Goal: Task Accomplishment & Management: Use online tool/utility

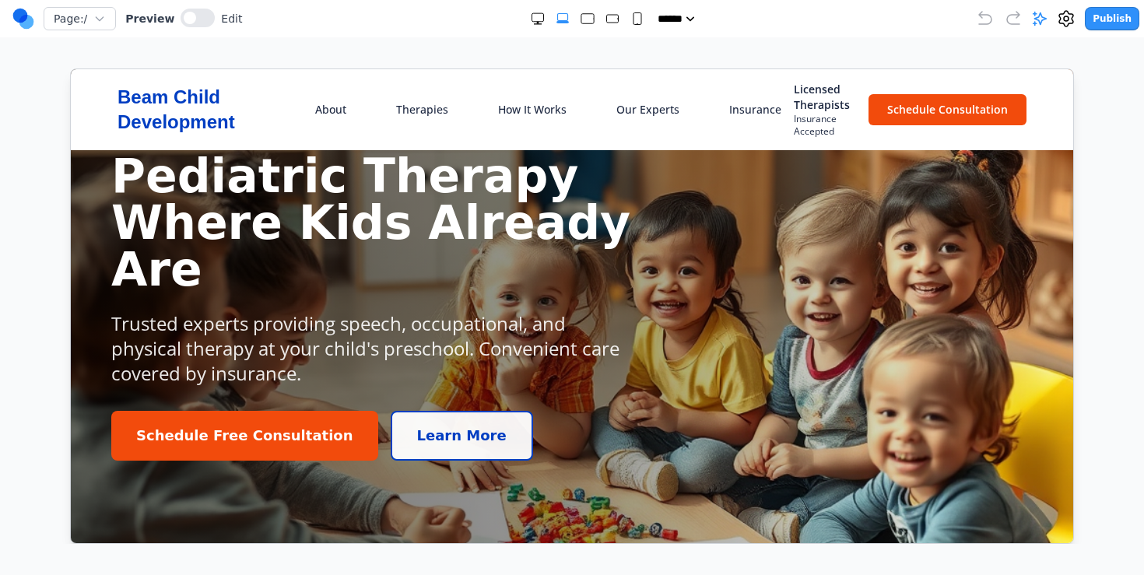
click at [817, 114] on span "Insurance Accepted" at bounding box center [821, 124] width 56 height 25
click at [1067, 15] on icon at bounding box center [1066, 18] width 19 height 19
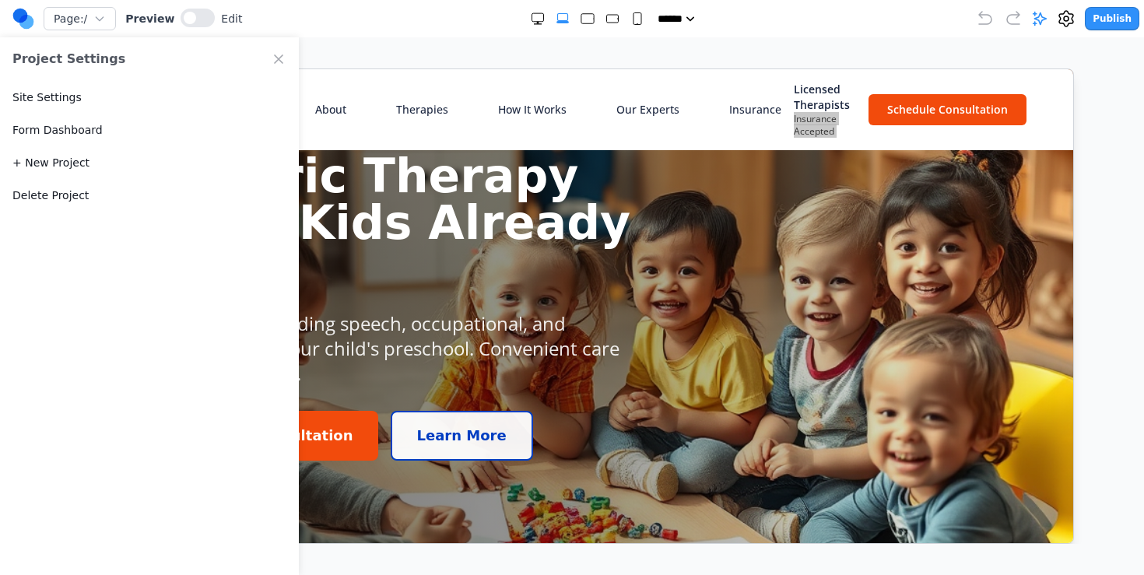
click at [69, 196] on button "Delete Project" at bounding box center [50, 196] width 76 height 16
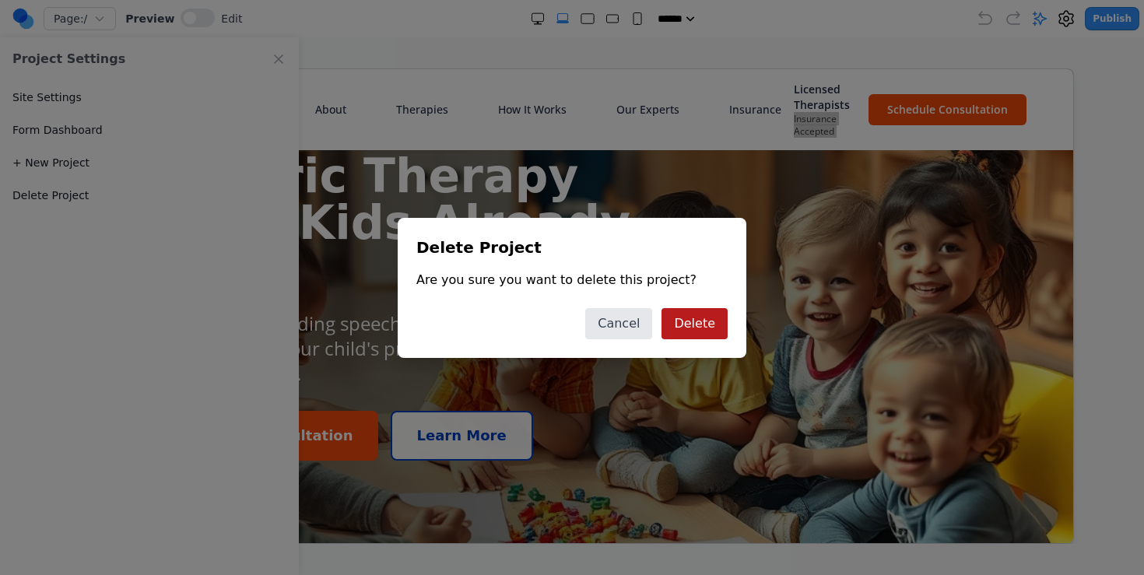
click at [669, 319] on button "Delete" at bounding box center [695, 323] width 66 height 31
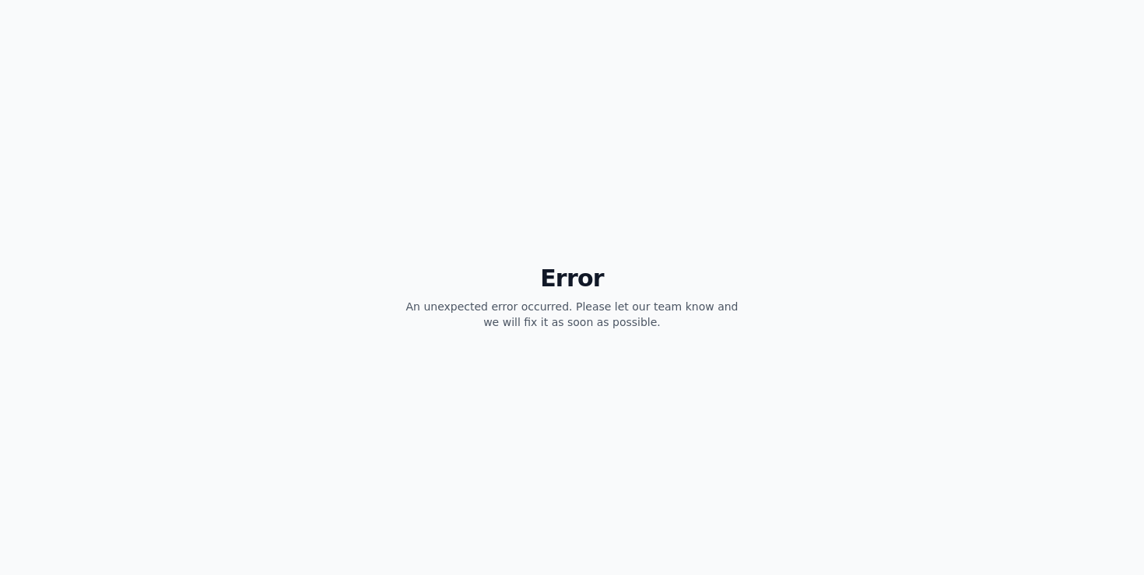
click at [397, 179] on div "Error An unexpected error occurred. Please let our team know and we will fix it…" at bounding box center [572, 287] width 1144 height 575
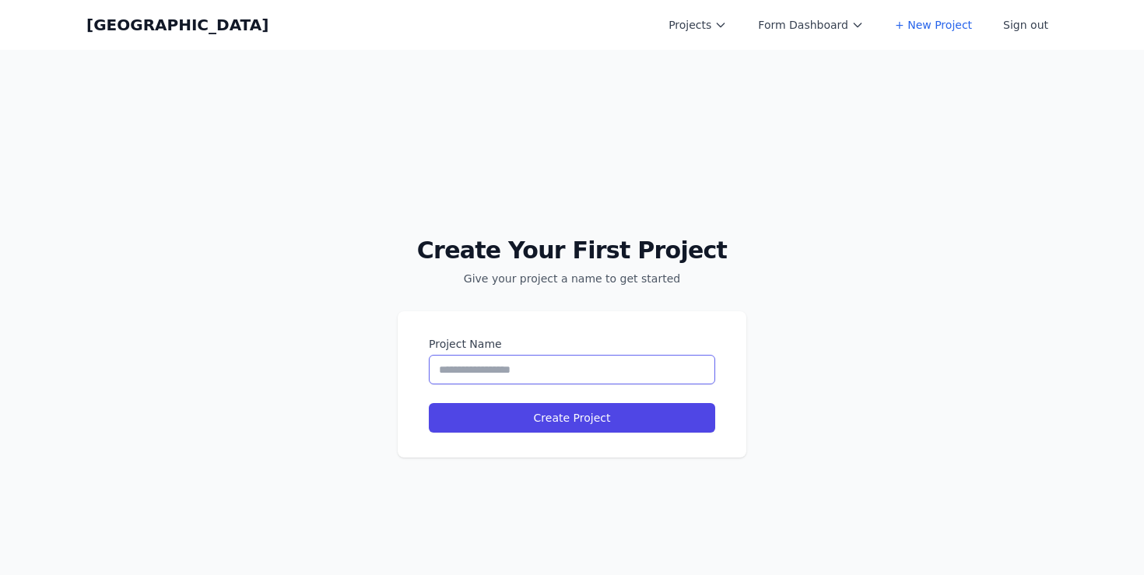
click at [563, 358] on input "Project Name" at bounding box center [572, 370] width 286 height 30
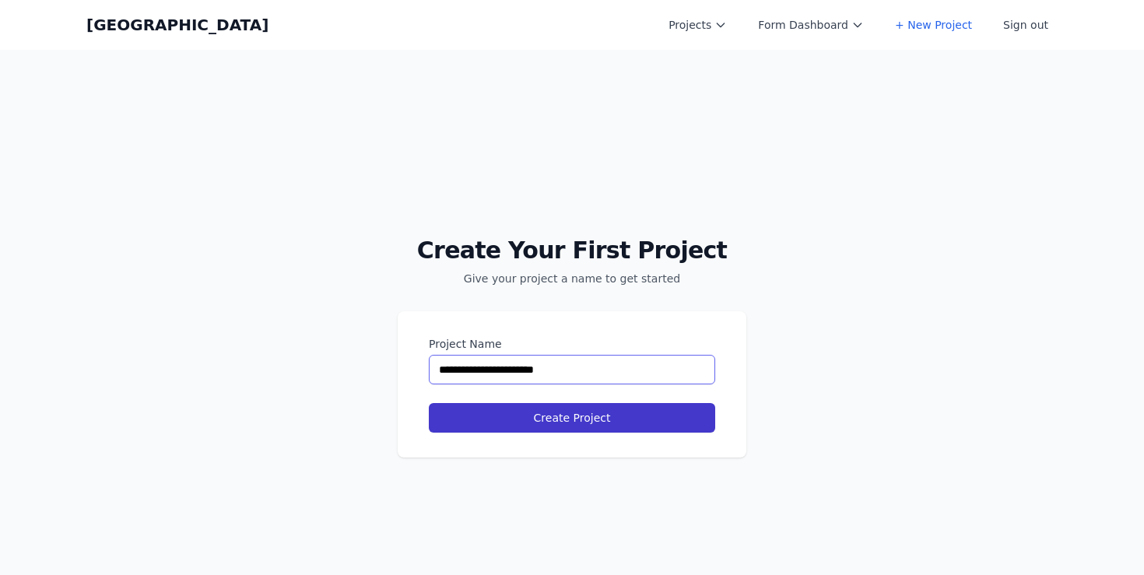
type input "**********"
click at [495, 406] on button "Create Project" at bounding box center [572, 418] width 286 height 30
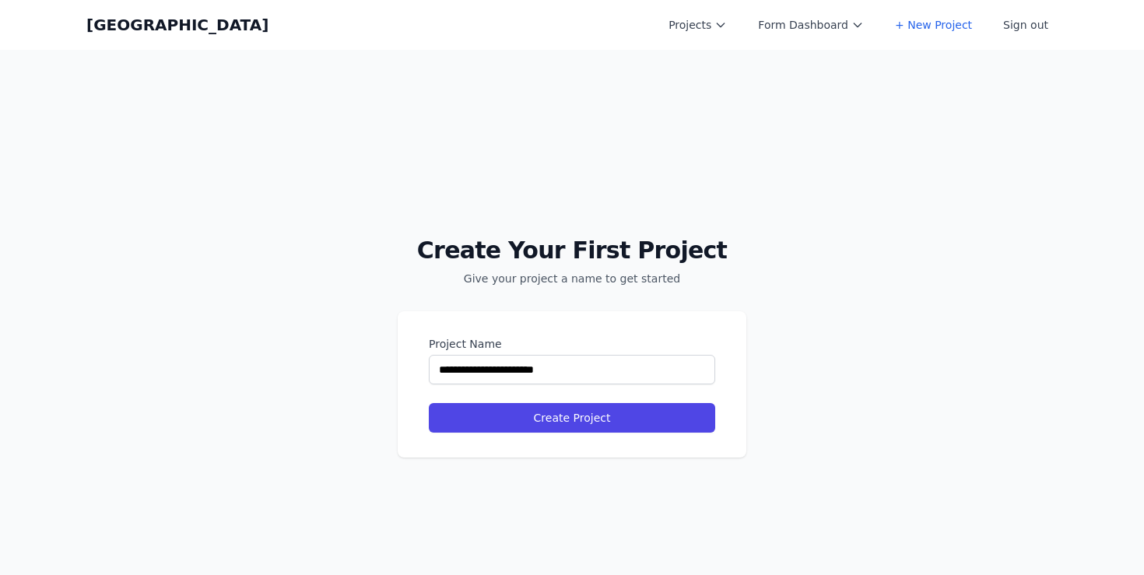
select select "**"
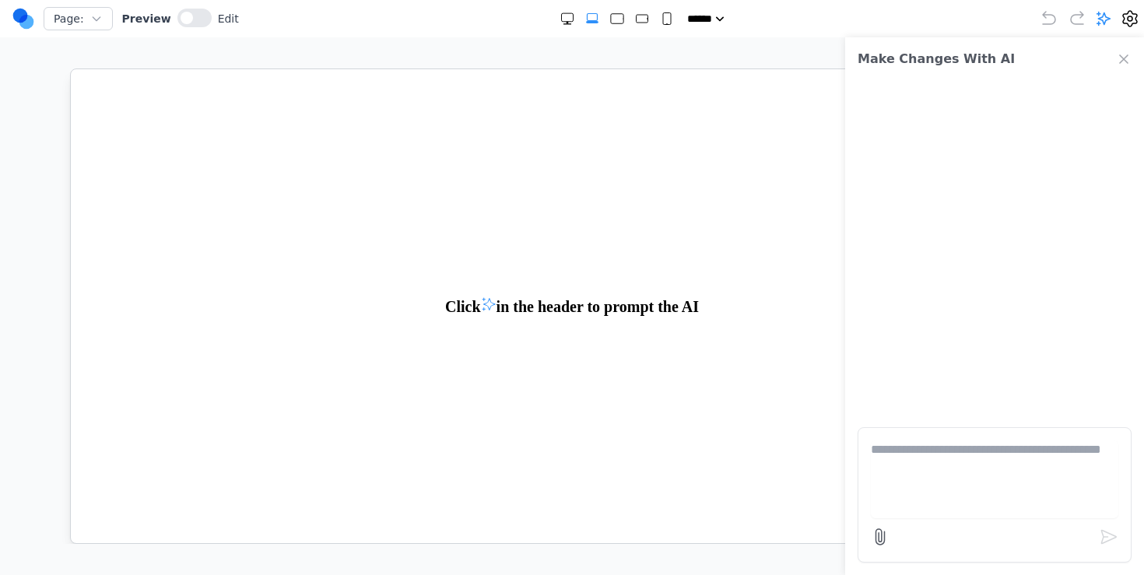
paste textarea "**********"
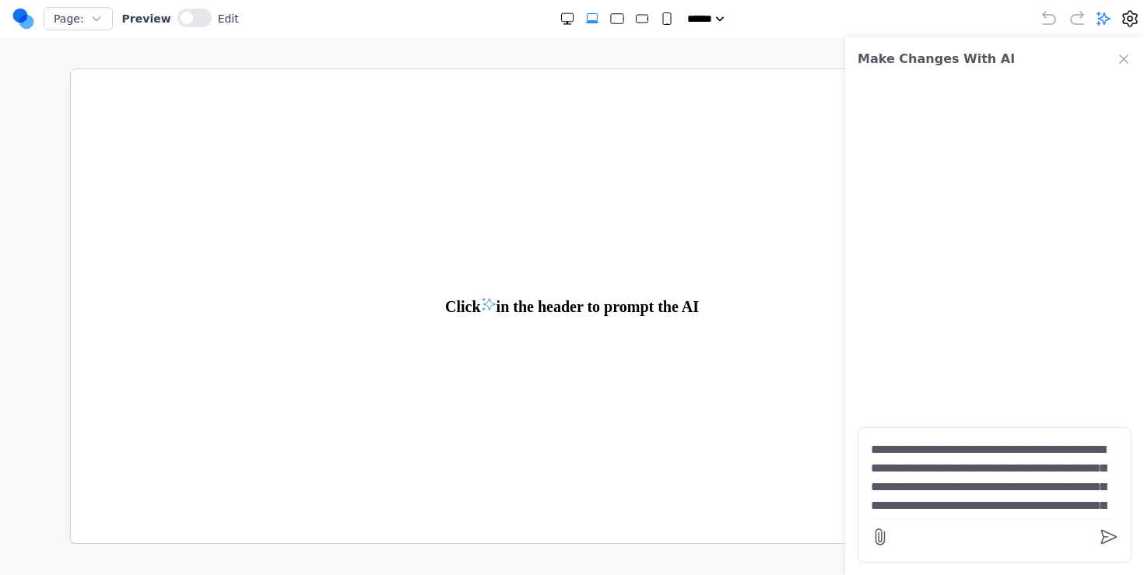
scroll to position [2740, 0]
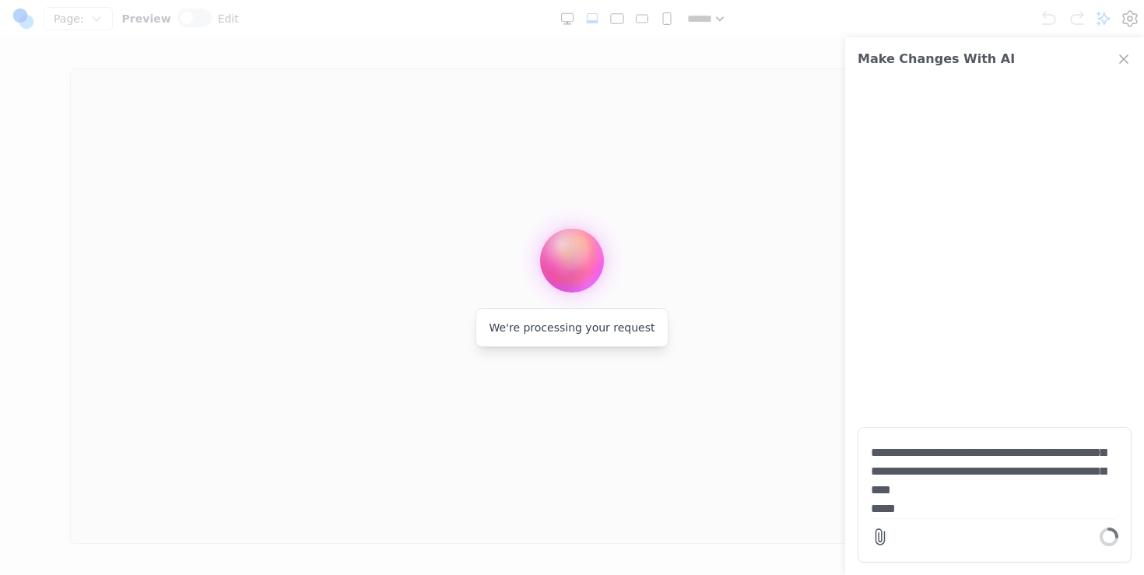
click at [917, 502] on textarea at bounding box center [994, 479] width 247 height 78
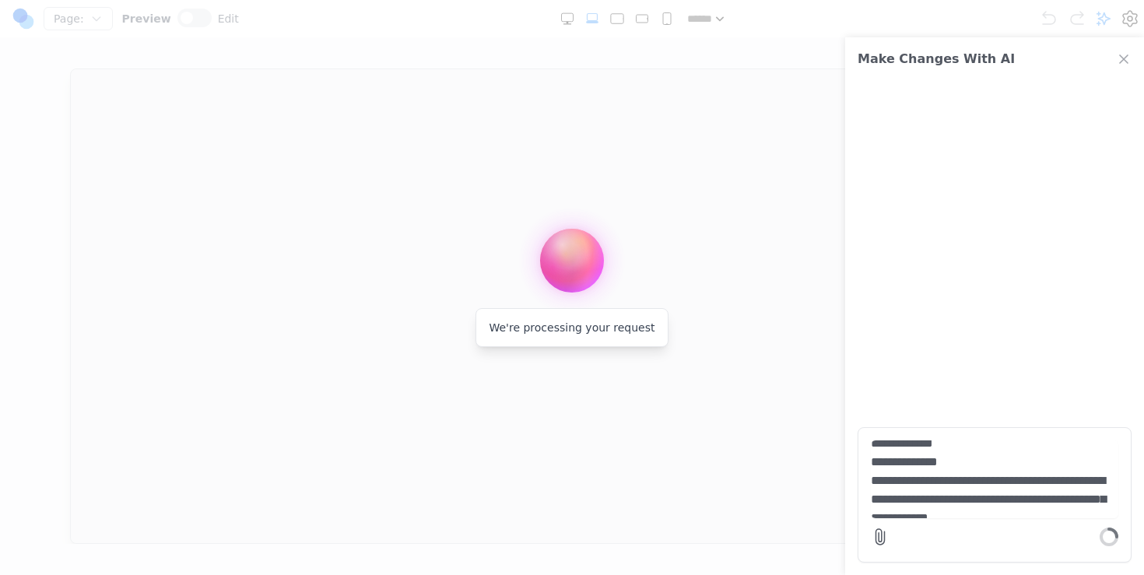
scroll to position [0, 0]
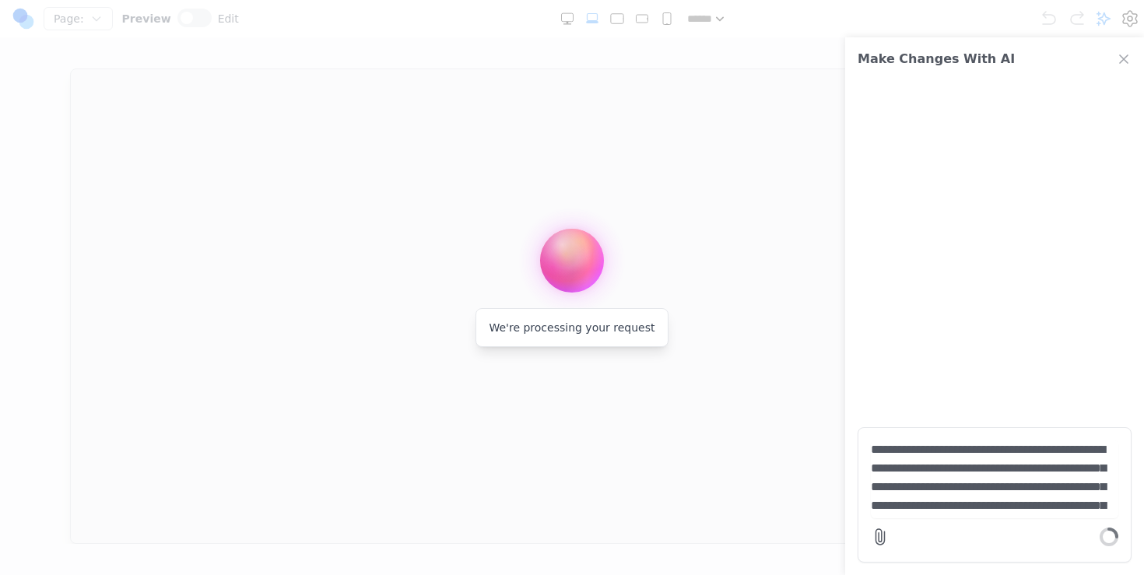
type textarea "**********"
click at [556, 523] on div at bounding box center [572, 287] width 1144 height 575
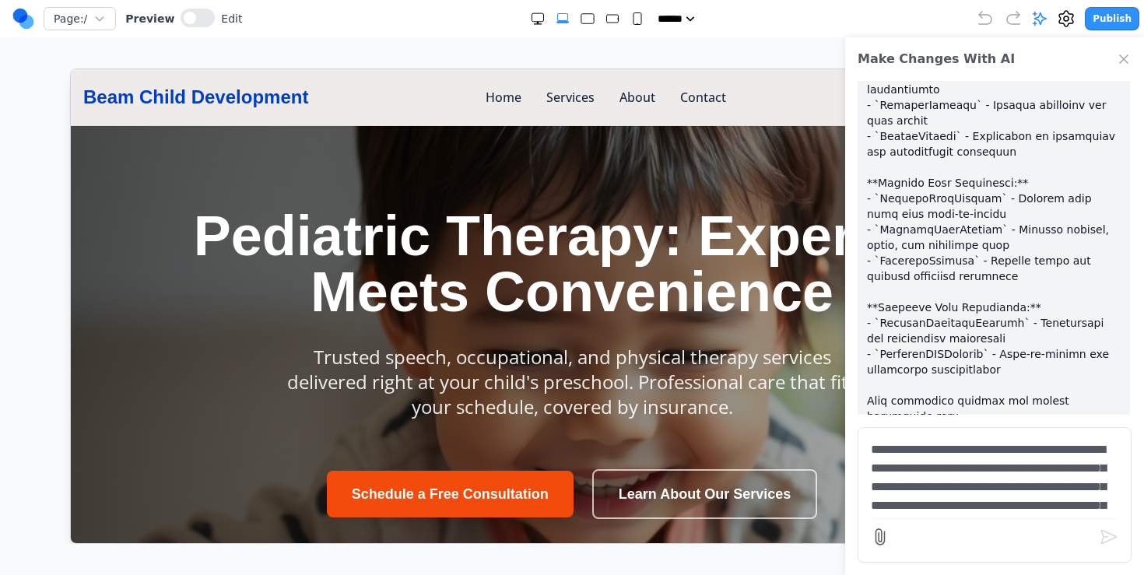
click at [569, 313] on h1 "Pediatric Therapy: Expertise Meets Convenience" at bounding box center [571, 263] width 760 height 112
click at [1125, 60] on icon "Close Chat" at bounding box center [1124, 59] width 8 height 8
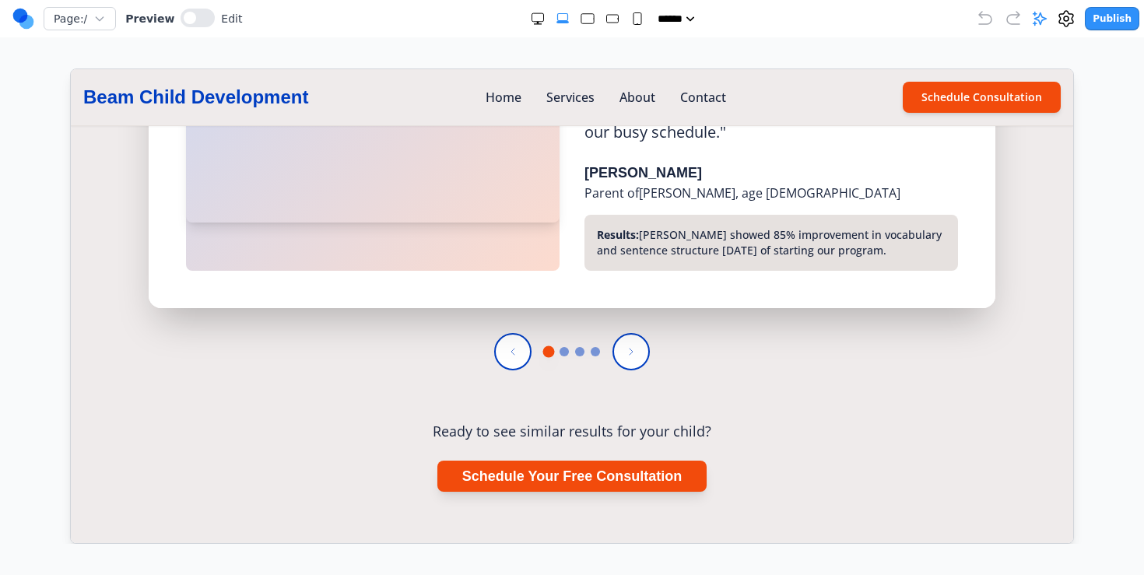
scroll to position [3479, 0]
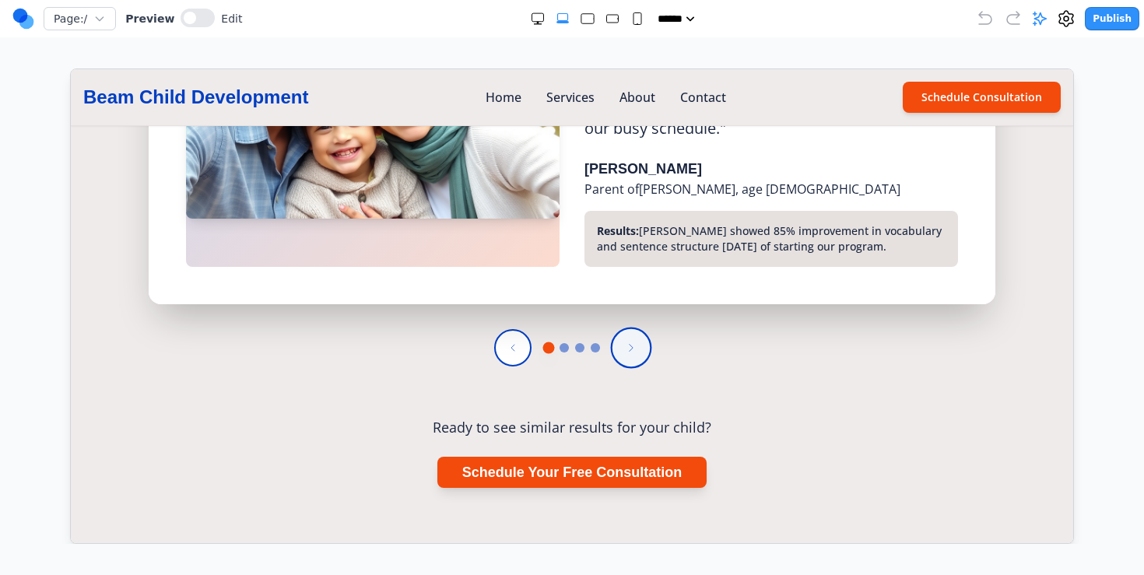
click at [624, 326] on button at bounding box center [630, 346] width 41 height 41
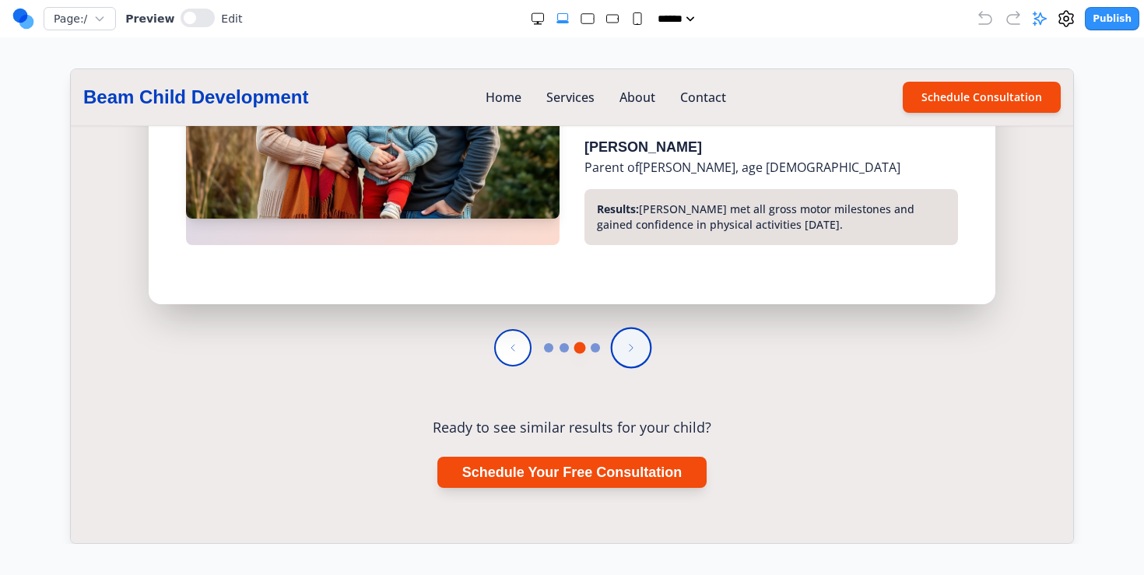
click at [624, 326] on button at bounding box center [630, 346] width 41 height 41
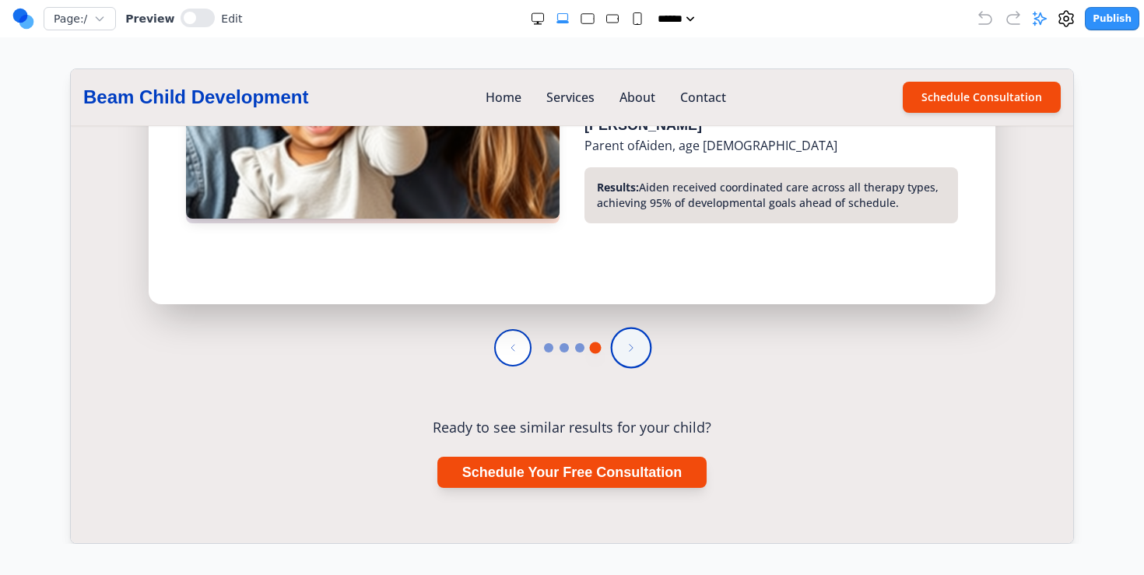
click at [624, 326] on button at bounding box center [630, 346] width 41 height 41
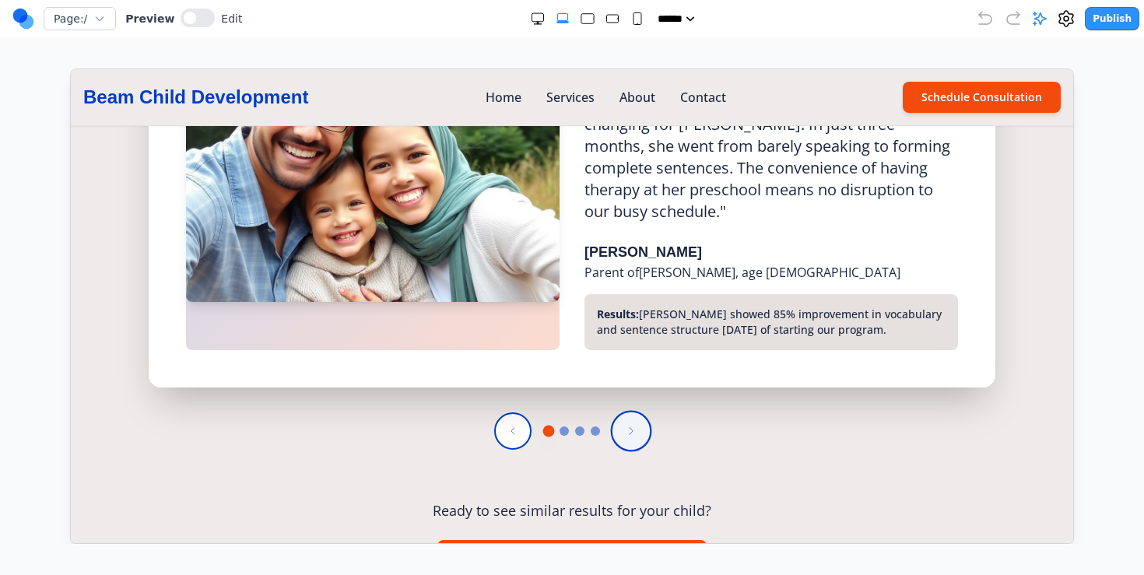
scroll to position [3419, 0]
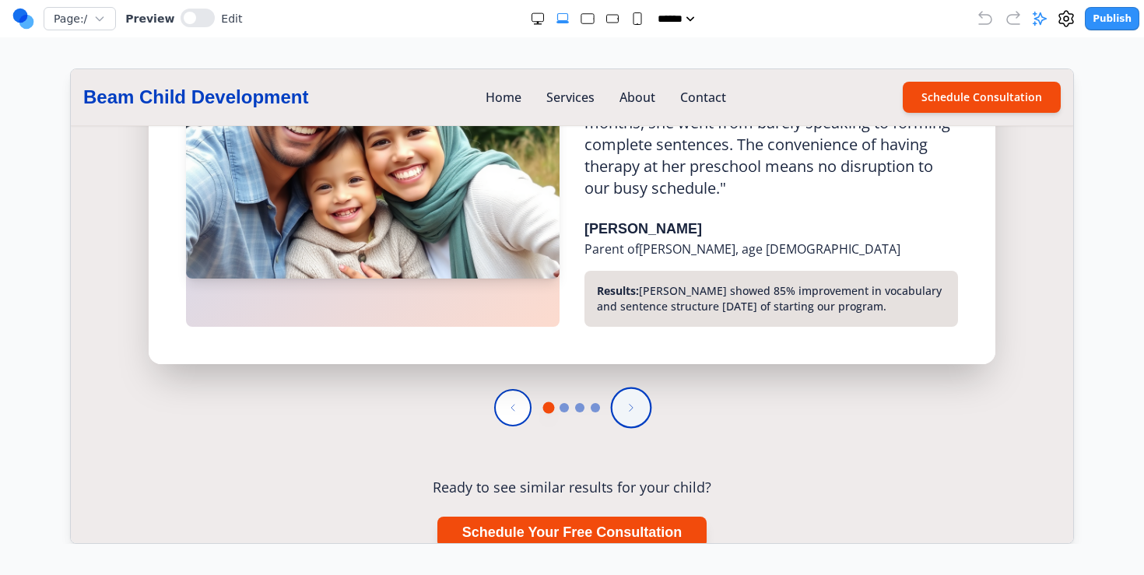
click at [626, 386] on button at bounding box center [630, 406] width 41 height 41
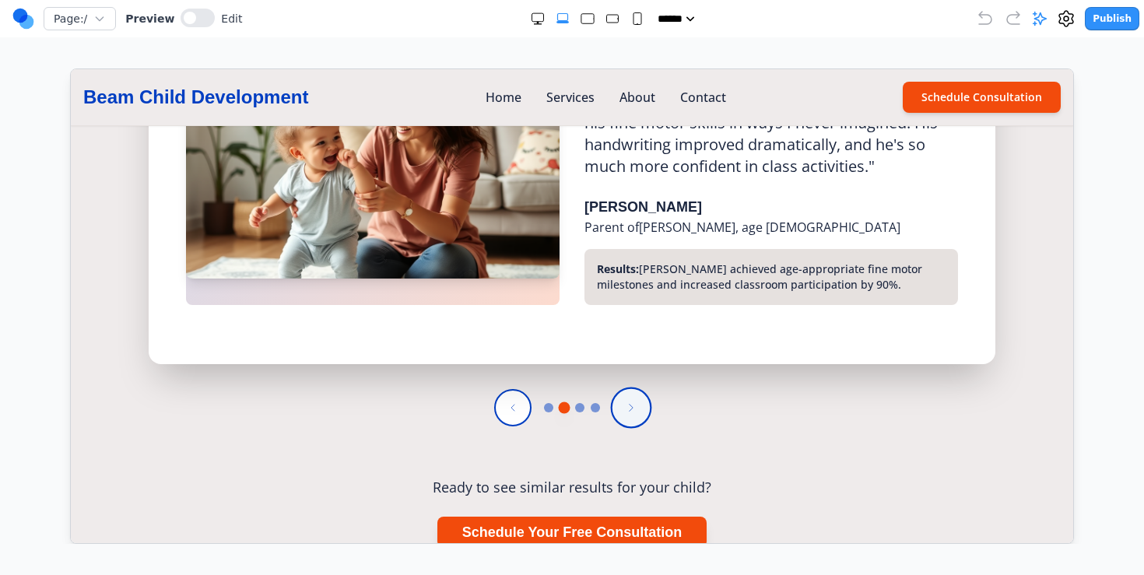
click at [626, 386] on button at bounding box center [630, 406] width 41 height 41
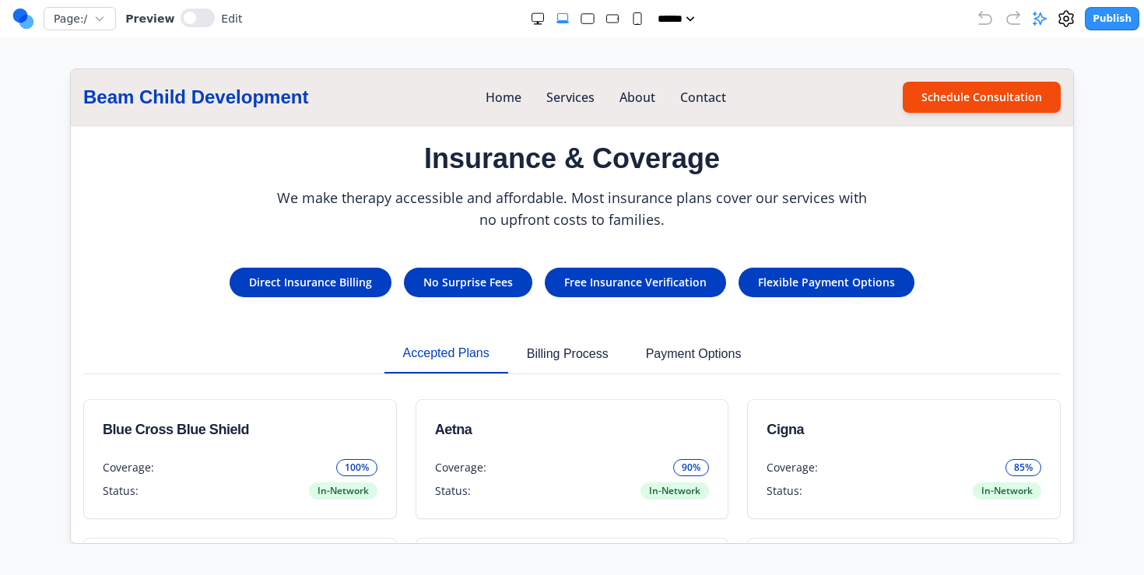
scroll to position [3950, 0]
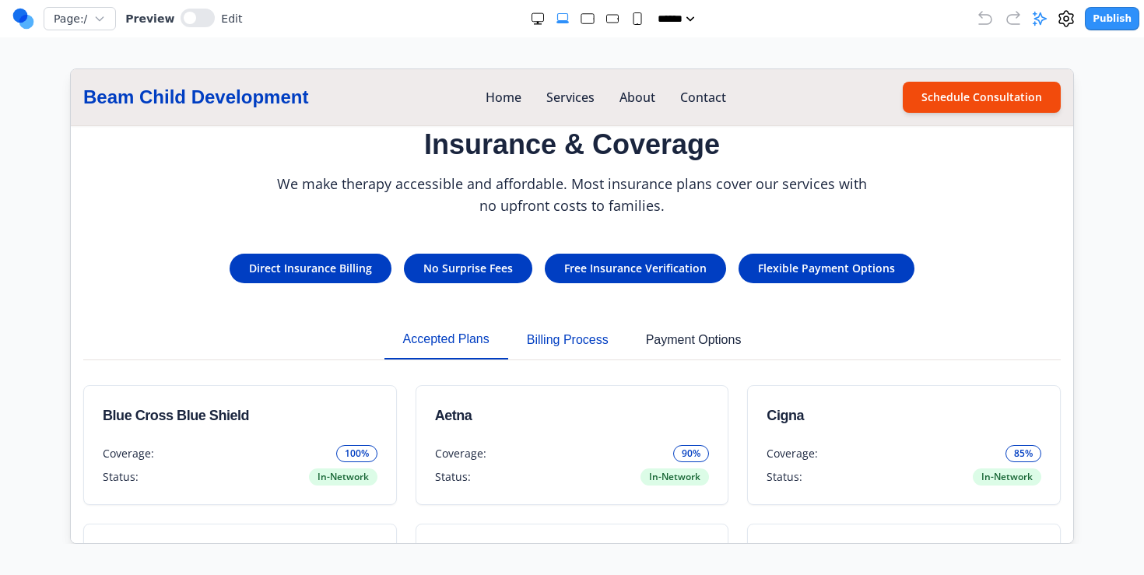
click at [550, 320] on button "Billing Process" at bounding box center [566, 339] width 119 height 39
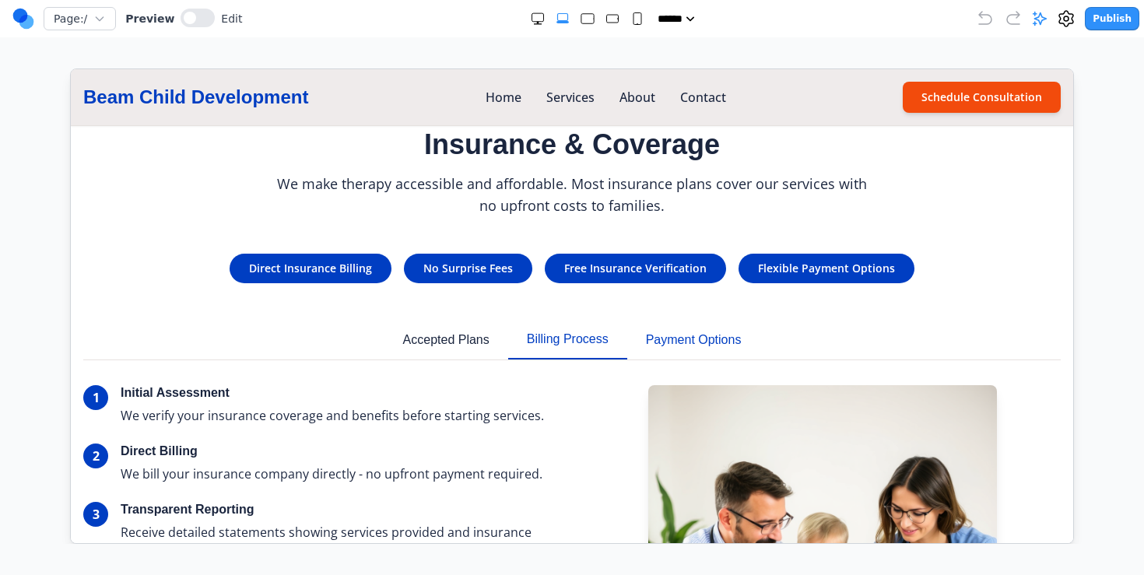
click at [651, 320] on button "Payment Options" at bounding box center [692, 339] width 133 height 39
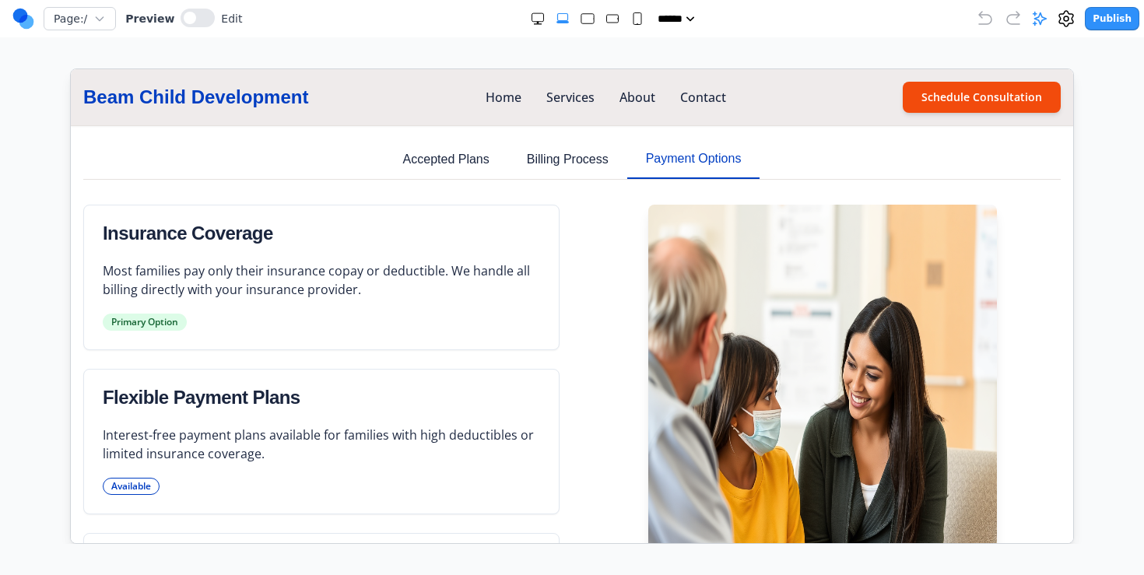
scroll to position [3948, 0]
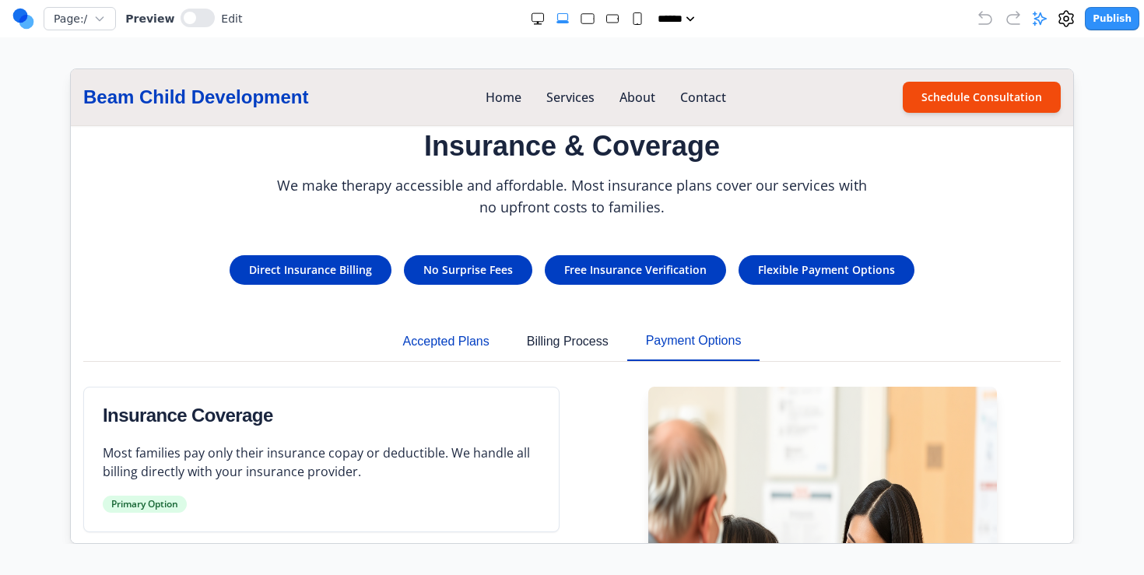
click at [453, 328] on button "Accepted Plans" at bounding box center [446, 340] width 124 height 39
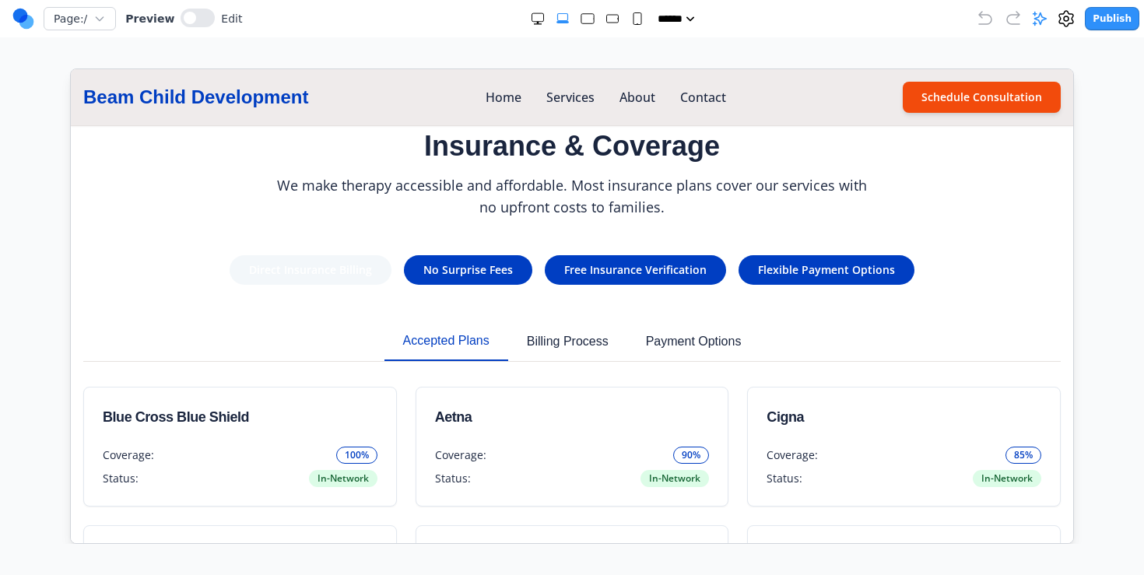
click at [360, 261] on div "Direct Insurance Billing" at bounding box center [310, 269] width 162 height 30
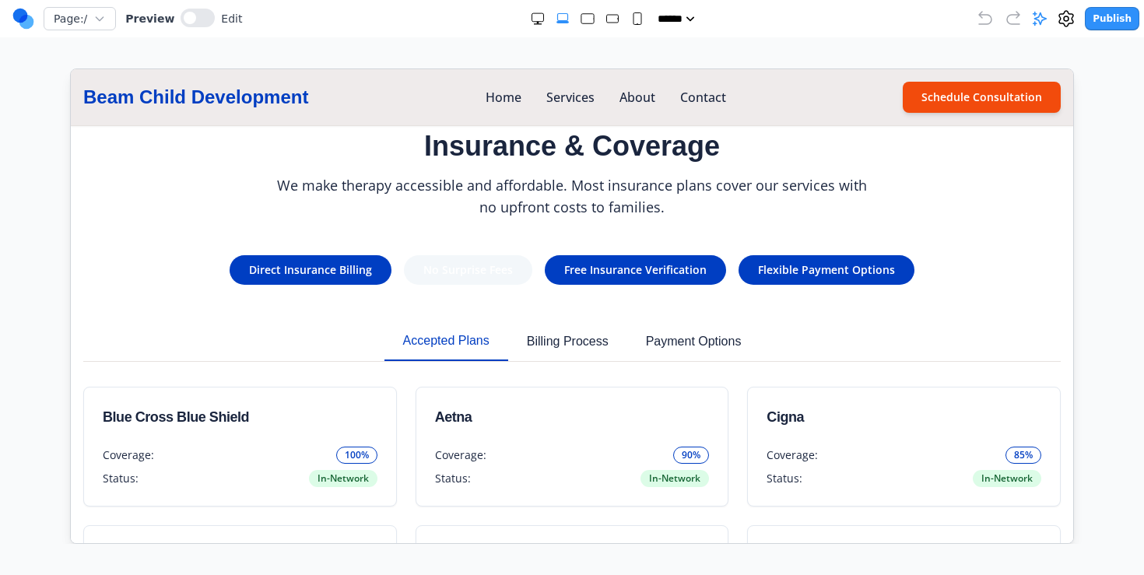
click at [442, 258] on div "No Surprise Fees" at bounding box center [467, 269] width 128 height 30
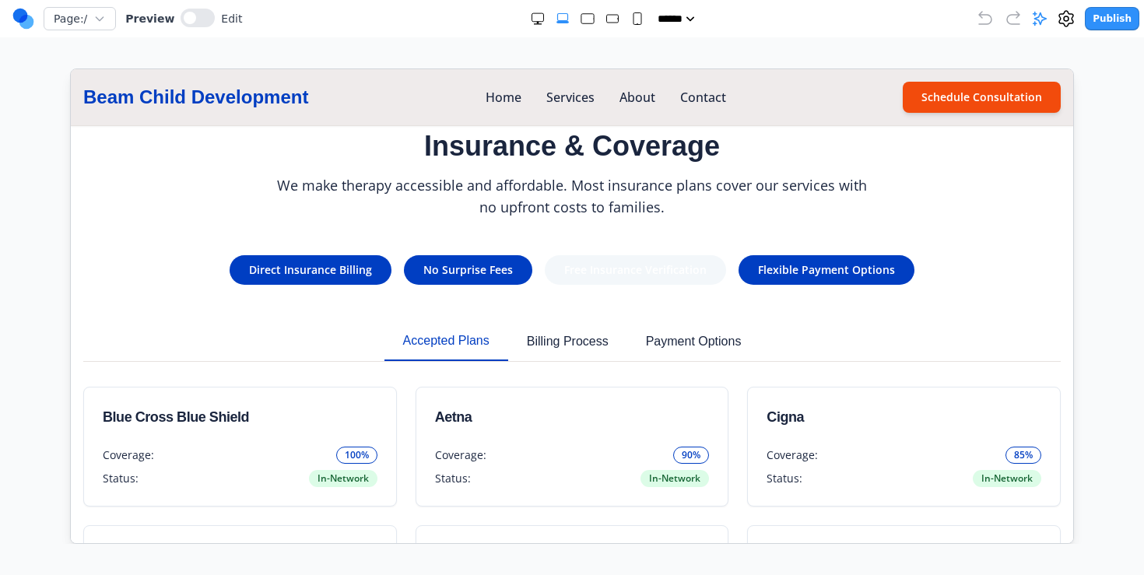
click at [599, 254] on div "Free Insurance Verification" at bounding box center [634, 269] width 181 height 30
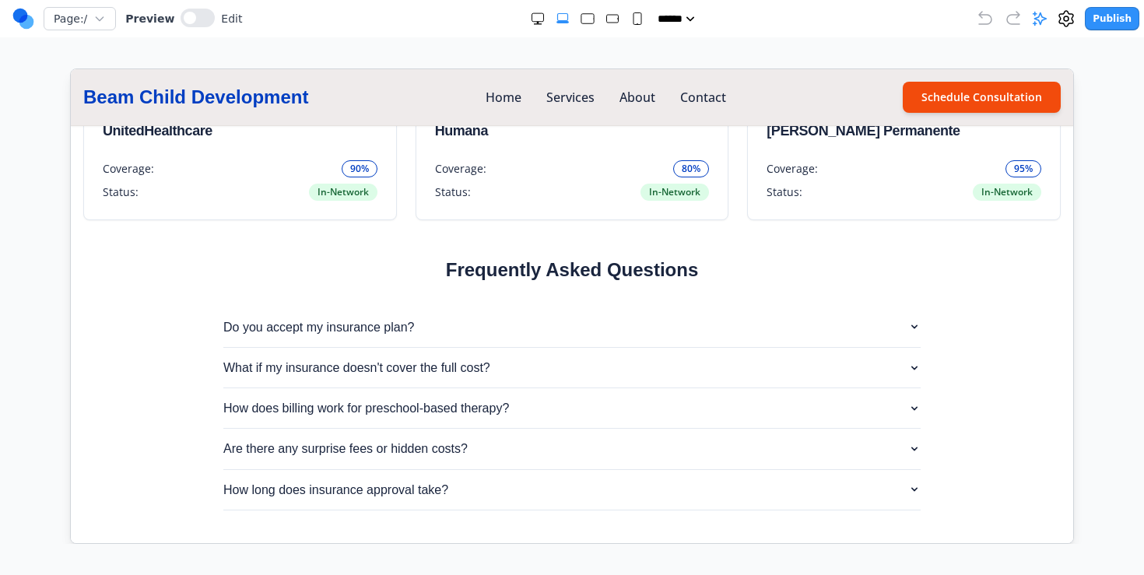
scroll to position [4357, 0]
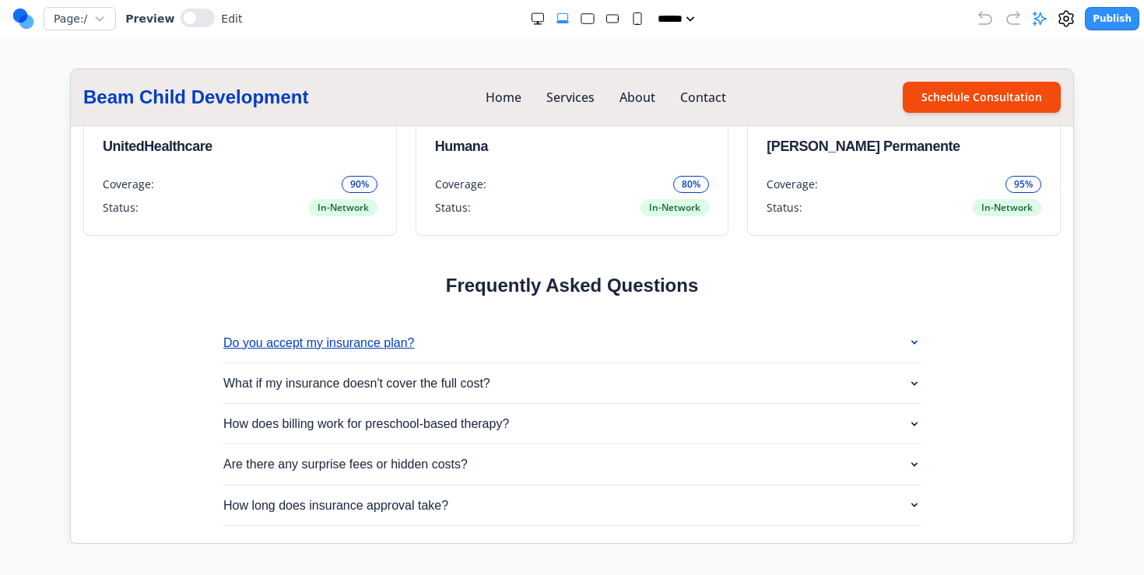
click at [445, 322] on button "Do you accept my insurance plan?" at bounding box center [571, 342] width 697 height 40
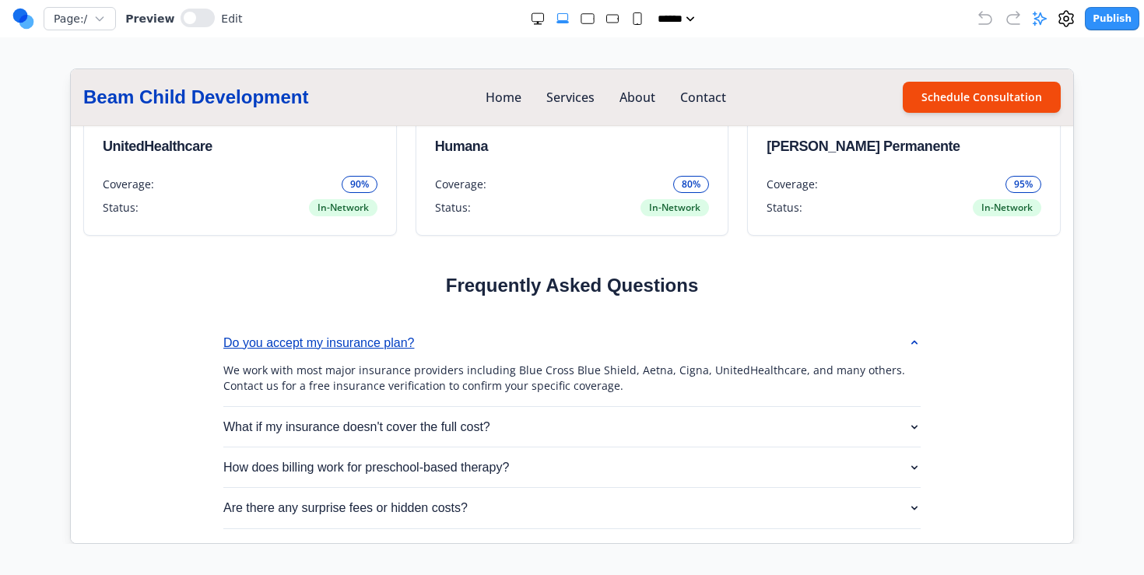
click at [445, 322] on button "Do you accept my insurance plan?" at bounding box center [571, 342] width 697 height 40
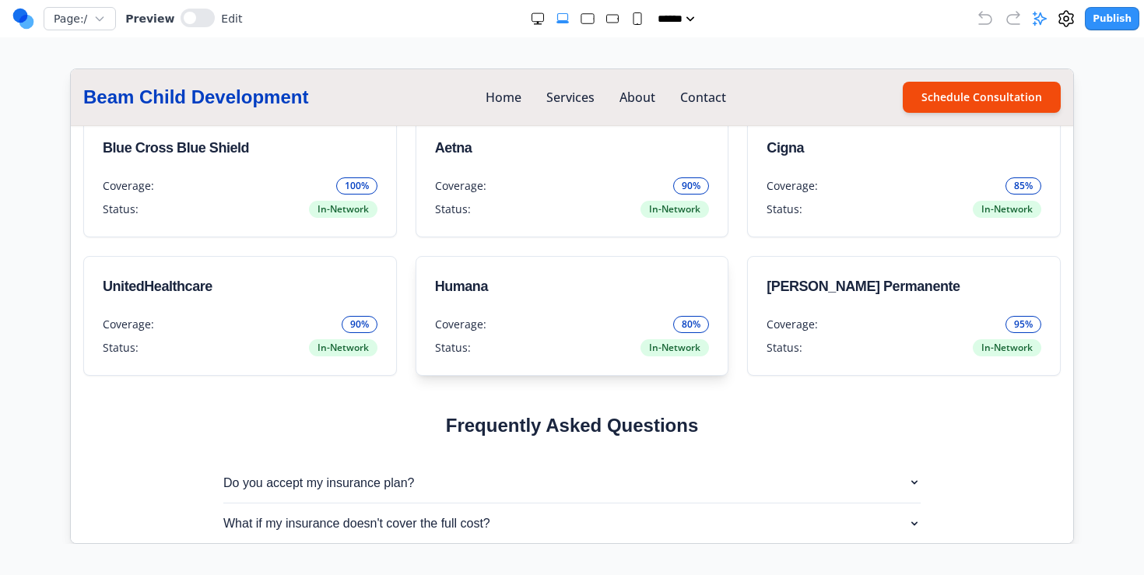
click at [459, 316] on span "Coverage:" at bounding box center [459, 324] width 51 height 16
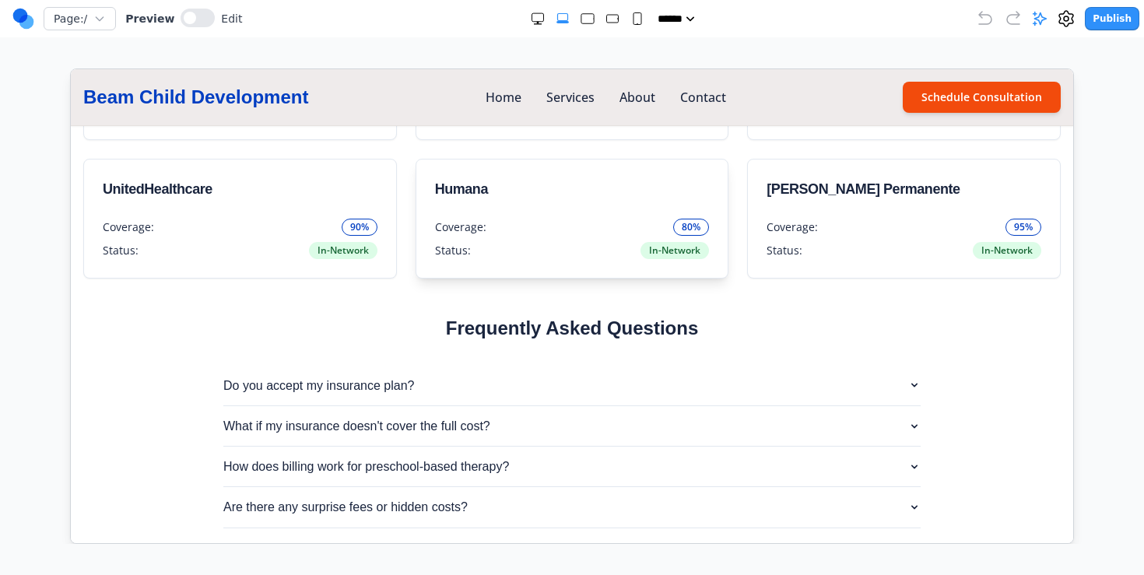
scroll to position [4628, 0]
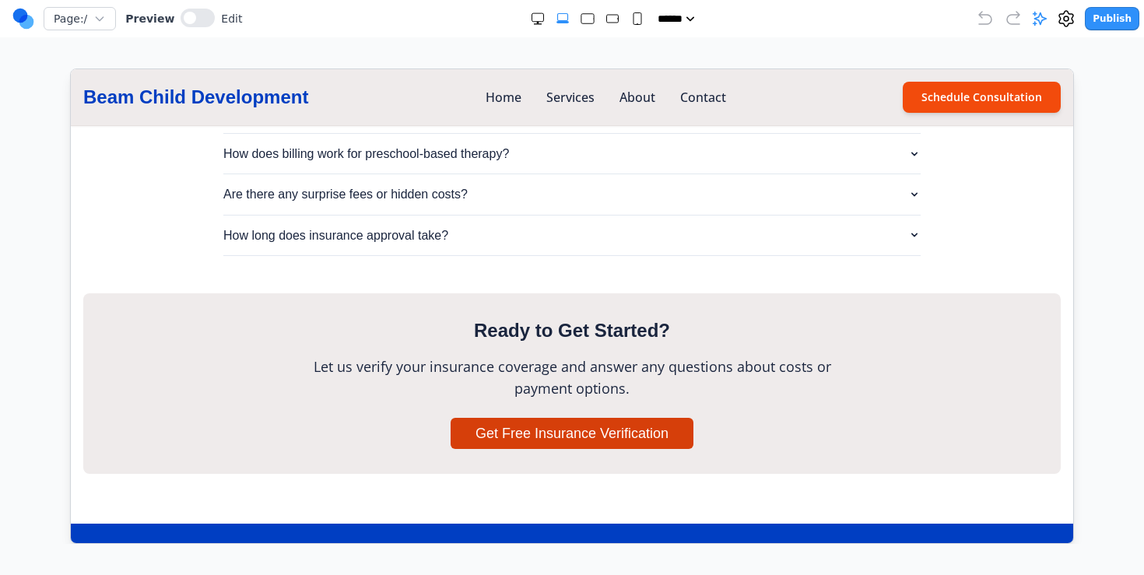
click at [478, 417] on button "Get Free Insurance Verification" at bounding box center [571, 432] width 243 height 31
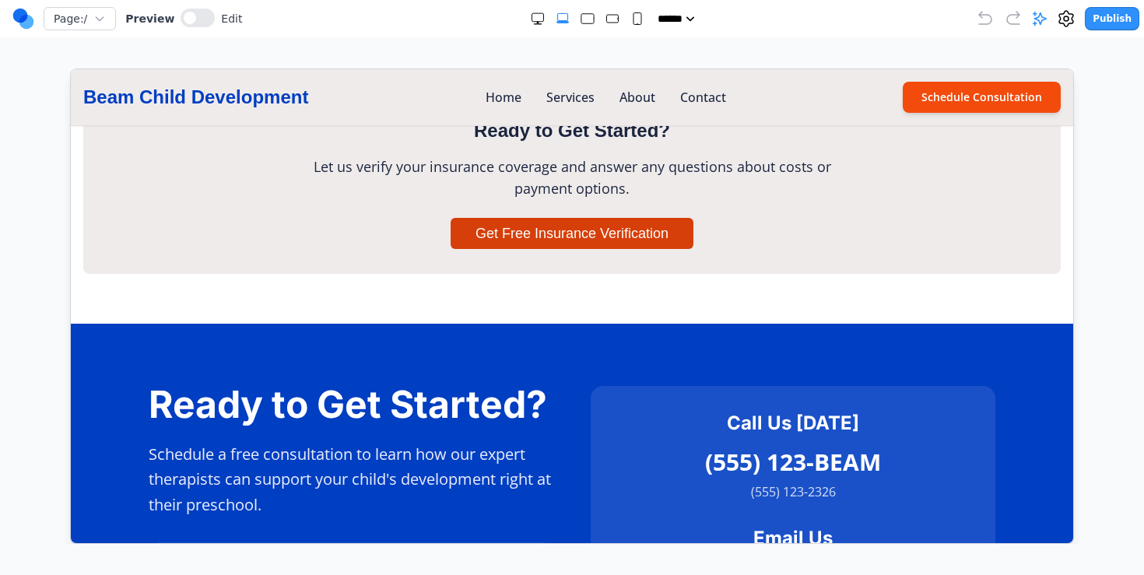
scroll to position [4838, 0]
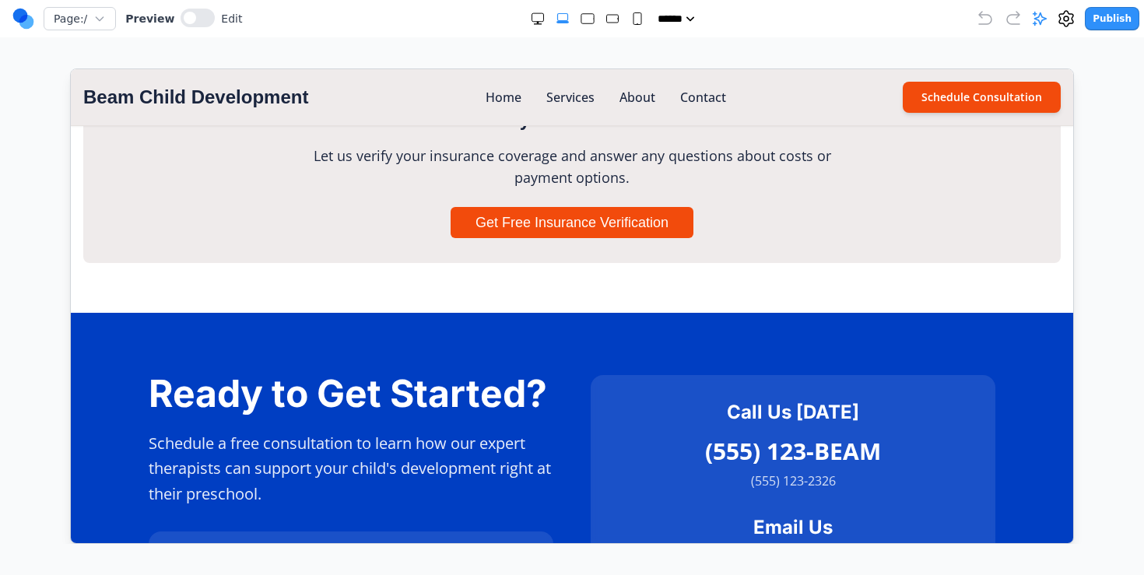
click at [280, 102] on link "Beam Child Development" at bounding box center [194, 96] width 225 height 25
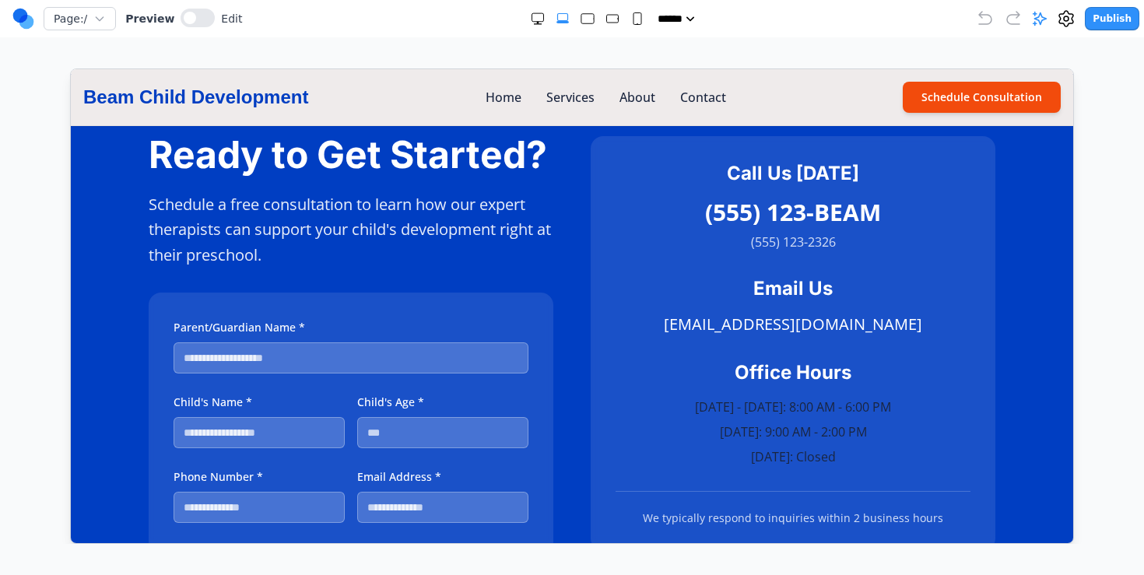
scroll to position [4625, 0]
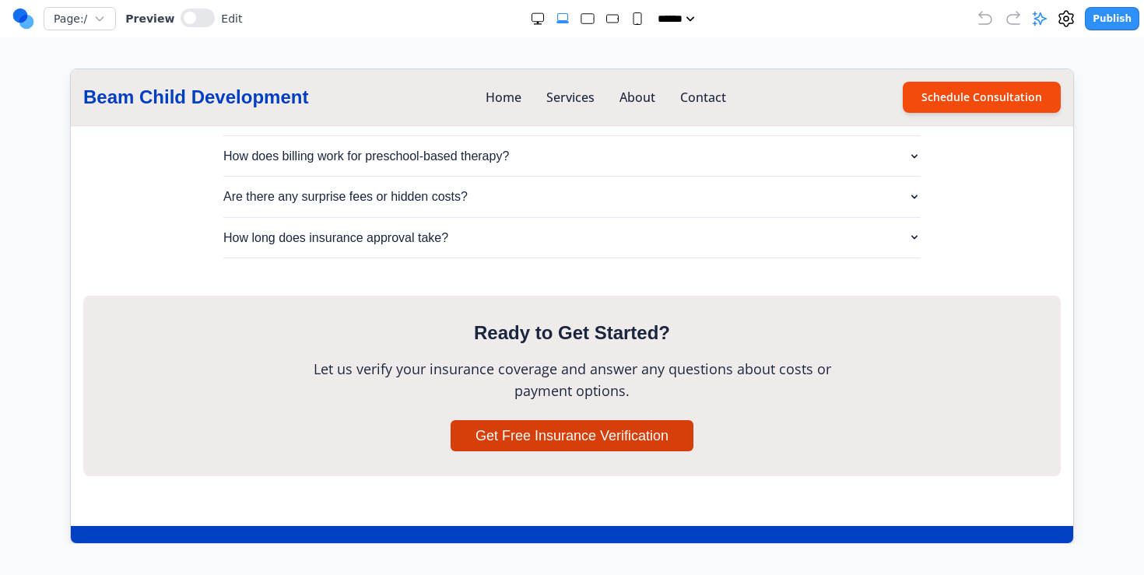
click at [650, 419] on button "Get Free Insurance Verification" at bounding box center [571, 434] width 243 height 31
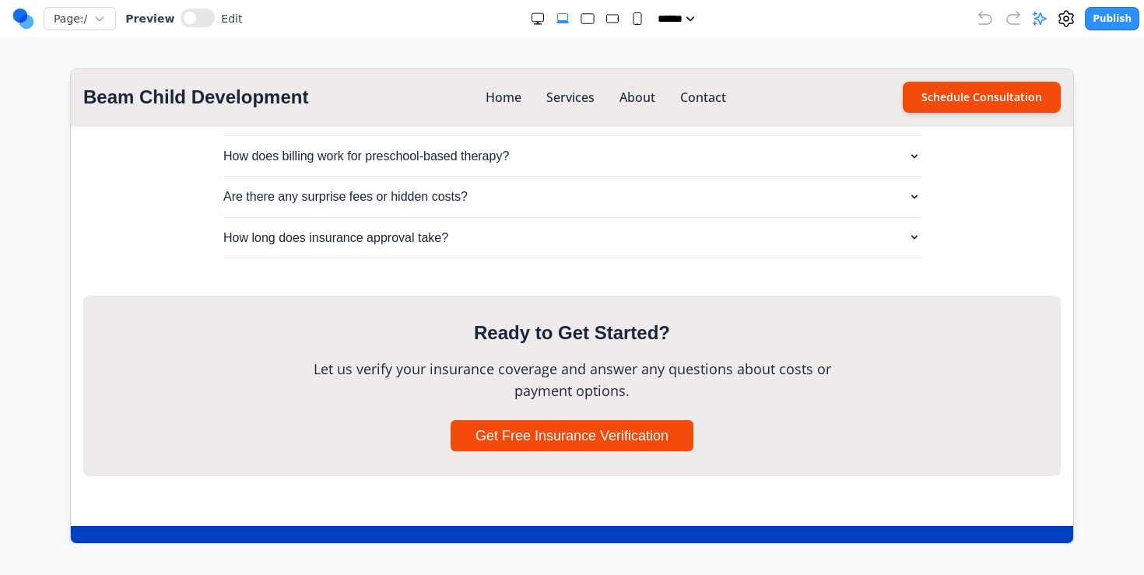
click at [185, 99] on link "Beam Child Development" at bounding box center [194, 96] width 225 height 25
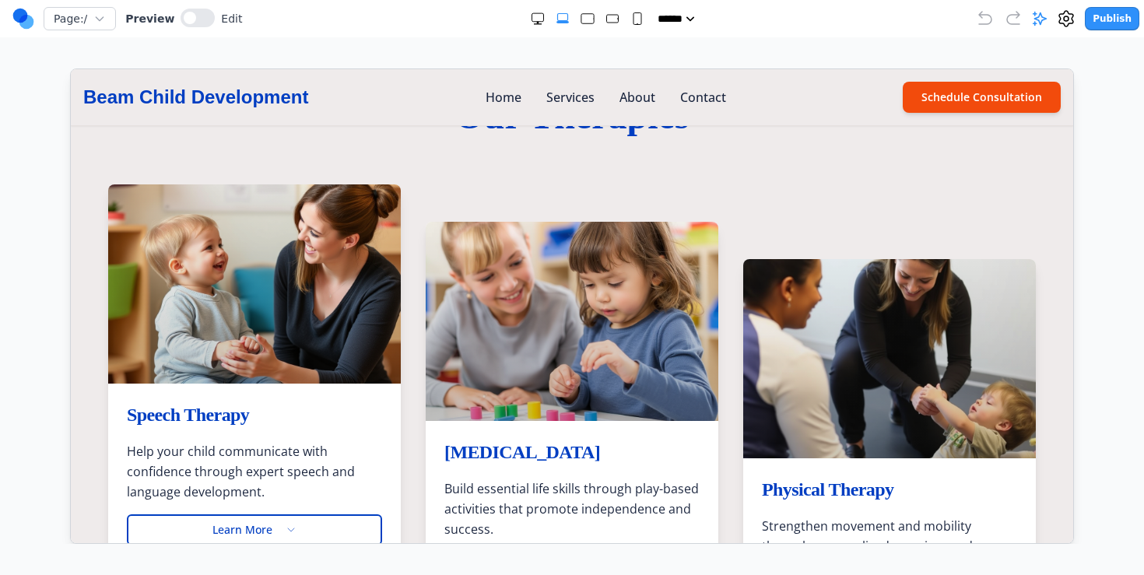
click at [523, 95] on nav "Home Services About Contact" at bounding box center [605, 96] width 240 height 19
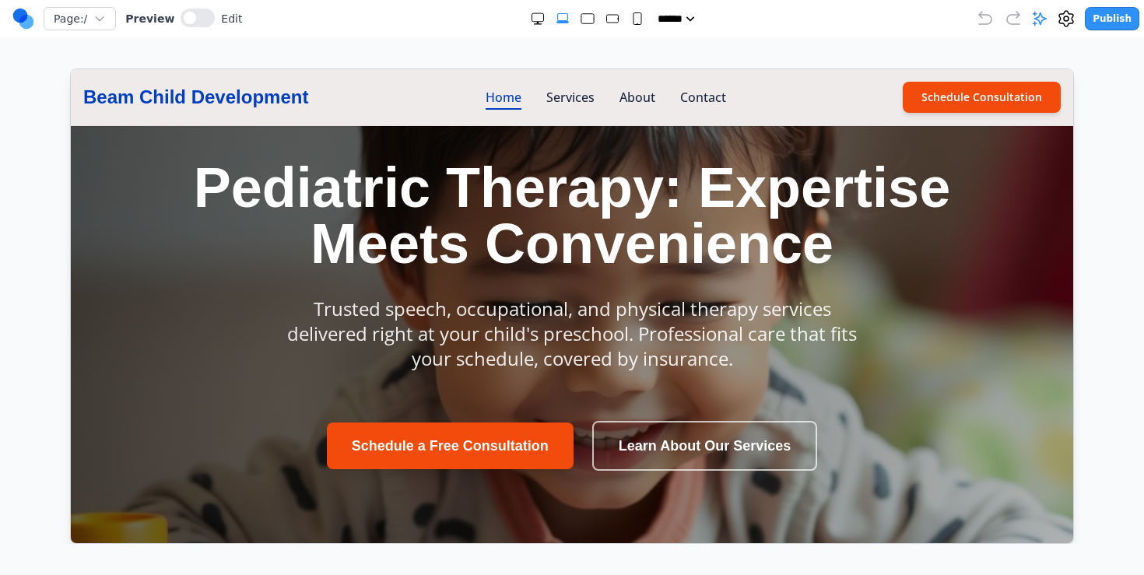
scroll to position [25, 0]
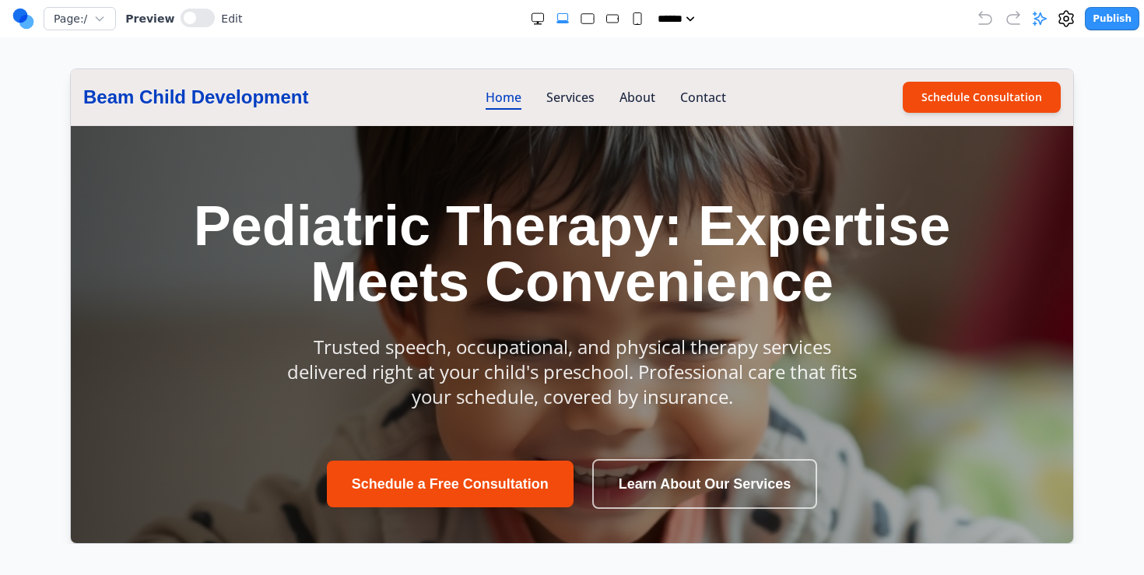
click at [518, 95] on link "Home" at bounding box center [503, 96] width 36 height 19
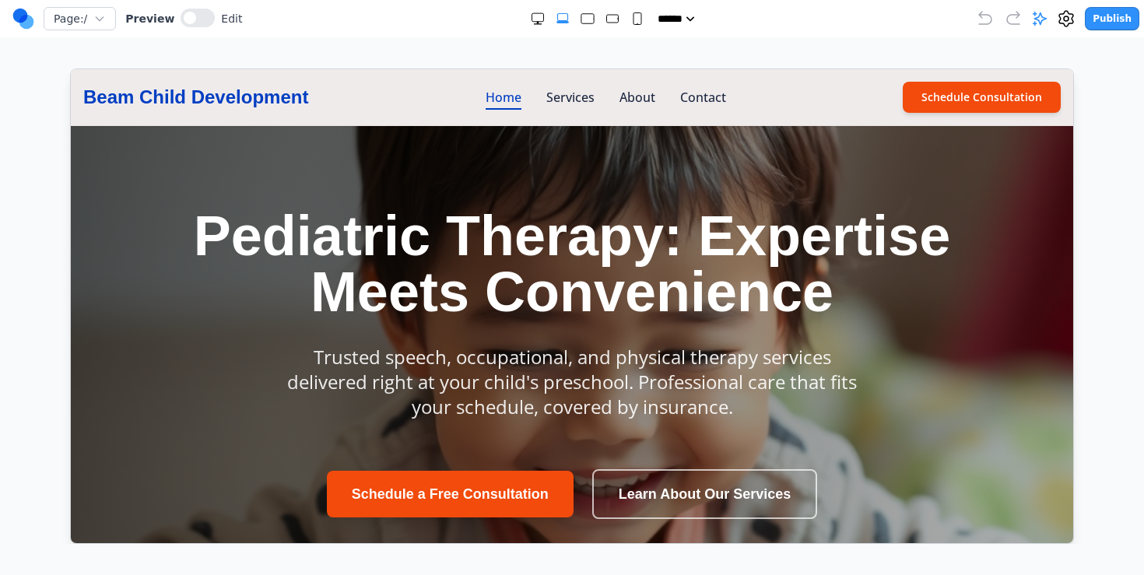
scroll to position [0, 0]
click at [570, 98] on link "Services" at bounding box center [570, 96] width 48 height 19
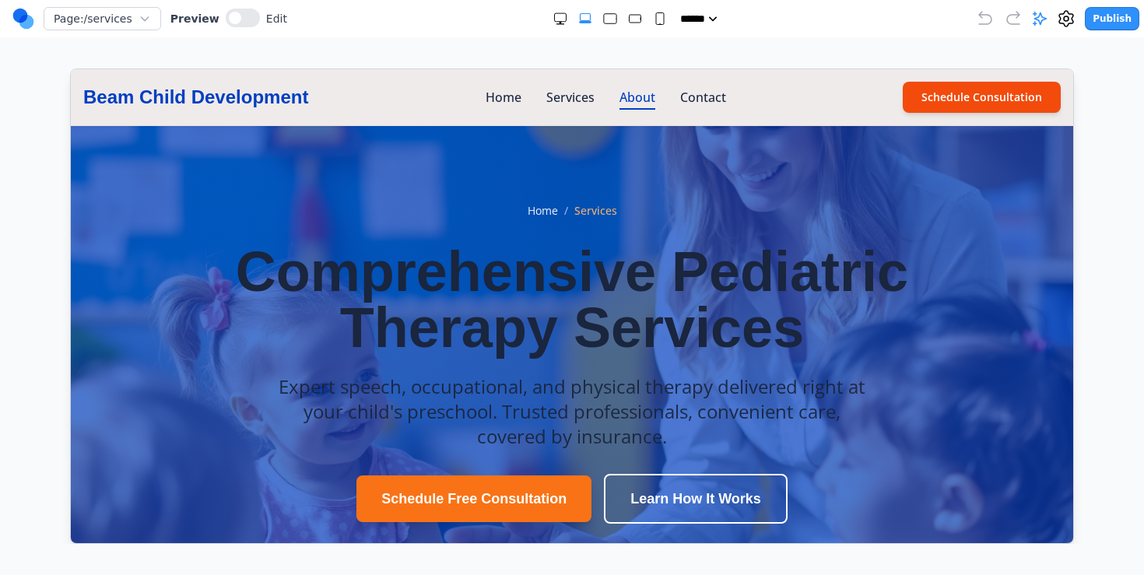
click at [640, 104] on link "About" at bounding box center [637, 96] width 36 height 19
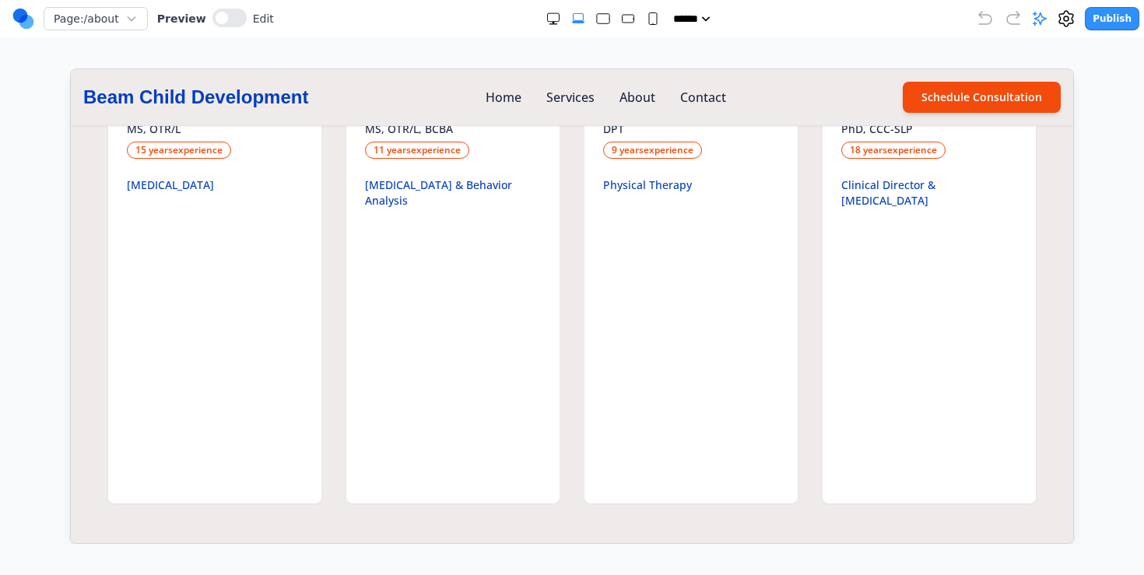
scroll to position [1619, 0]
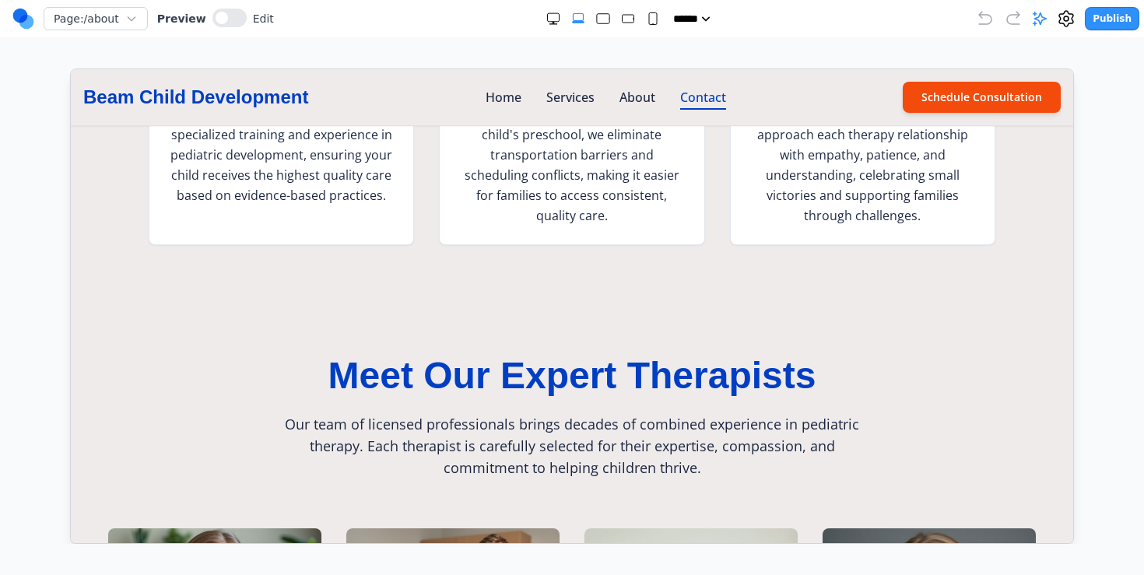
click at [708, 98] on link "Contact" at bounding box center [702, 96] width 46 height 19
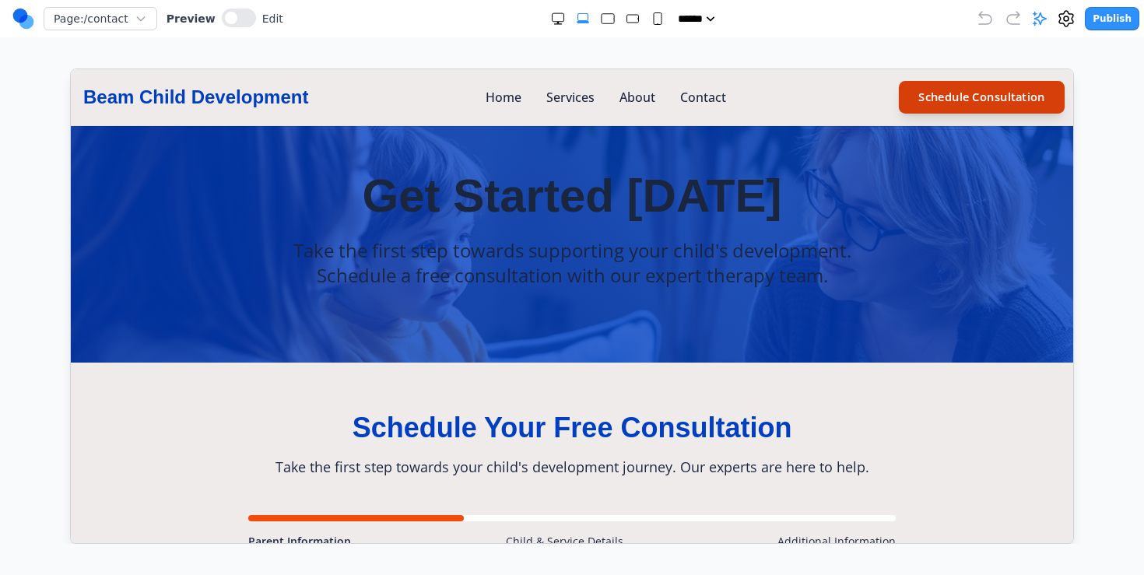
scroll to position [0, 0]
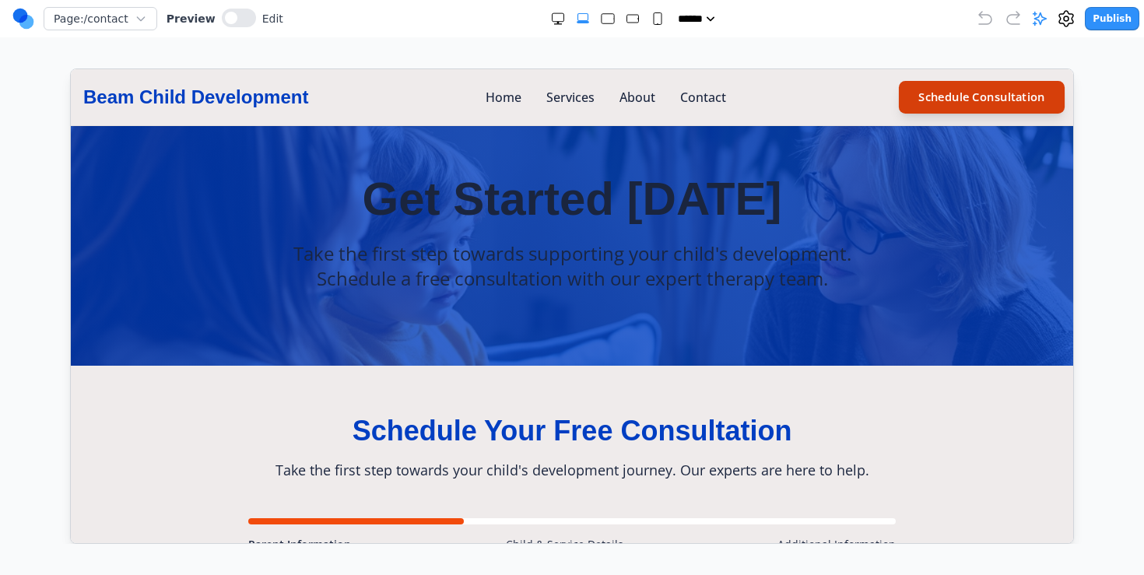
click at [981, 104] on link "Schedule Consultation" at bounding box center [981, 96] width 166 height 33
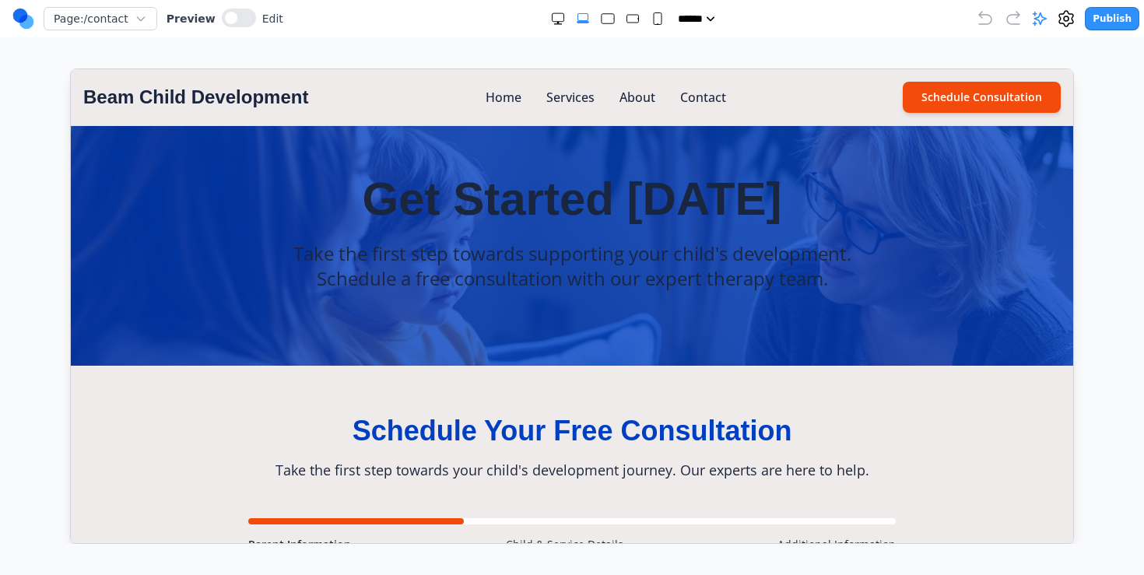
click at [262, 96] on link "Beam Child Development" at bounding box center [194, 96] width 225 height 25
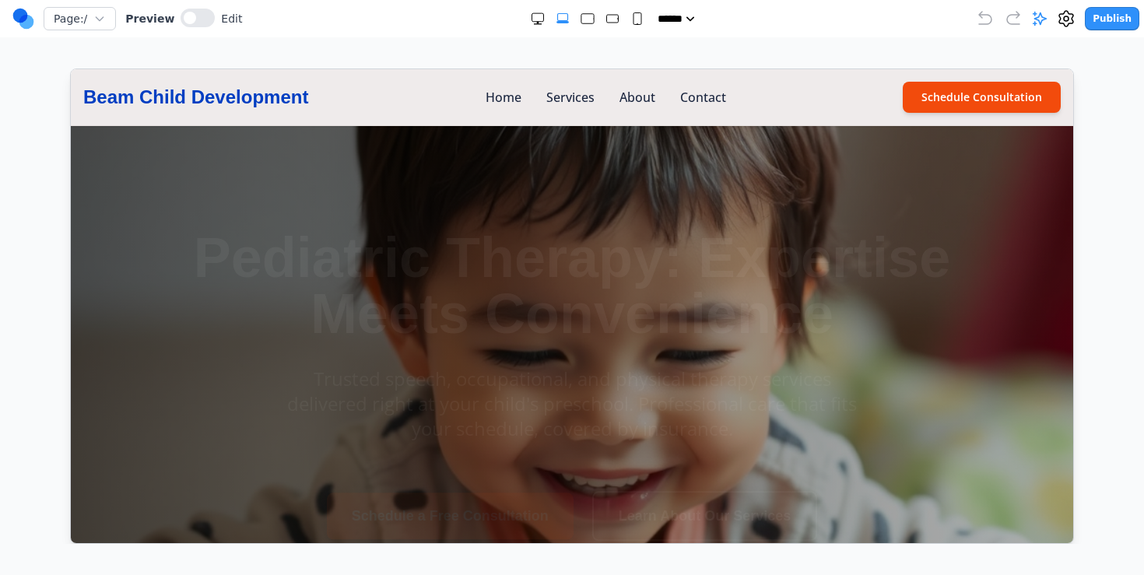
click at [1071, 18] on icon at bounding box center [1066, 18] width 19 height 19
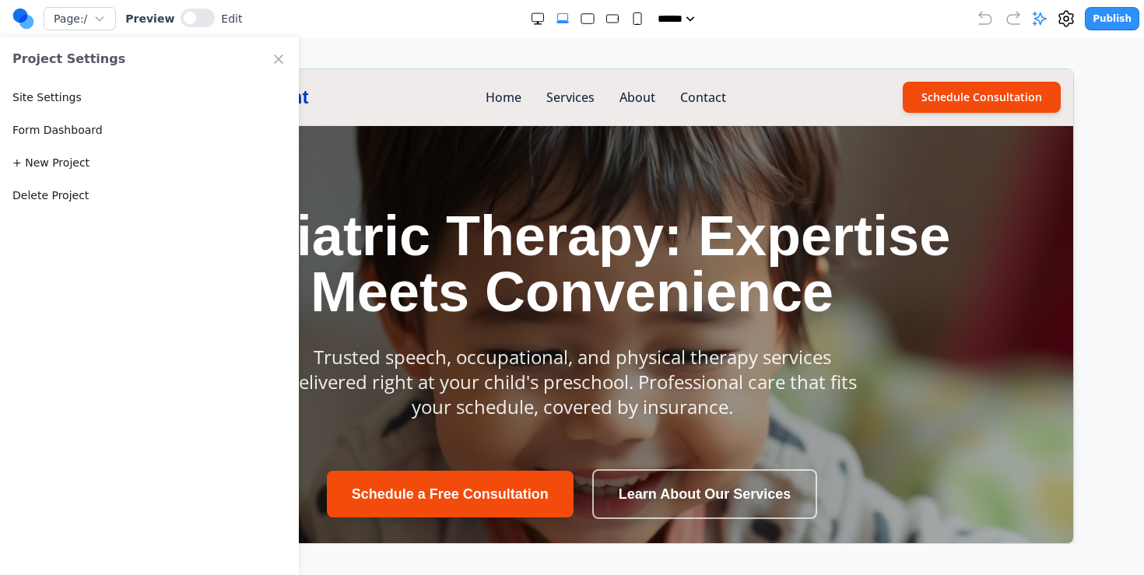
click at [551, 306] on h1 "Pediatric Therapy: Expertise Meets Convenience" at bounding box center [571, 263] width 760 height 112
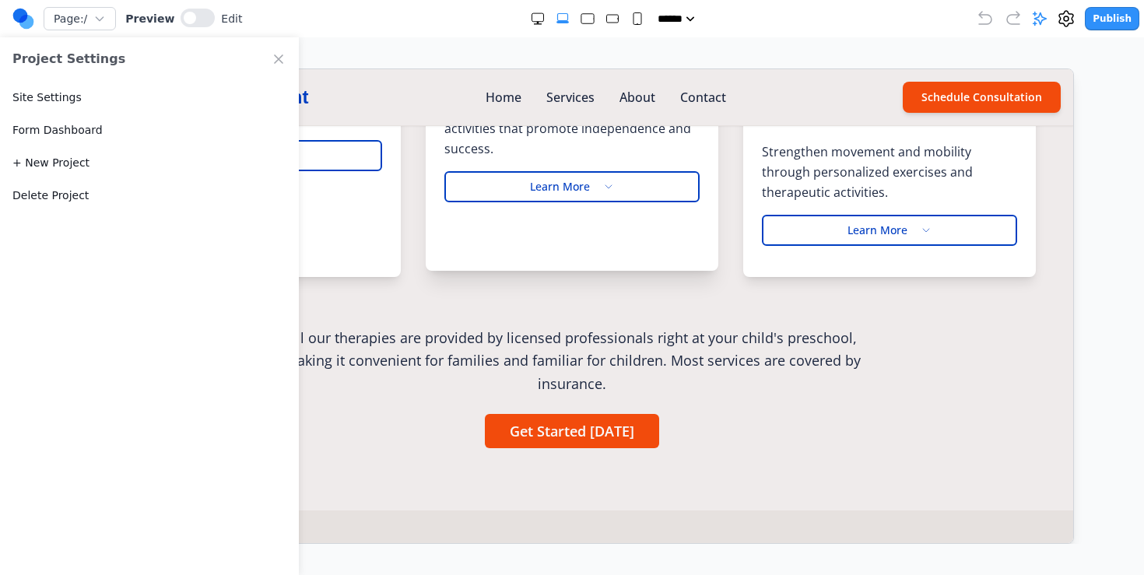
click at [513, 260] on div "Occupational Therapy Build essential life skills through play-based activities …" at bounding box center [571, 55] width 293 height 430
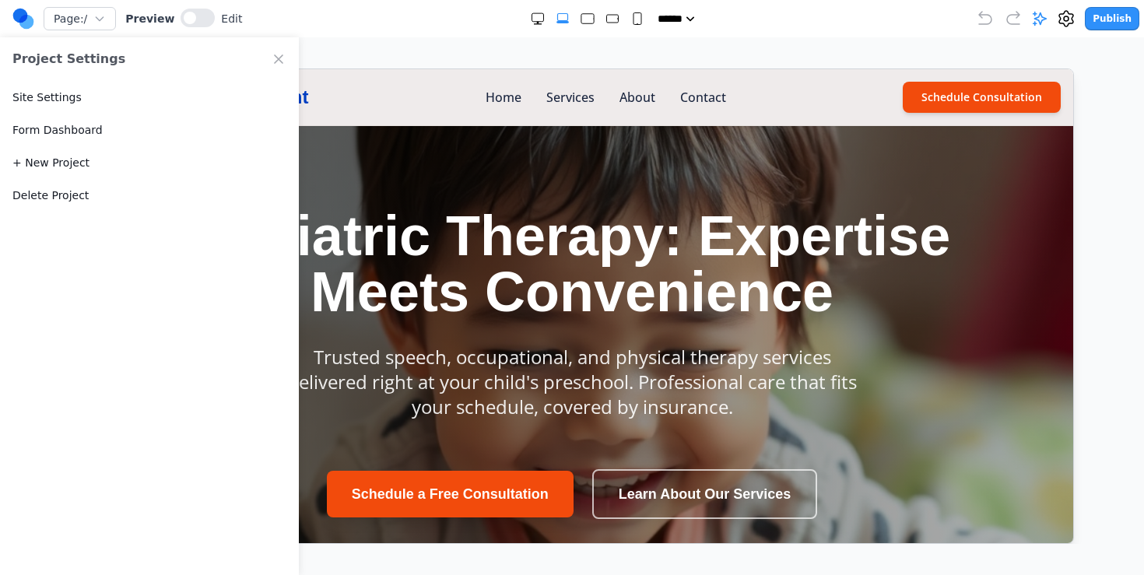
click at [458, 160] on div at bounding box center [571, 362] width 1002 height 474
click at [41, 166] on link "+ New Project" at bounding box center [50, 163] width 77 height 16
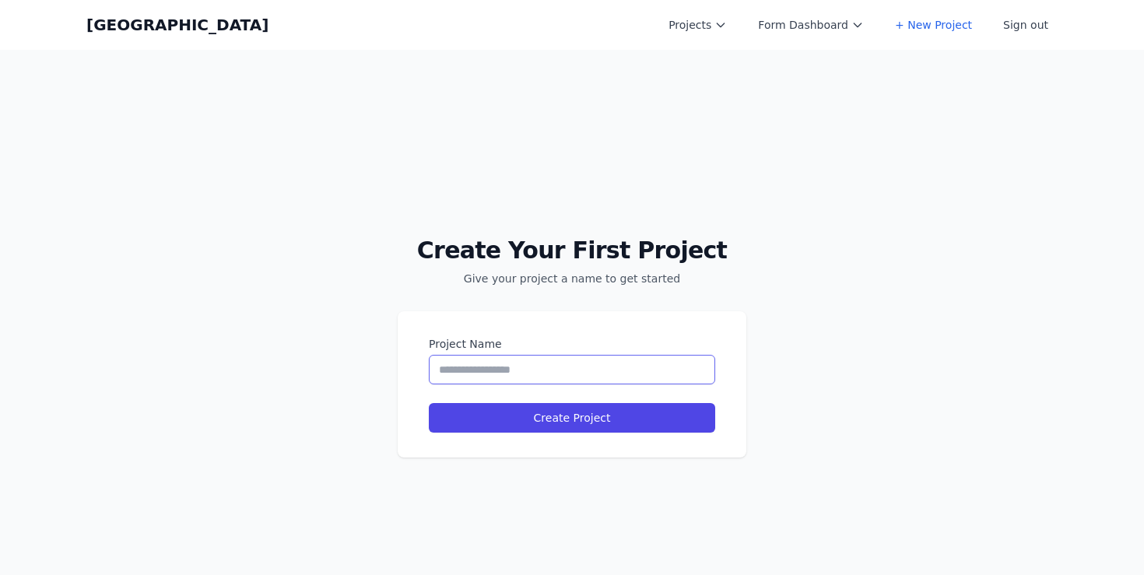
click at [552, 375] on input "Project Name" at bounding box center [572, 370] width 286 height 30
type input "******"
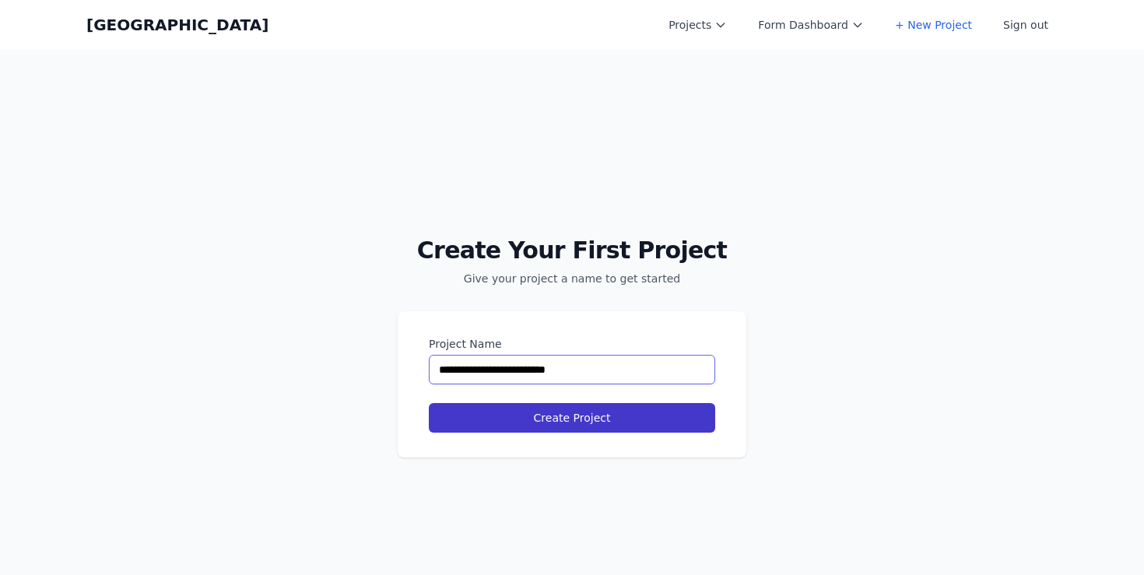
type input "**********"
click at [648, 424] on button "Create Project" at bounding box center [572, 418] width 286 height 30
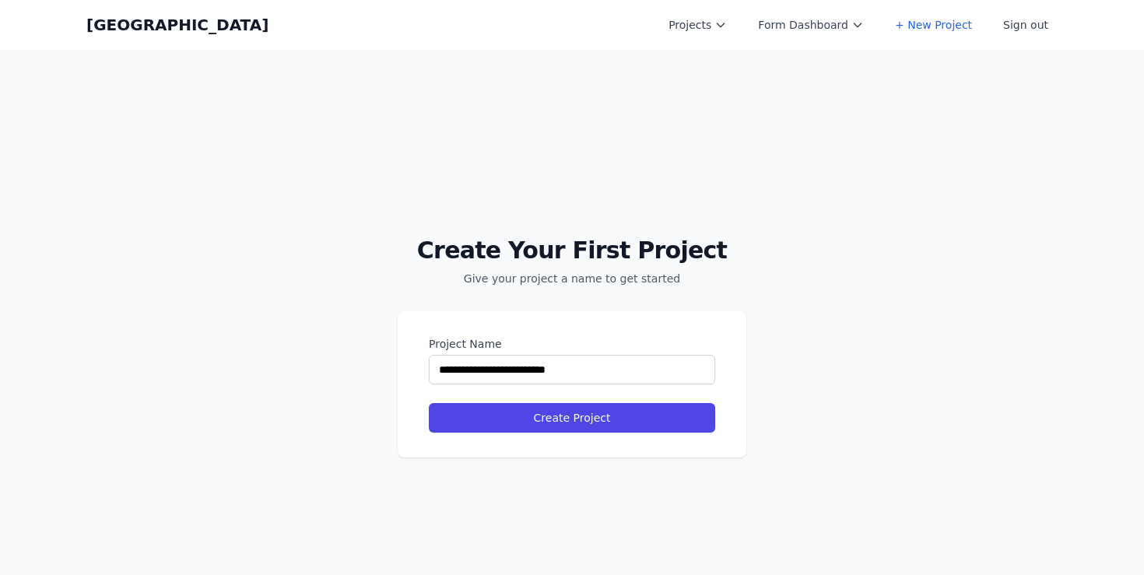
select select "**"
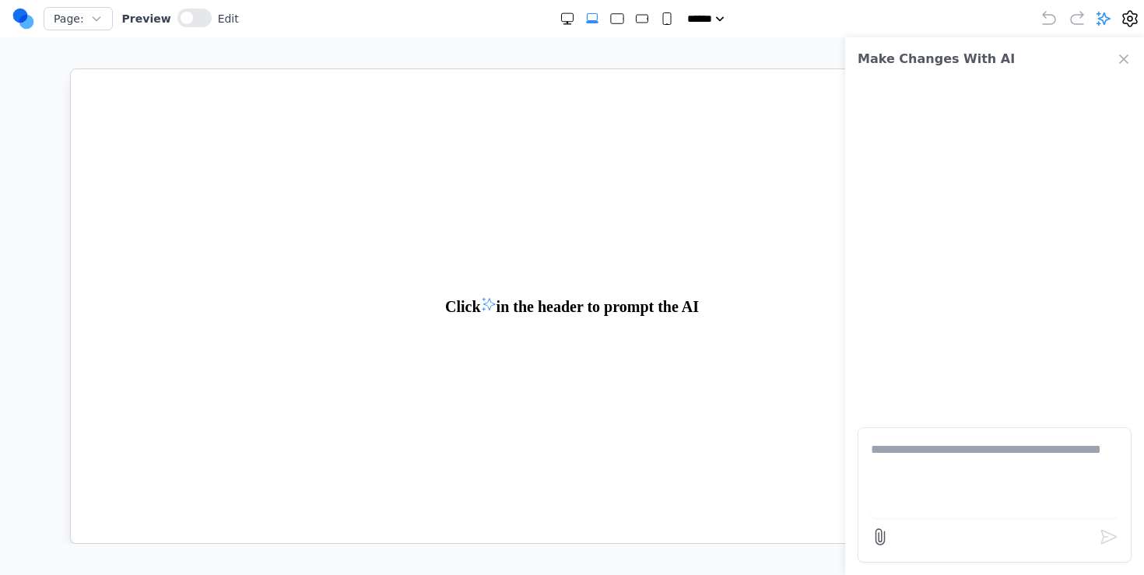
paste textarea "**********"
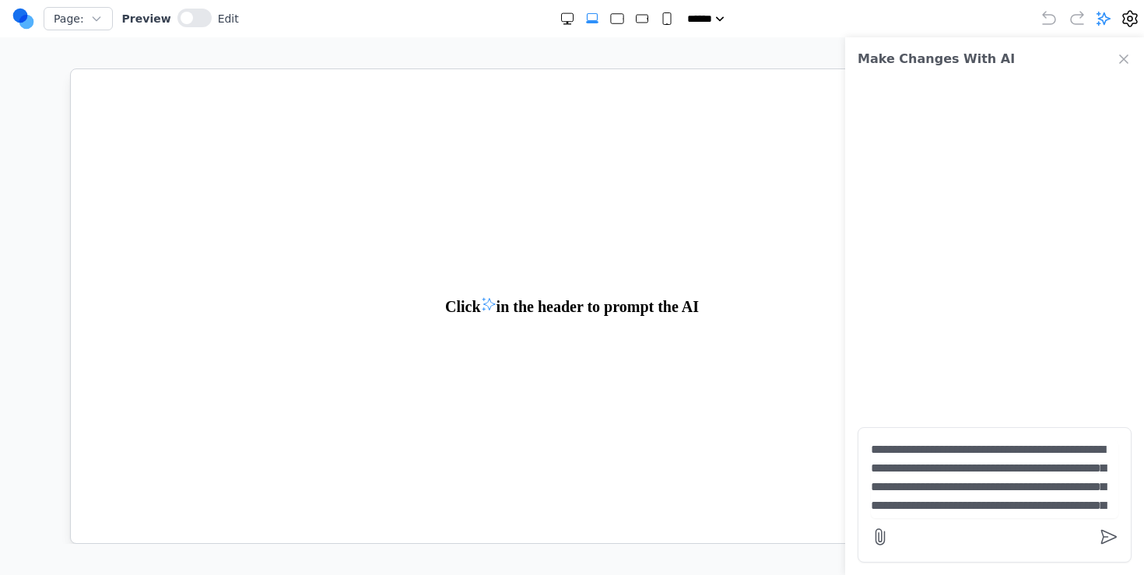
scroll to position [2964, 0]
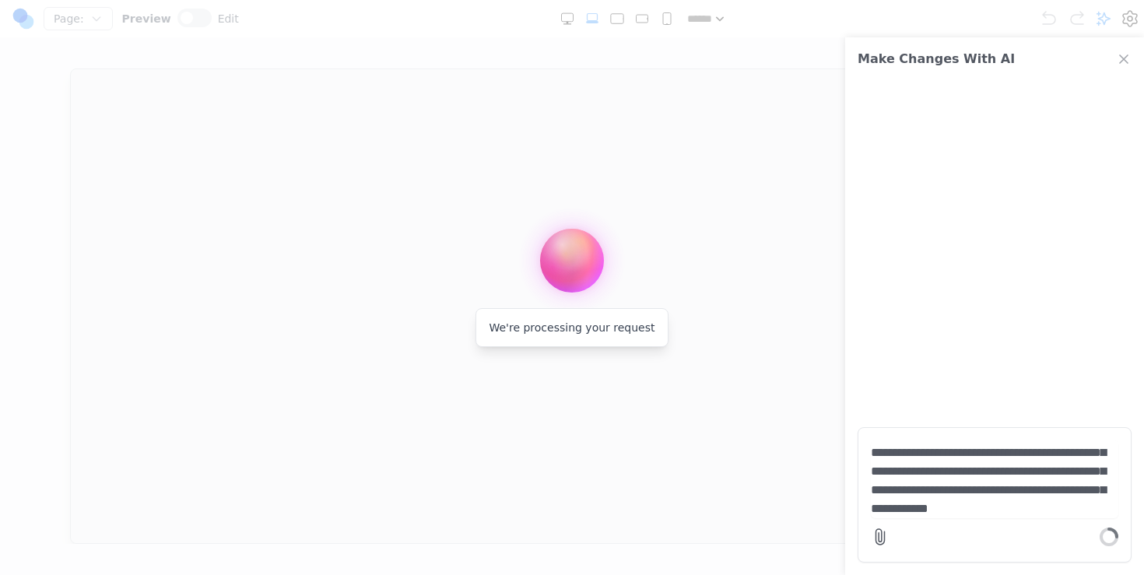
type textarea "**********"
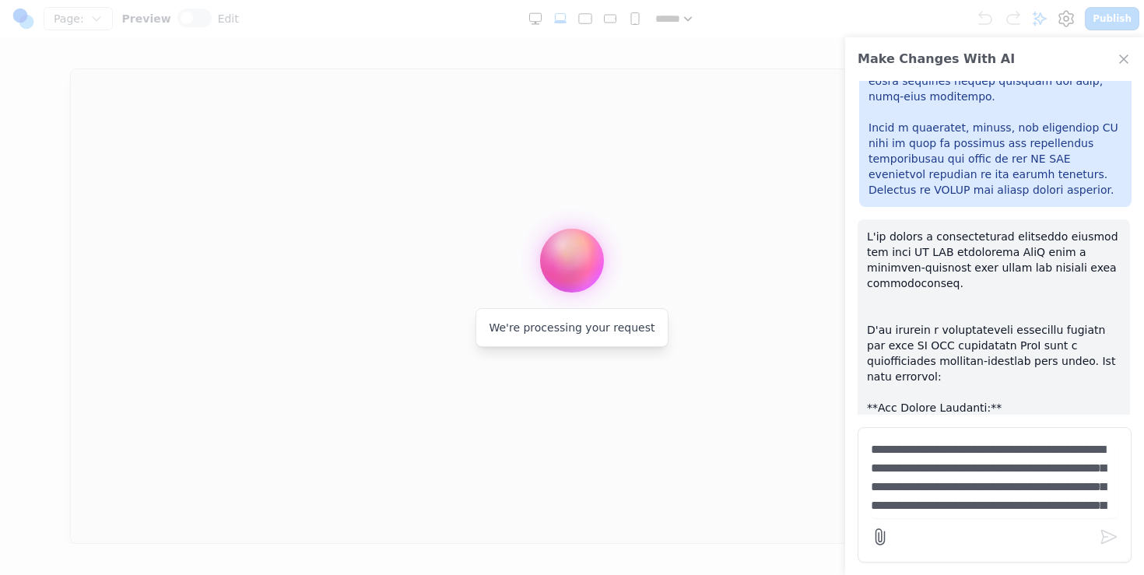
scroll to position [2615, 0]
drag, startPoint x: 1012, startPoint y: 281, endPoint x: 996, endPoint y: 240, distance: 44.1
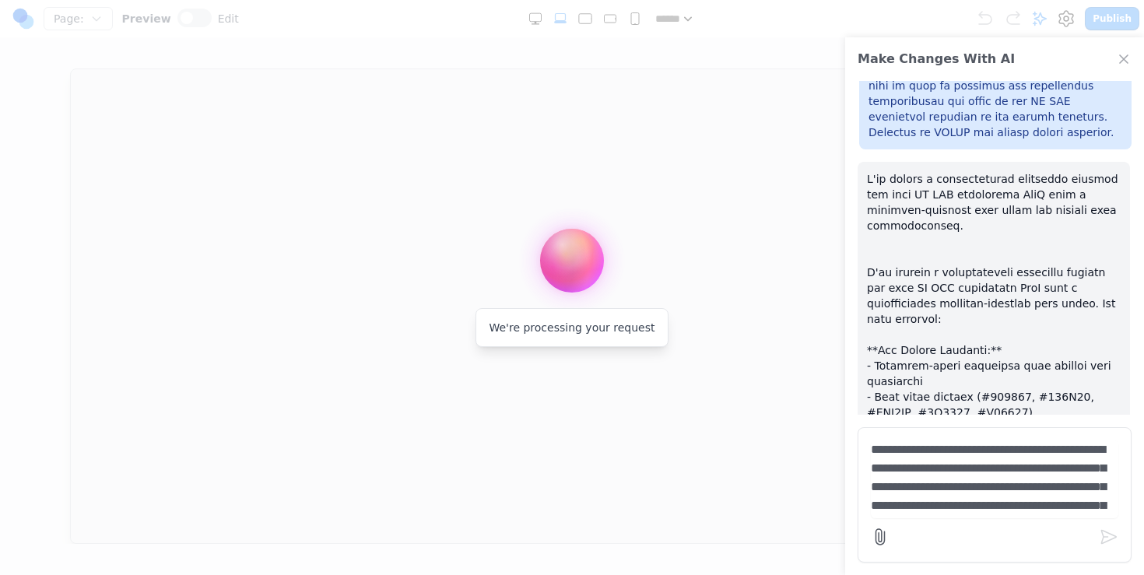
scroll to position [2682, 0]
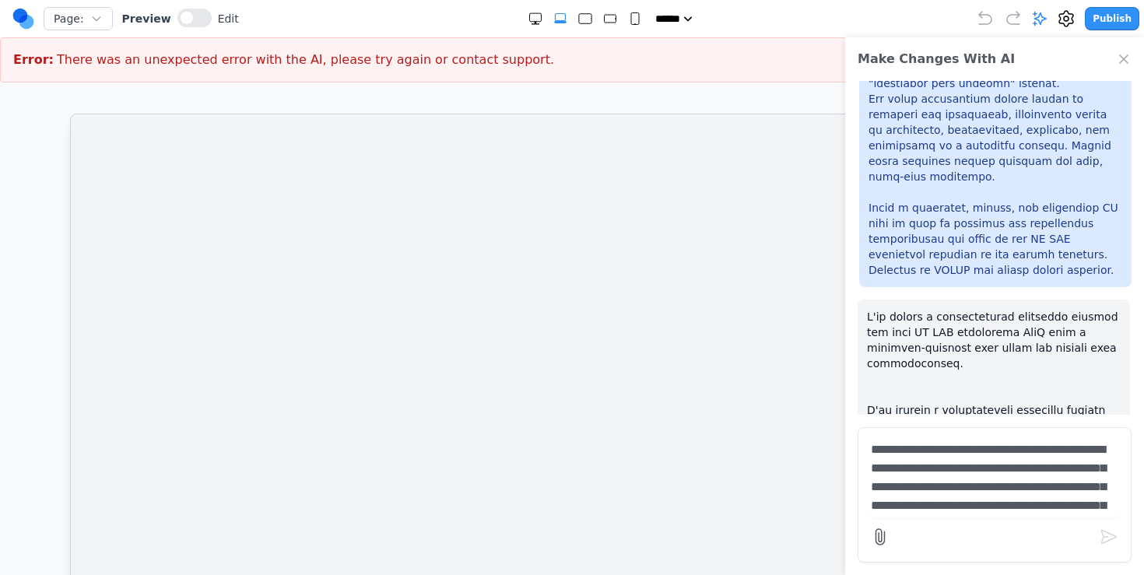
scroll to position [1914, 0]
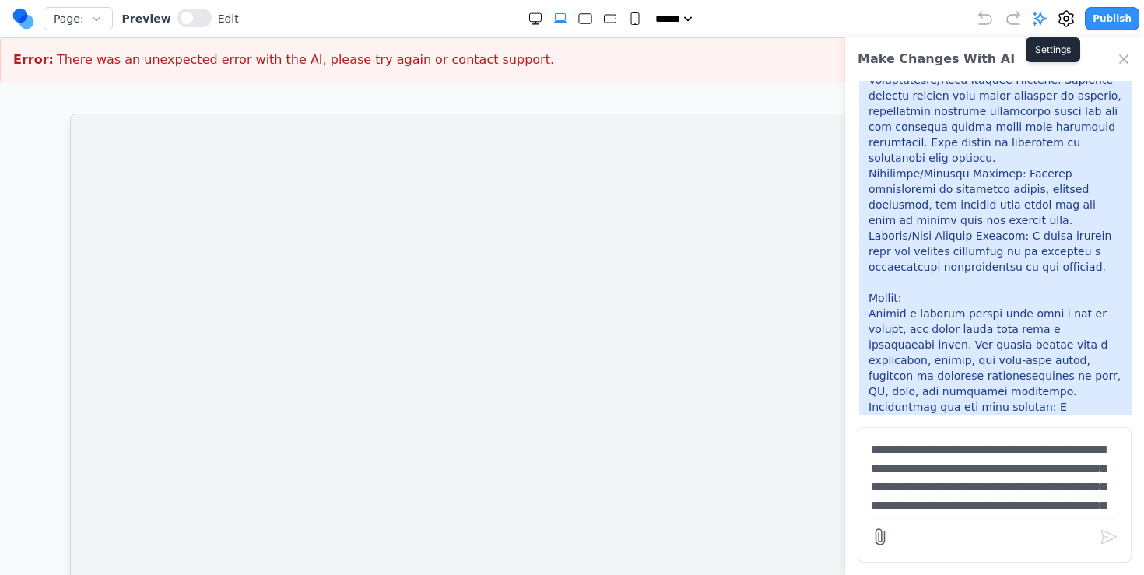
click at [1069, 14] on icon at bounding box center [1066, 18] width 19 height 19
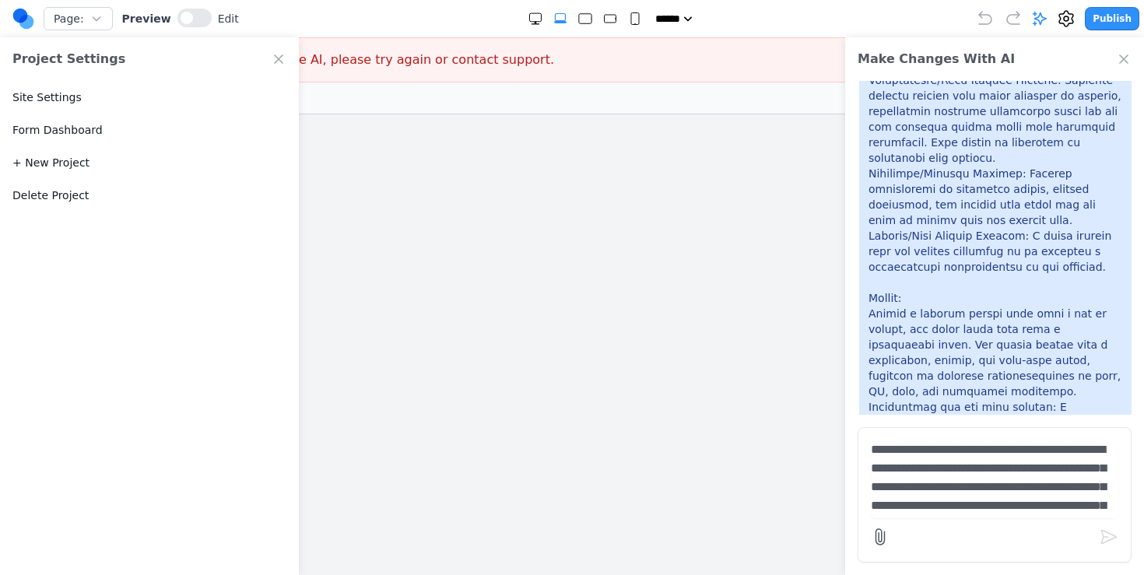
click at [75, 195] on button "Delete Project" at bounding box center [50, 196] width 76 height 16
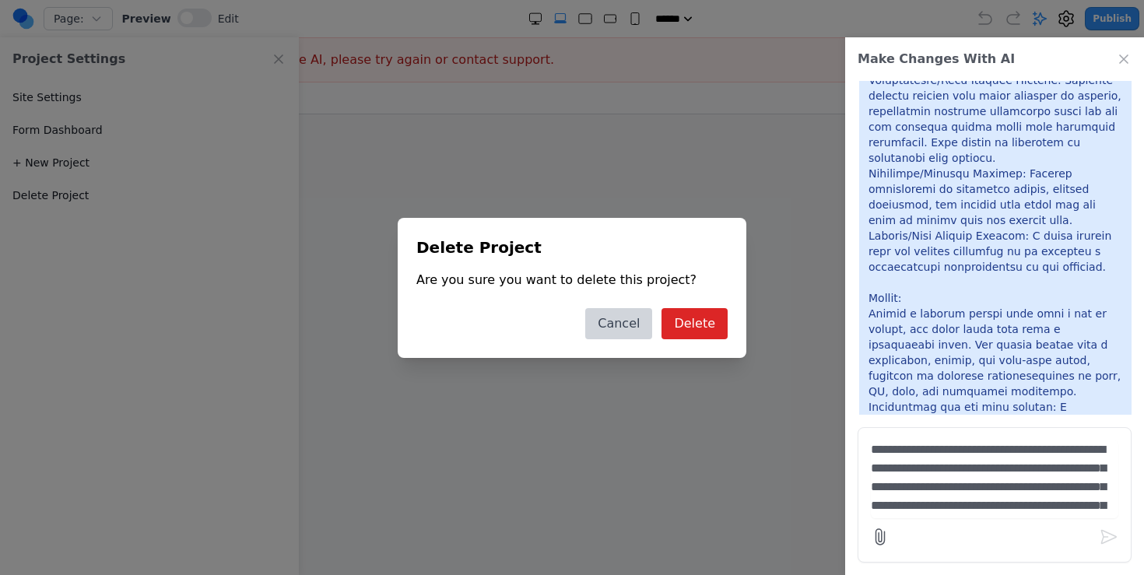
click at [638, 317] on button "Cancel" at bounding box center [618, 323] width 67 height 31
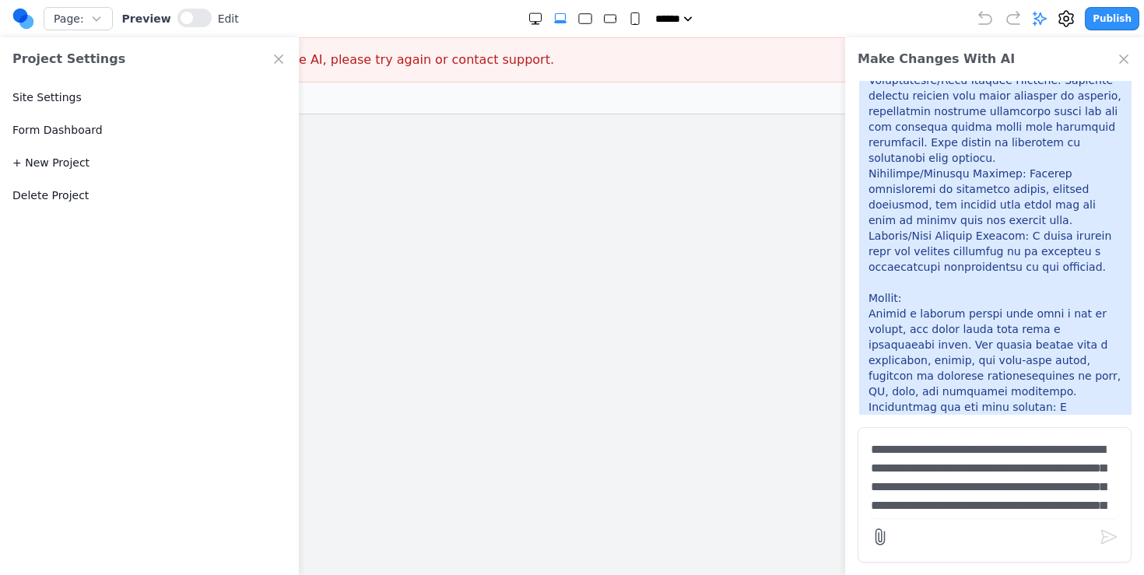
click at [25, 21] on circle at bounding box center [26, 22] width 15 height 15
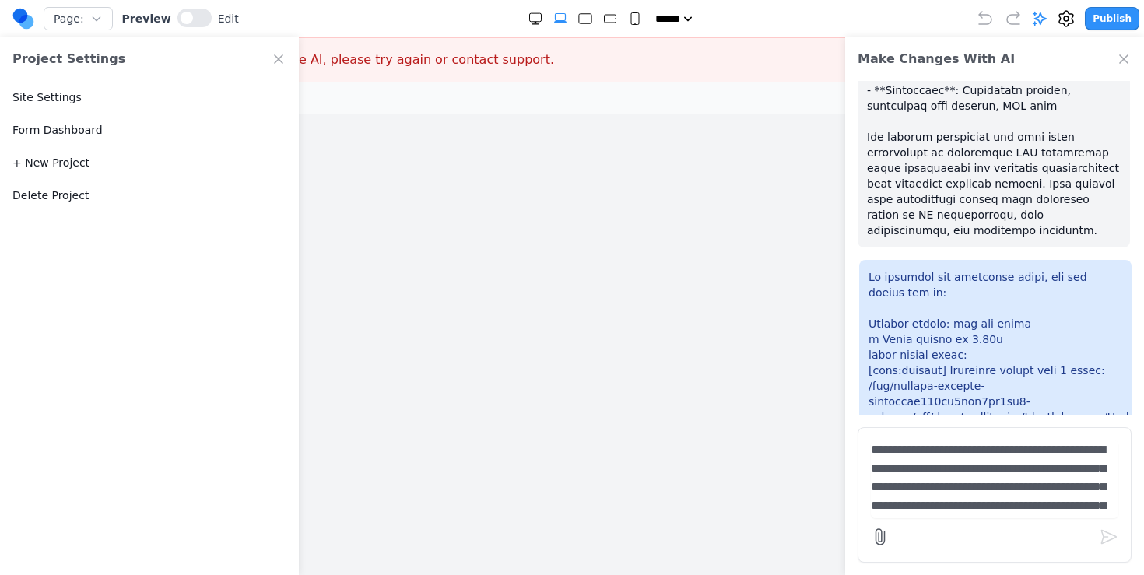
scroll to position [3490, 0]
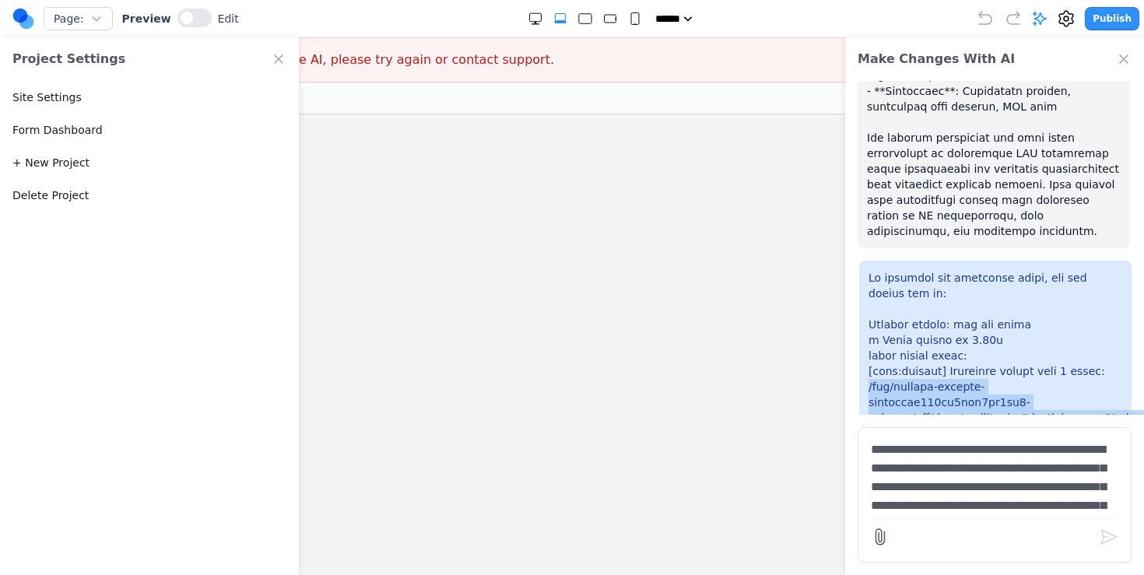
copy p "/tmp/working-project-cmejfyniw002pv0fnb0wl8lh7-preview/src/site/components/Docu…"
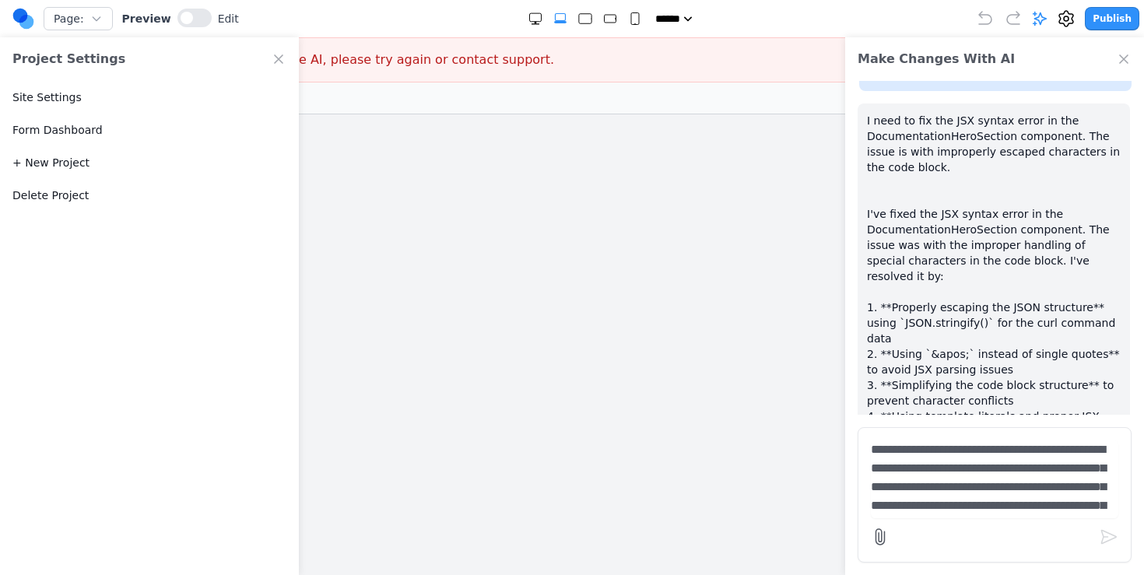
scroll to position [4590, 0]
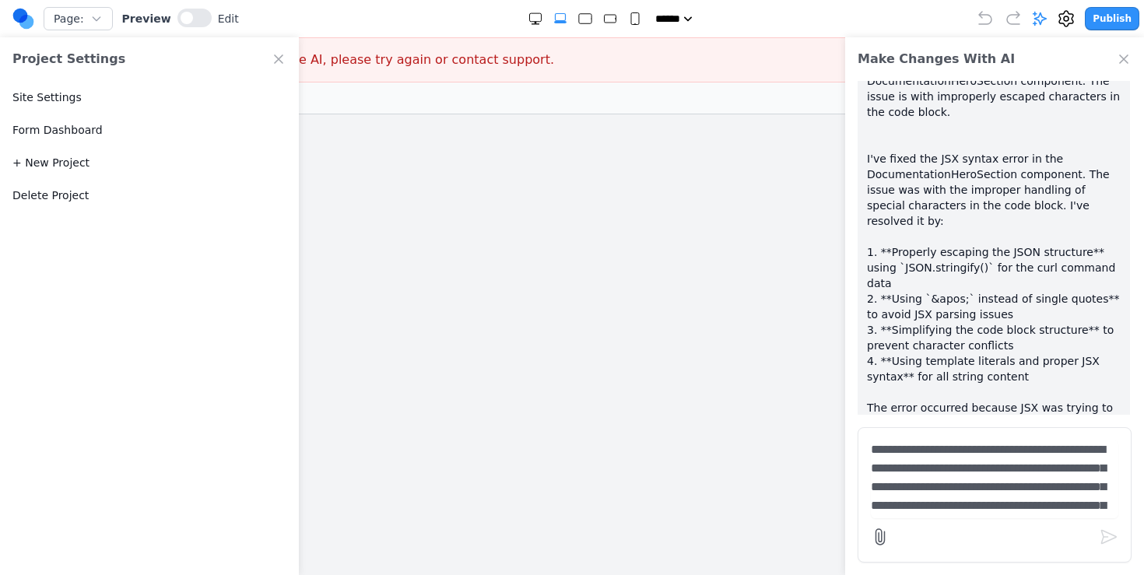
drag, startPoint x: 605, startPoint y: 292, endPoint x: 591, endPoint y: 292, distance: 13.2
click at [605, 292] on iframe at bounding box center [572, 352] width 1004 height 476
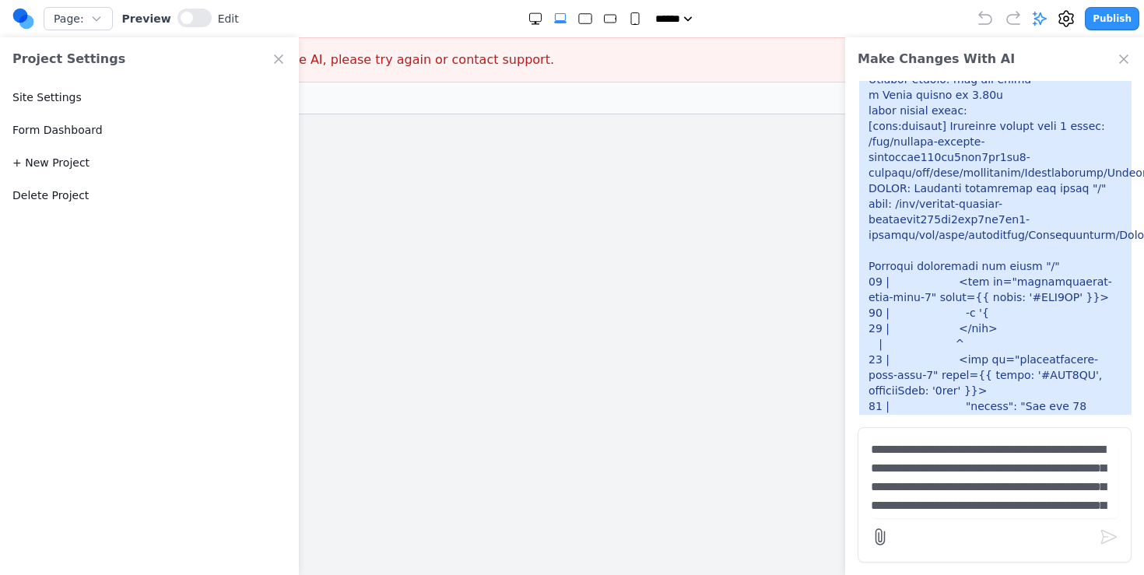
scroll to position [3611, 0]
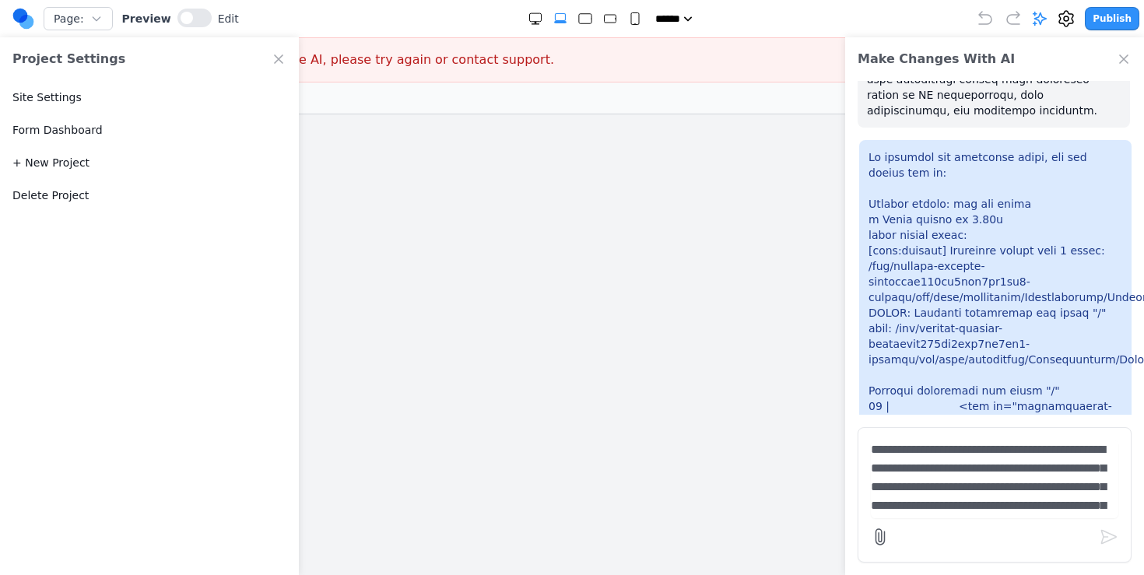
click at [1009, 293] on p at bounding box center [996, 577] width 254 height 856
drag, startPoint x: 973, startPoint y: 363, endPoint x: 939, endPoint y: 333, distance: 45.2
click at [939, 333] on p at bounding box center [996, 577] width 254 height 856
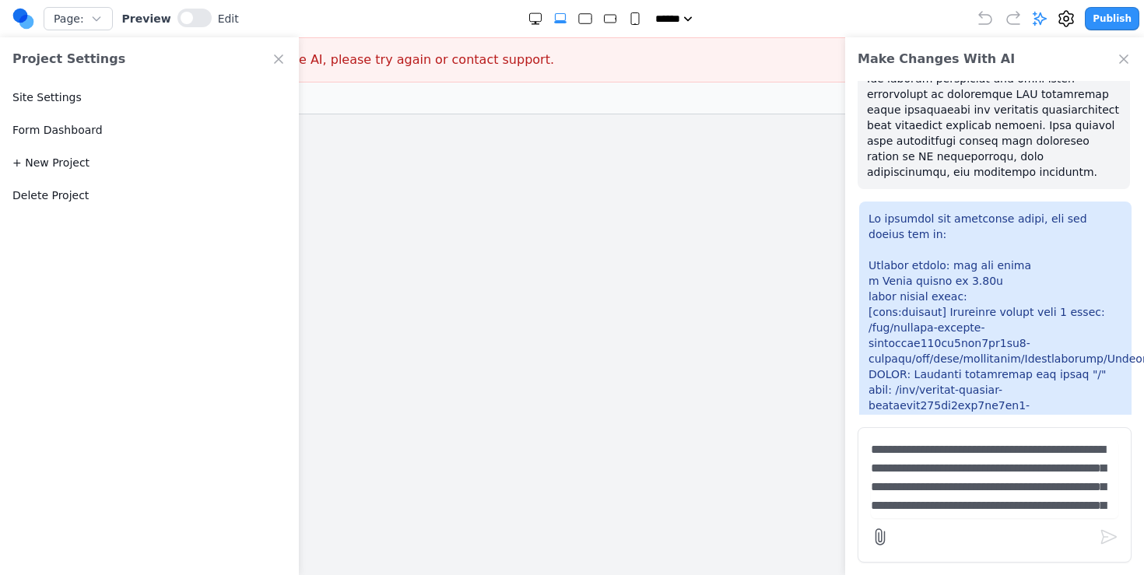
scroll to position [3516, 0]
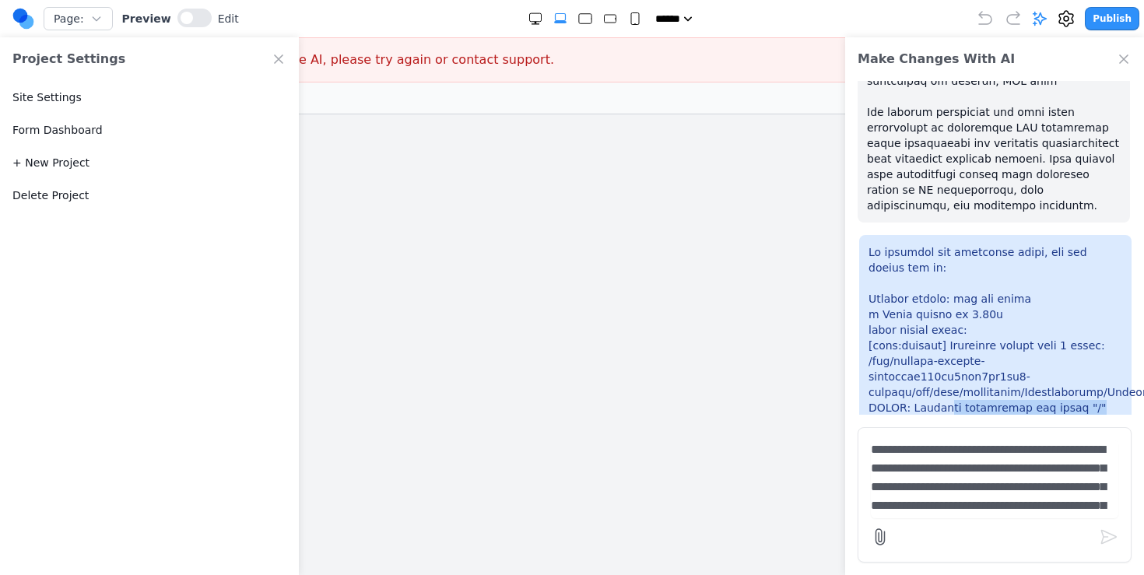
drag, startPoint x: 1088, startPoint y: 270, endPoint x: 947, endPoint y: 272, distance: 140.9
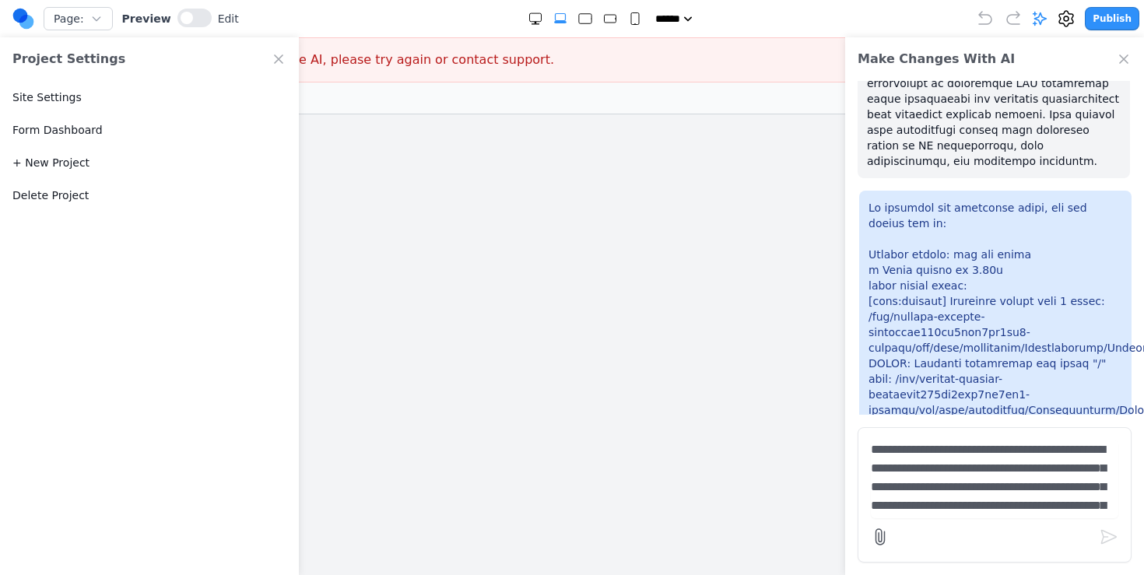
scroll to position [3559, 0]
drag, startPoint x: 912, startPoint y: 221, endPoint x: 1088, endPoint y: 220, distance: 175.9
drag, startPoint x: 1088, startPoint y: 220, endPoint x: 911, endPoint y: 220, distance: 177.4
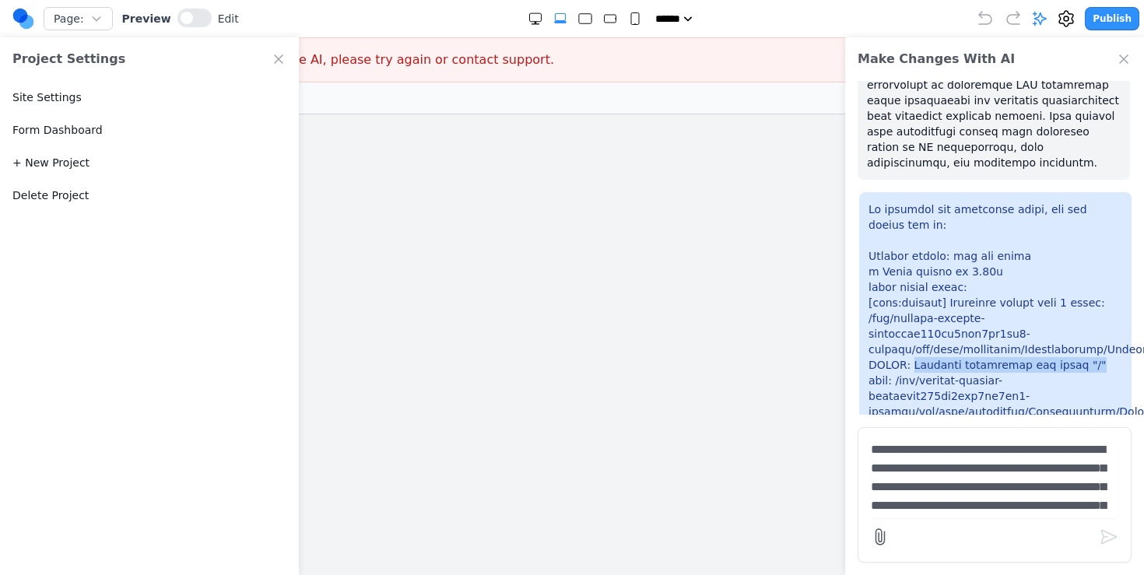
drag, startPoint x: 911, startPoint y: 220, endPoint x: 1019, endPoint y: 259, distance: 115.0
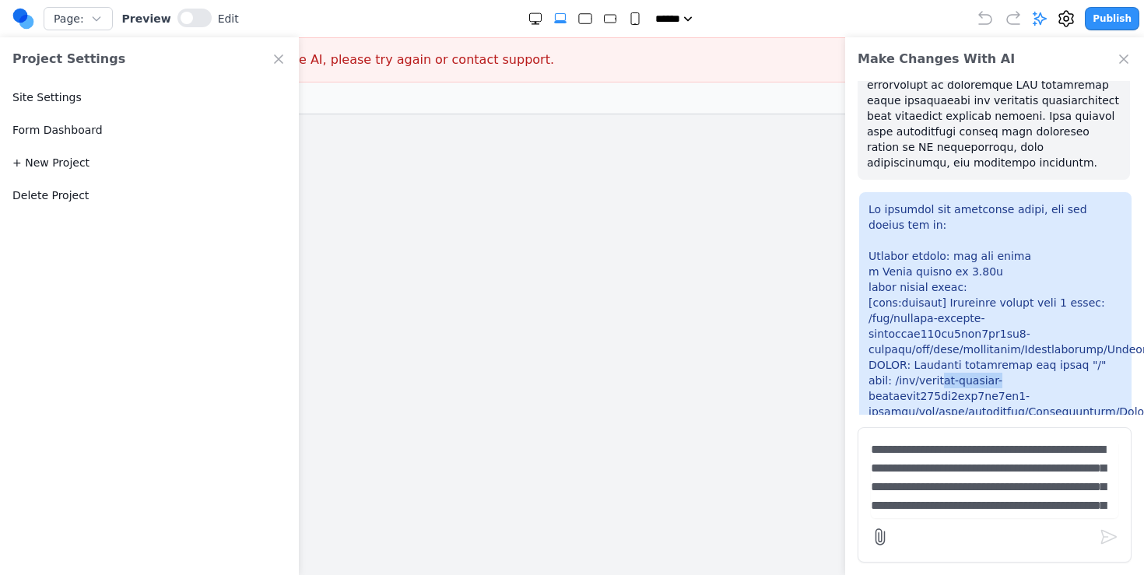
drag, startPoint x: 1052, startPoint y: 239, endPoint x: 943, endPoint y: 237, distance: 109.0
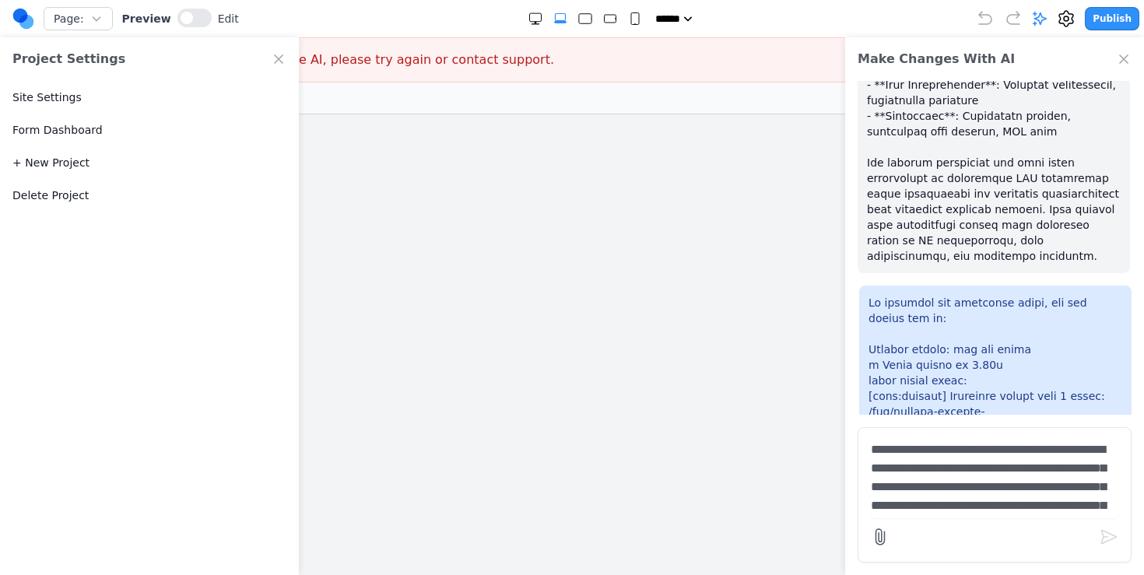
scroll to position [3471, 0]
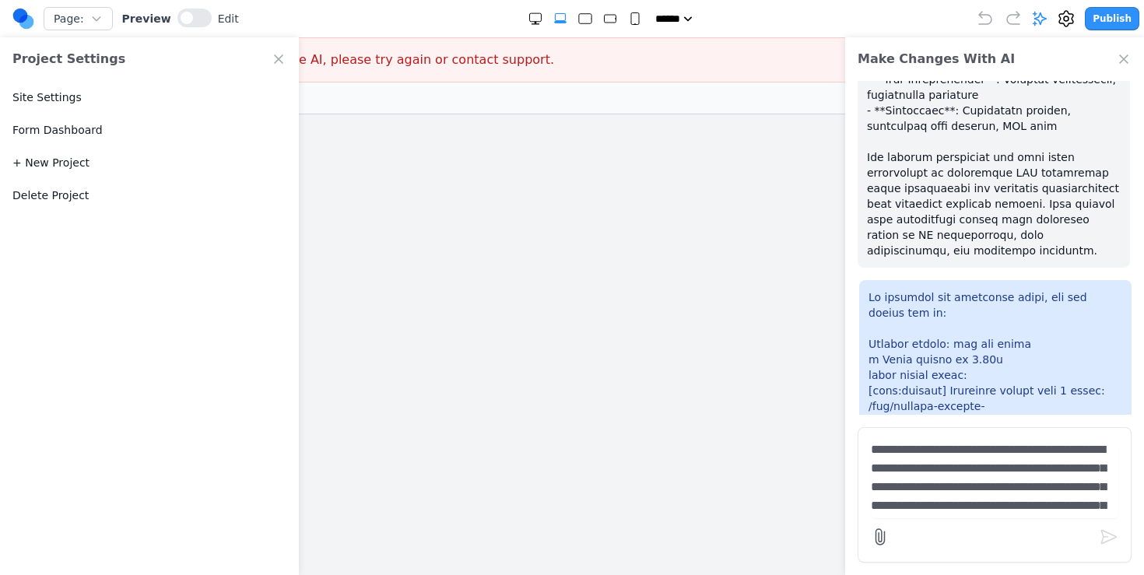
drag, startPoint x: 1083, startPoint y: 313, endPoint x: 918, endPoint y: 314, distance: 165.0
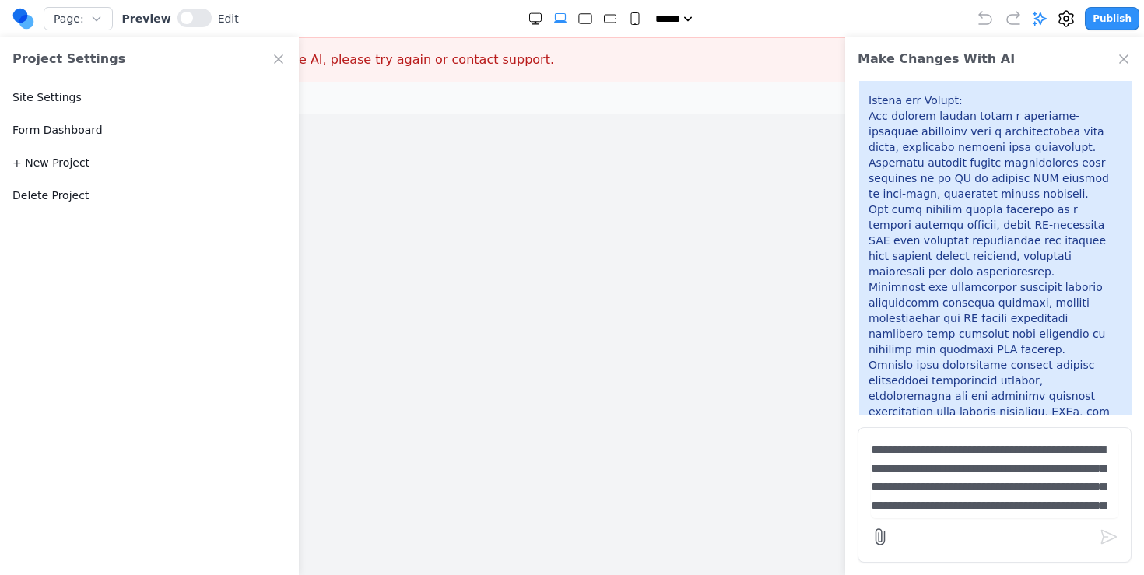
scroll to position [139, 0]
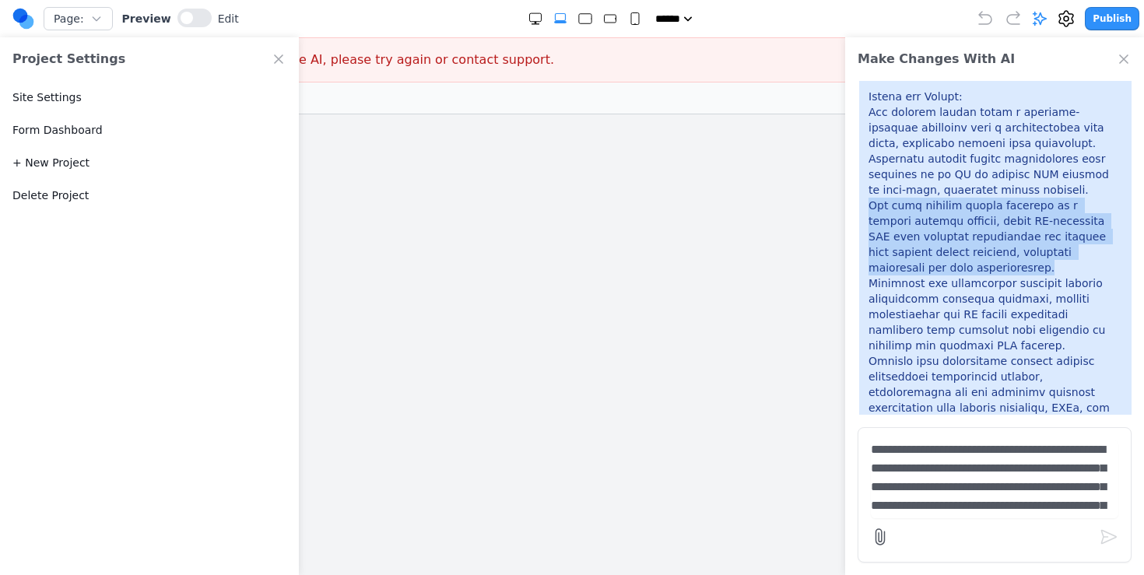
drag, startPoint x: 863, startPoint y: 199, endPoint x: 949, endPoint y: 272, distance: 112.6
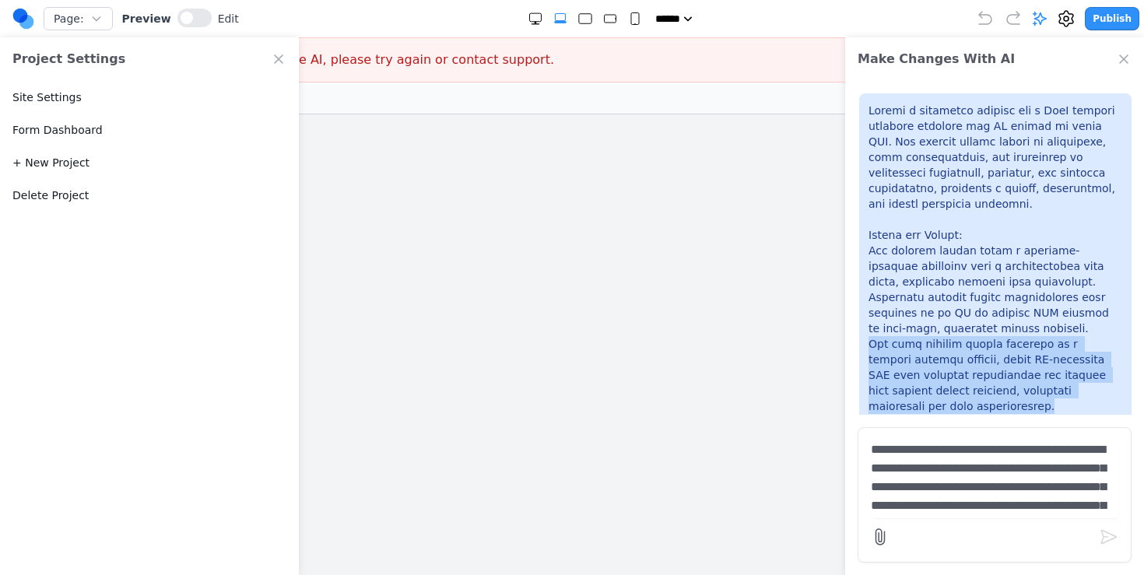
scroll to position [95, 0]
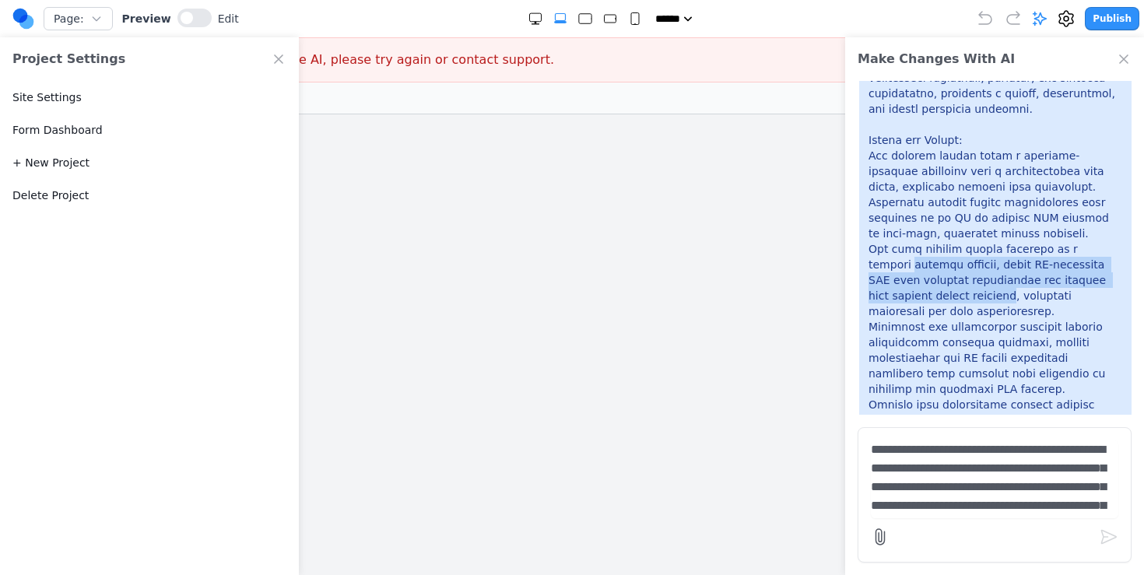
drag, startPoint x: 944, startPoint y: 303, endPoint x: 865, endPoint y: 265, distance: 88.1
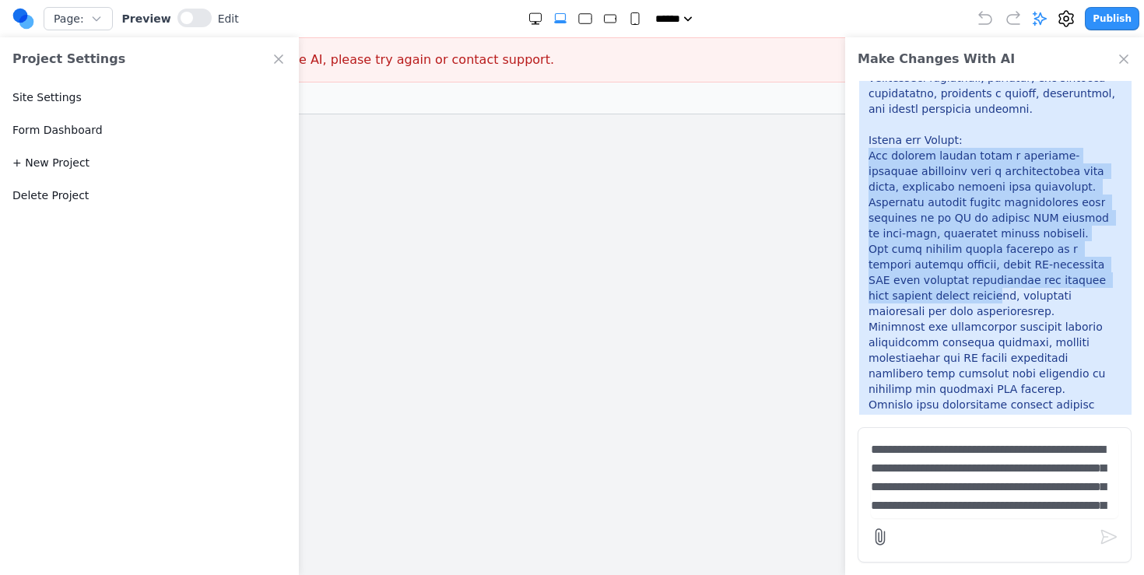
drag, startPoint x: 937, startPoint y: 303, endPoint x: 865, endPoint y: 158, distance: 161.5
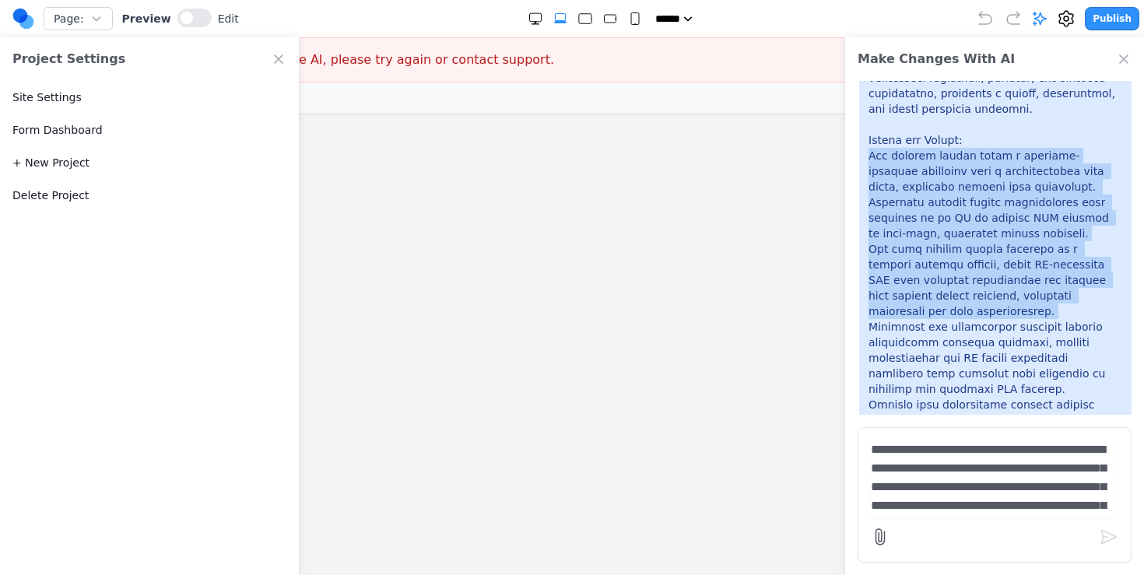
drag, startPoint x: 954, startPoint y: 312, endPoint x: 876, endPoint y: 154, distance: 176.5
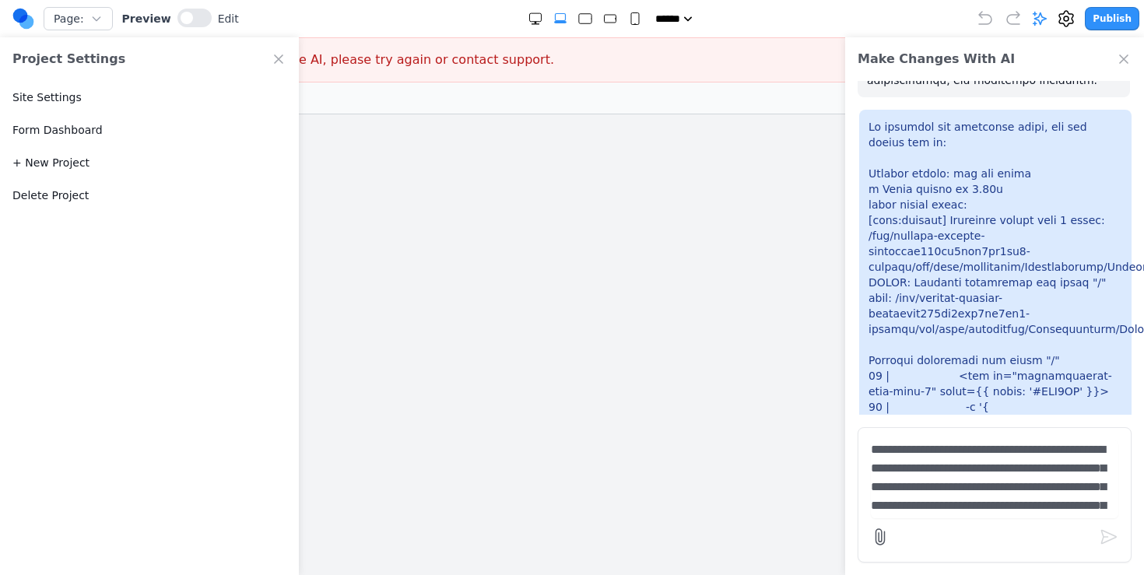
scroll to position [3637, 0]
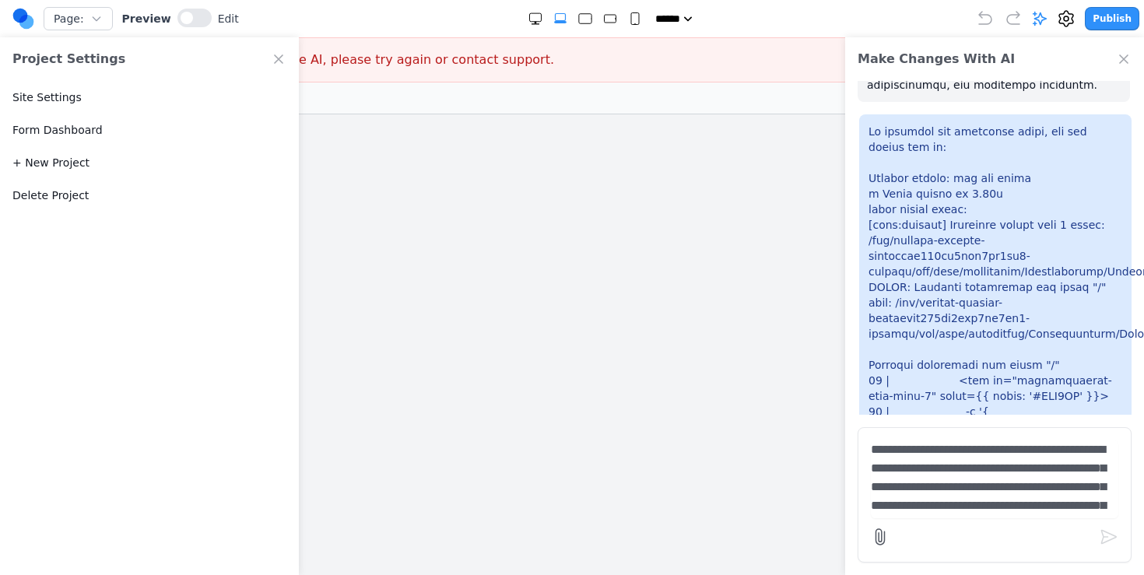
click at [968, 297] on p at bounding box center [996, 552] width 254 height 856
drag, startPoint x: 1030, startPoint y: 224, endPoint x: 1021, endPoint y: 224, distance: 8.6
click at [1021, 224] on p at bounding box center [996, 552] width 254 height 856
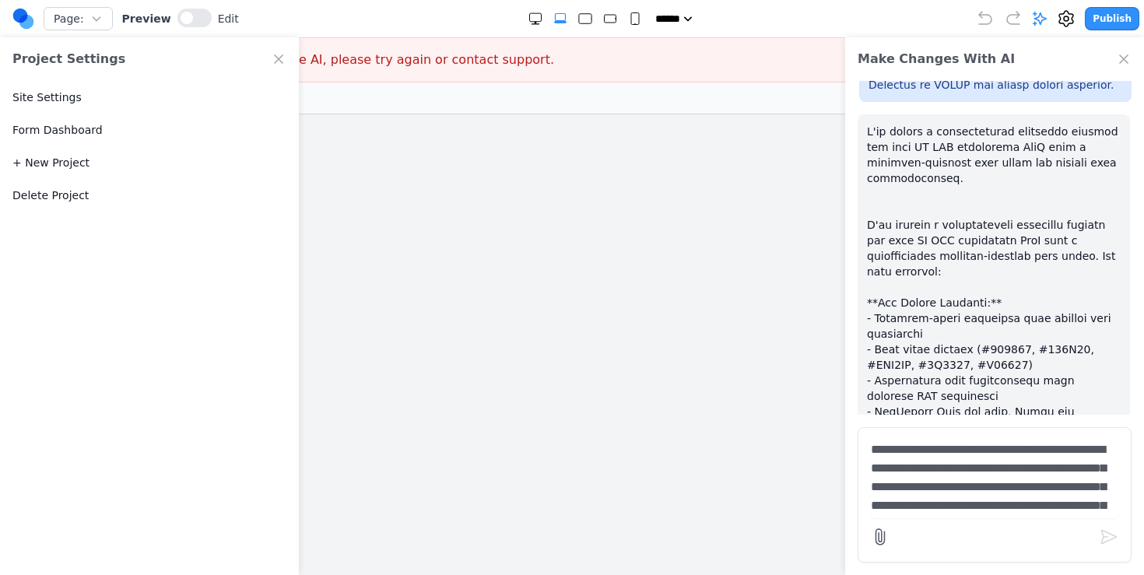
scroll to position [2739, 0]
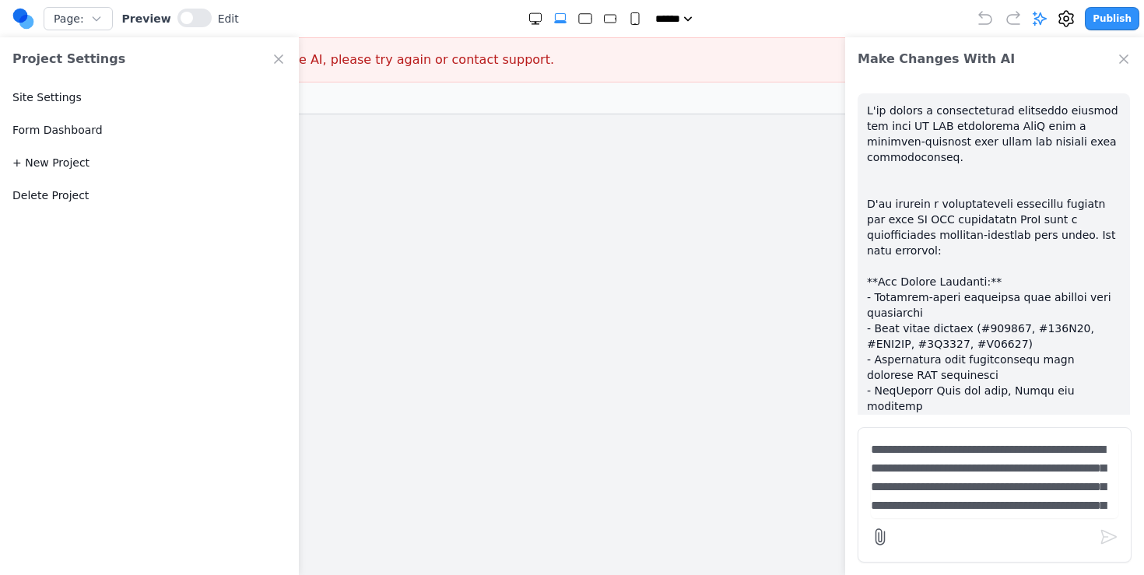
click at [914, 282] on p at bounding box center [994, 546] width 254 height 887
click at [617, 313] on iframe at bounding box center [572, 352] width 1004 height 476
drag, startPoint x: 285, startPoint y: 57, endPoint x: 527, endPoint y: 263, distance: 318.0
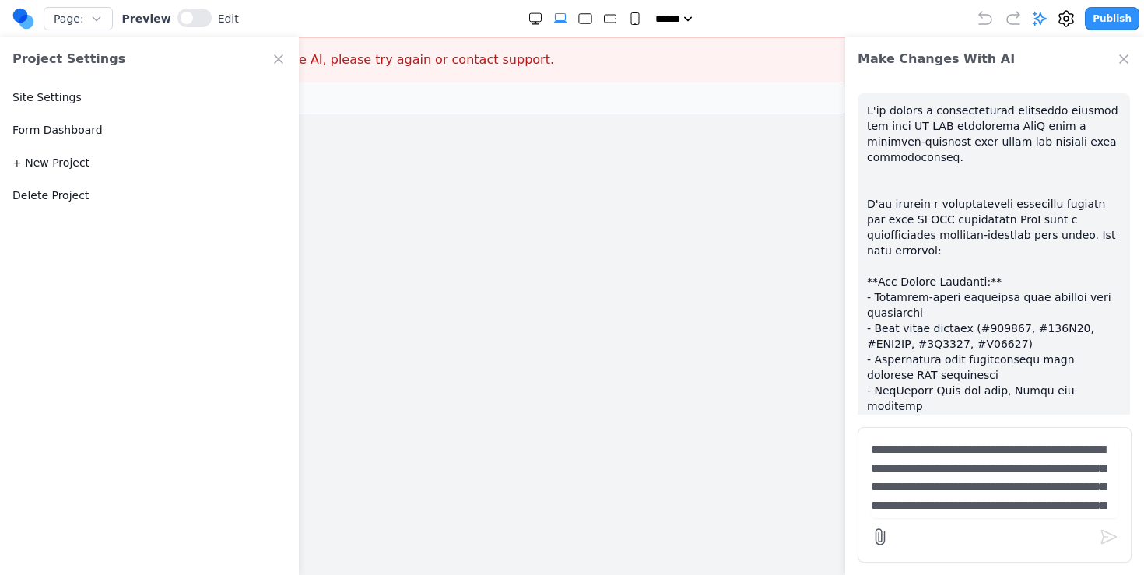
click at [527, 263] on div "Page: Preview Edit ***** ***** ****** ****** ****** Publish Project Settings Si…" at bounding box center [572, 294] width 1144 height 589
click at [527, 263] on iframe at bounding box center [572, 352] width 1004 height 476
click at [270, 65] on div "Project Settings" at bounding box center [149, 59] width 299 height 44
click at [276, 61] on icon "Close Project Settings" at bounding box center [279, 59] width 8 height 8
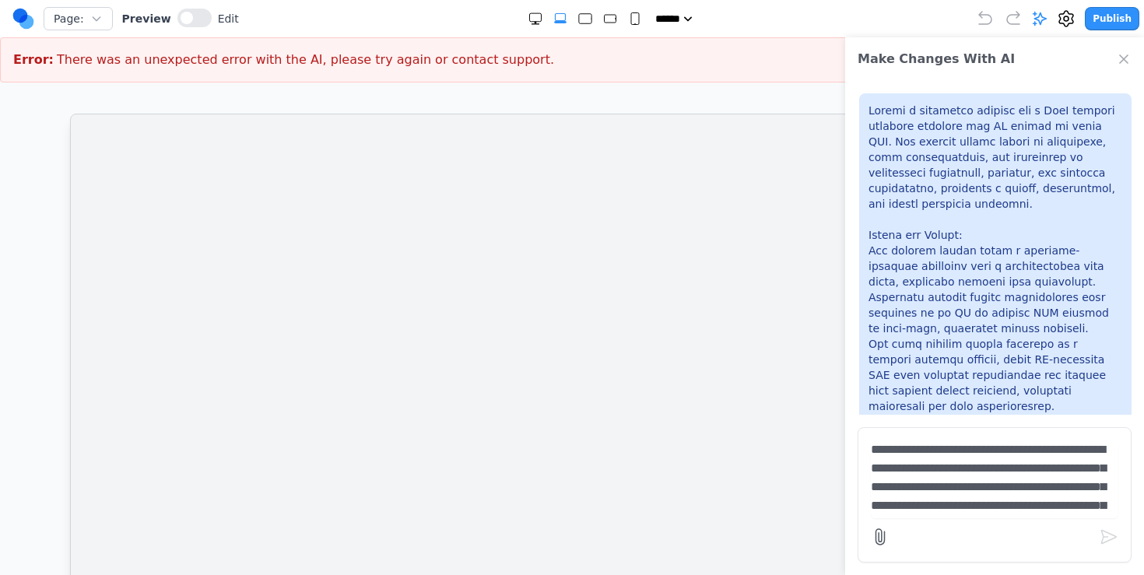
scroll to position [22, 0]
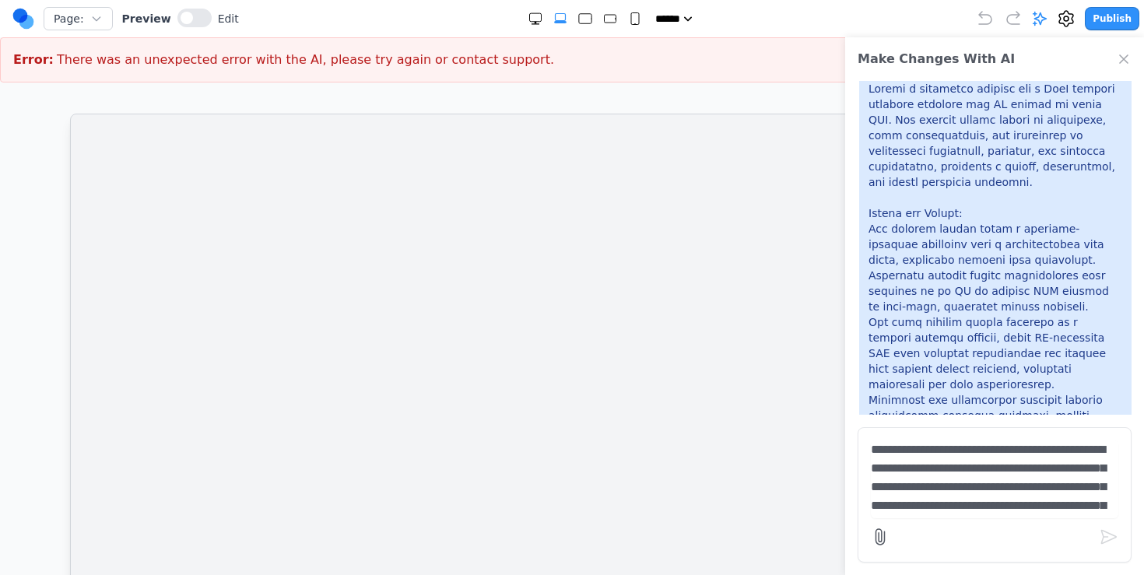
click at [616, 132] on iframe at bounding box center [572, 352] width 1004 height 476
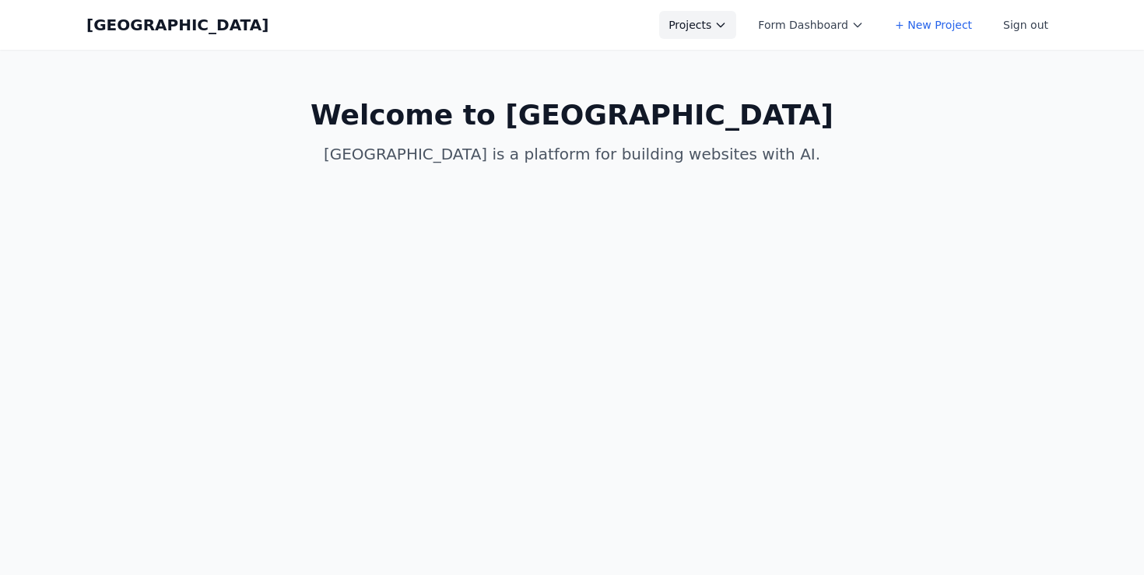
click at [736, 26] on button "Projects" at bounding box center [697, 25] width 77 height 28
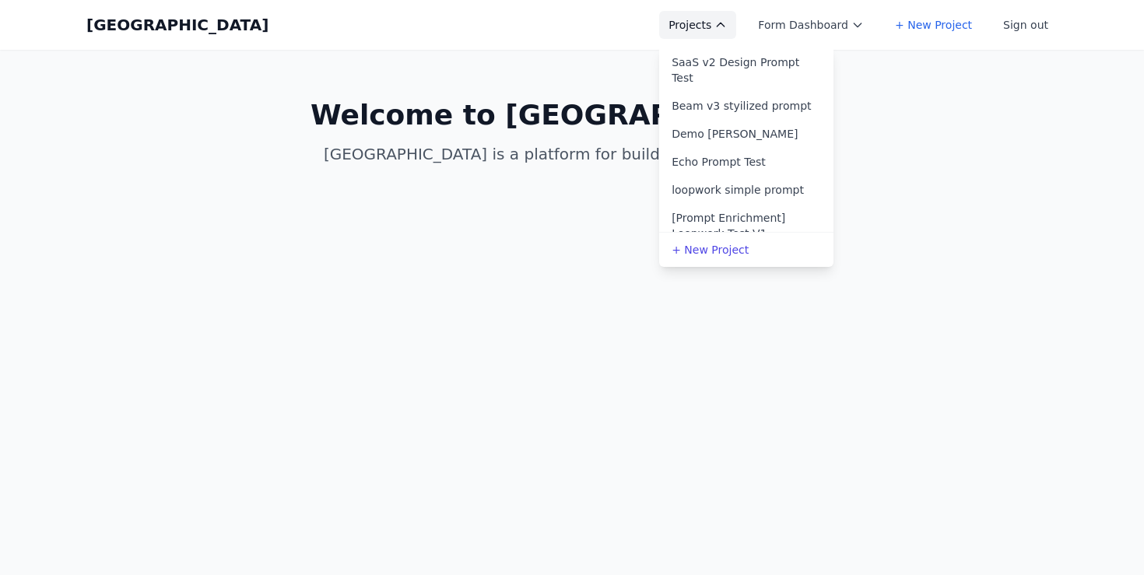
click at [717, 19] on button "Projects" at bounding box center [697, 25] width 77 height 28
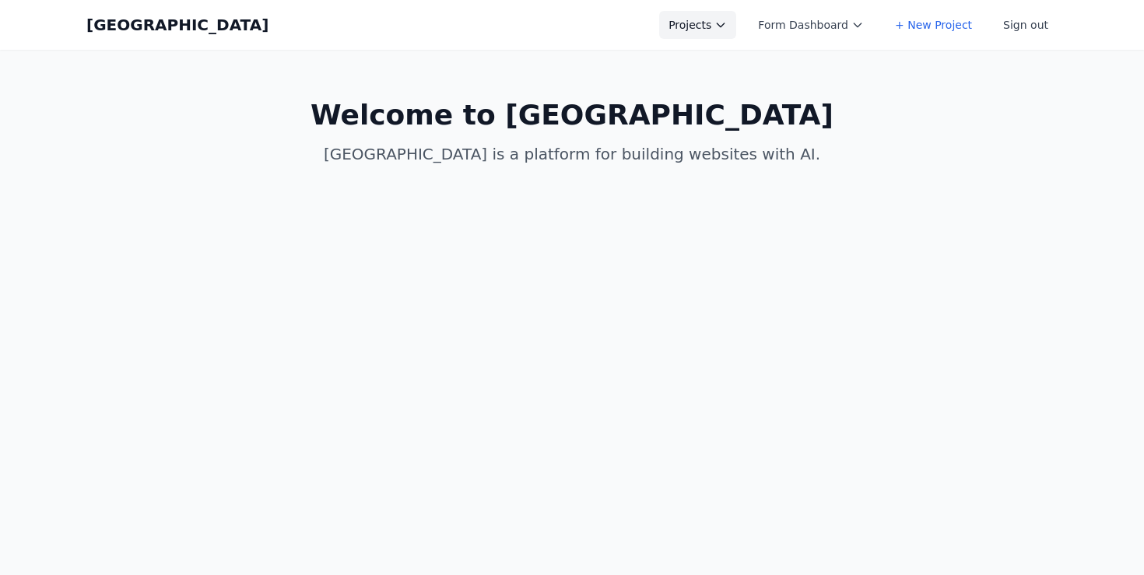
click at [717, 19] on button "Projects" at bounding box center [697, 25] width 77 height 28
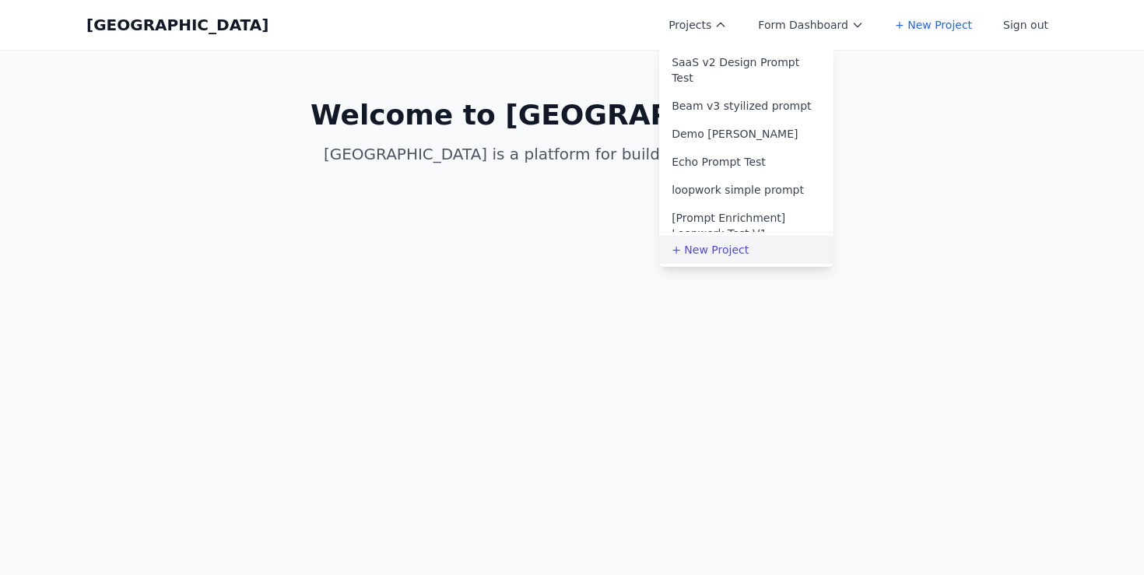
click at [742, 257] on link "+ New Project" at bounding box center [746, 250] width 174 height 28
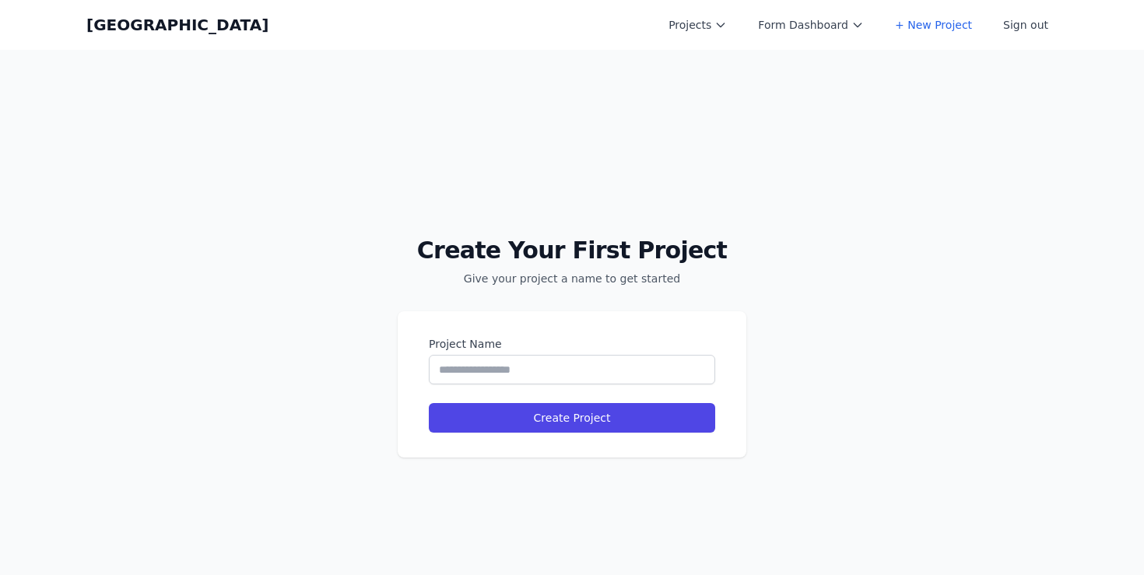
click at [559, 349] on label "Project Name" at bounding box center [572, 344] width 286 height 16
click at [559, 355] on input "Project Name" at bounding box center [572, 370] width 286 height 30
click at [543, 365] on input "Project Name" at bounding box center [572, 370] width 286 height 30
click at [498, 374] on input "**********" at bounding box center [572, 370] width 286 height 30
type input "**********"
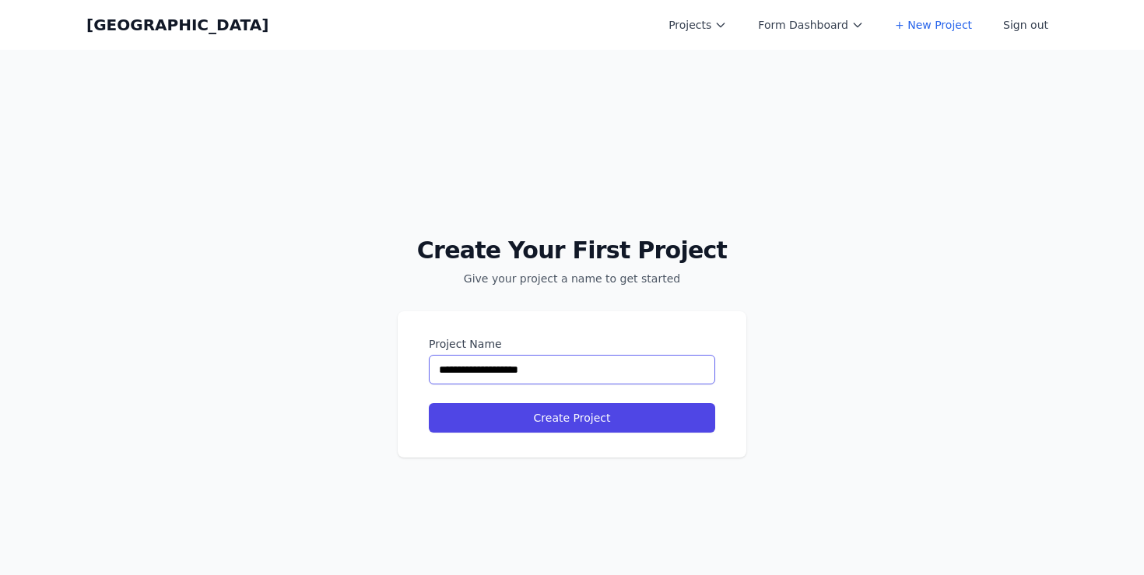
type input "**********"
click at [429, 403] on button "Create Project" at bounding box center [572, 418] width 286 height 30
select select "**"
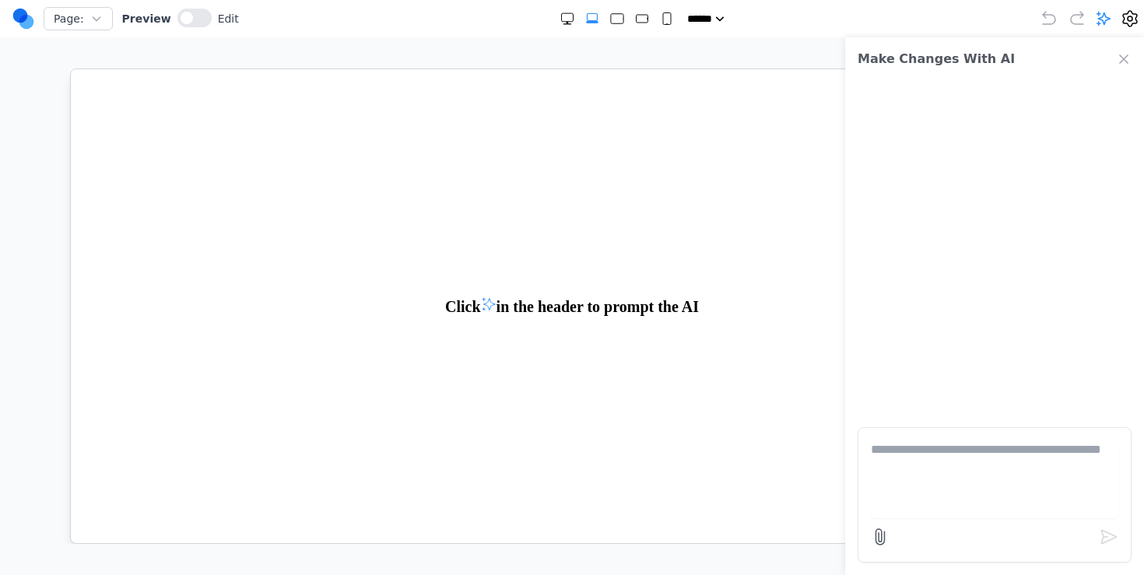
paste textarea "**********"
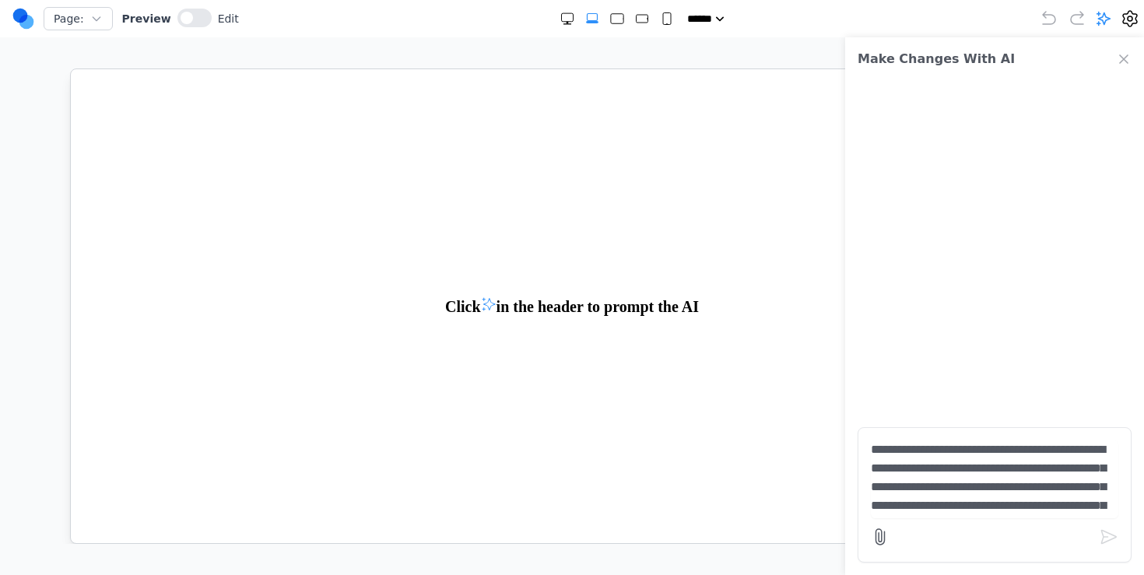
scroll to position [2385, 0]
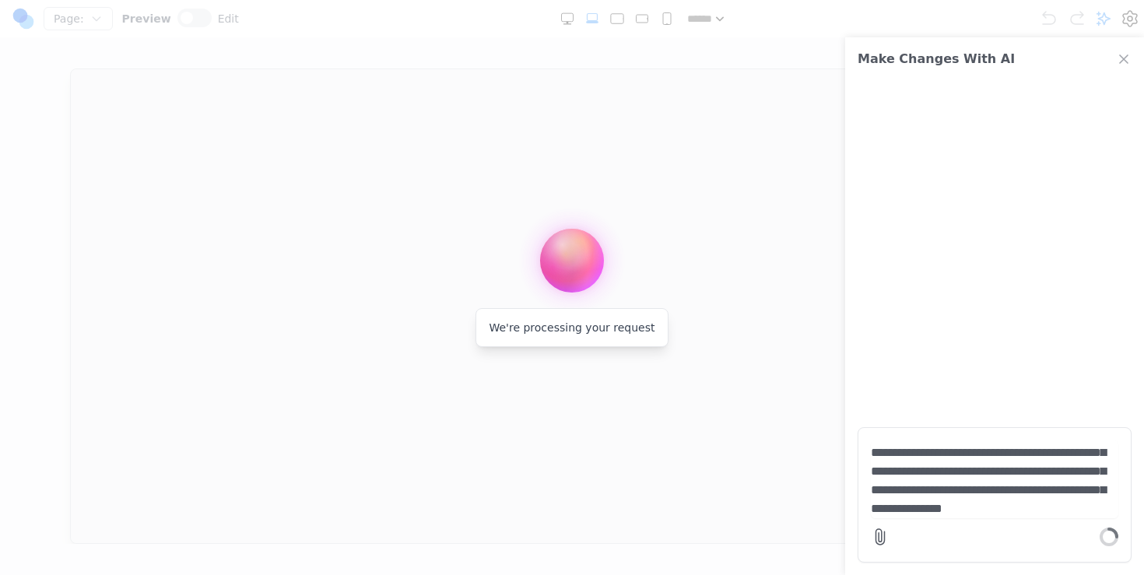
type textarea "**********"
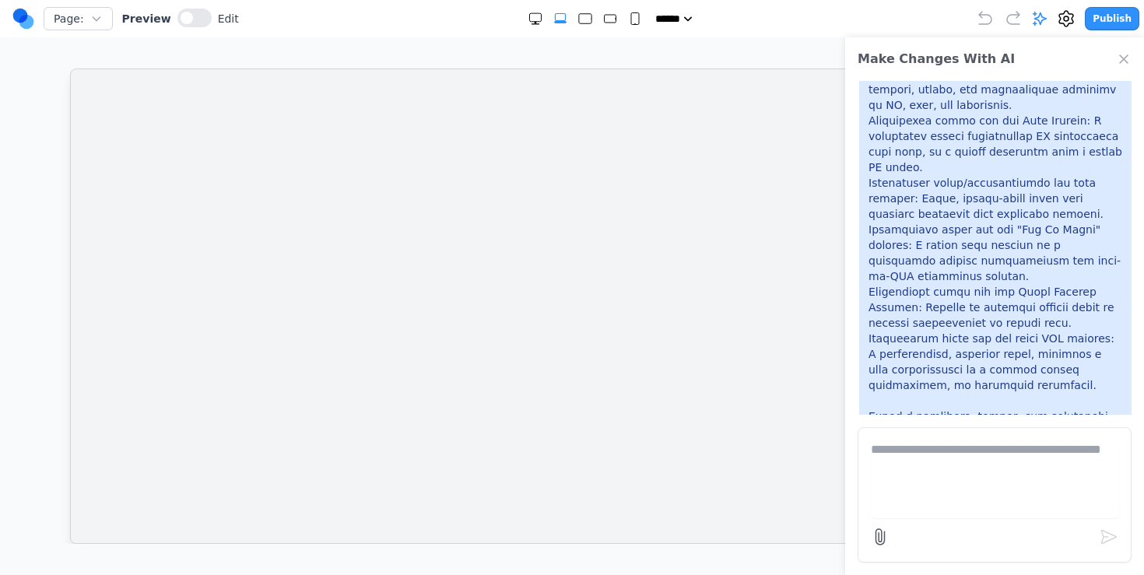
scroll to position [0, 0]
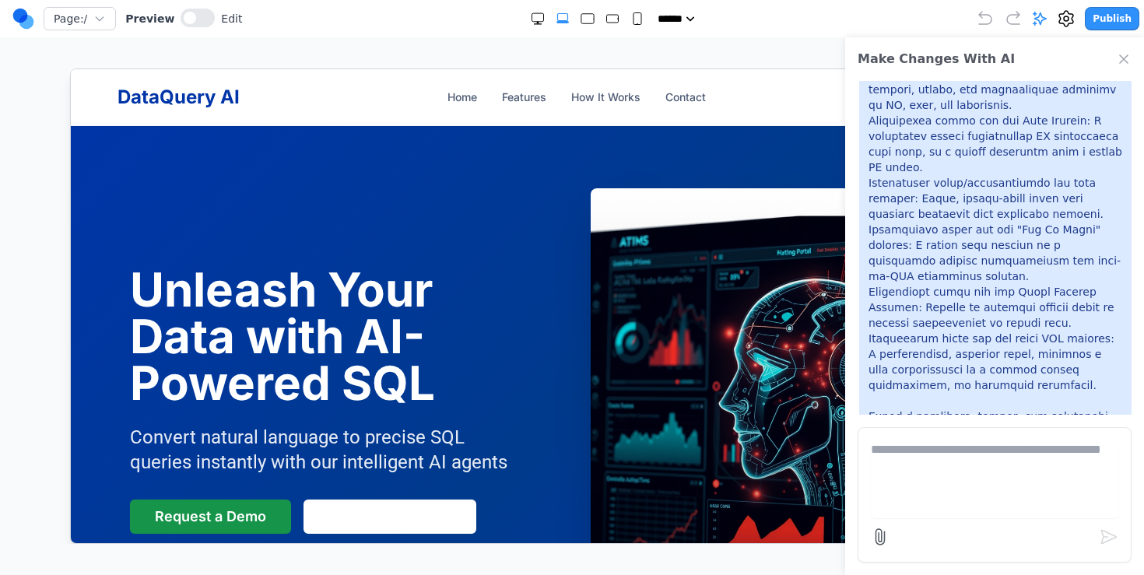
click at [1124, 52] on icon "Close Chat" at bounding box center [1124, 59] width 16 height 16
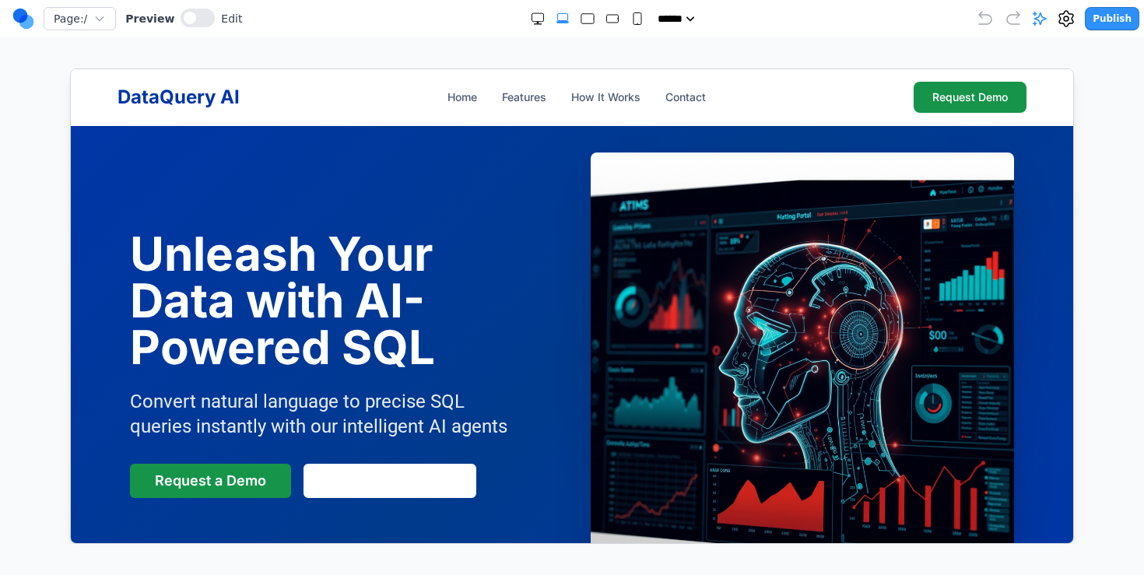
scroll to position [41, 0]
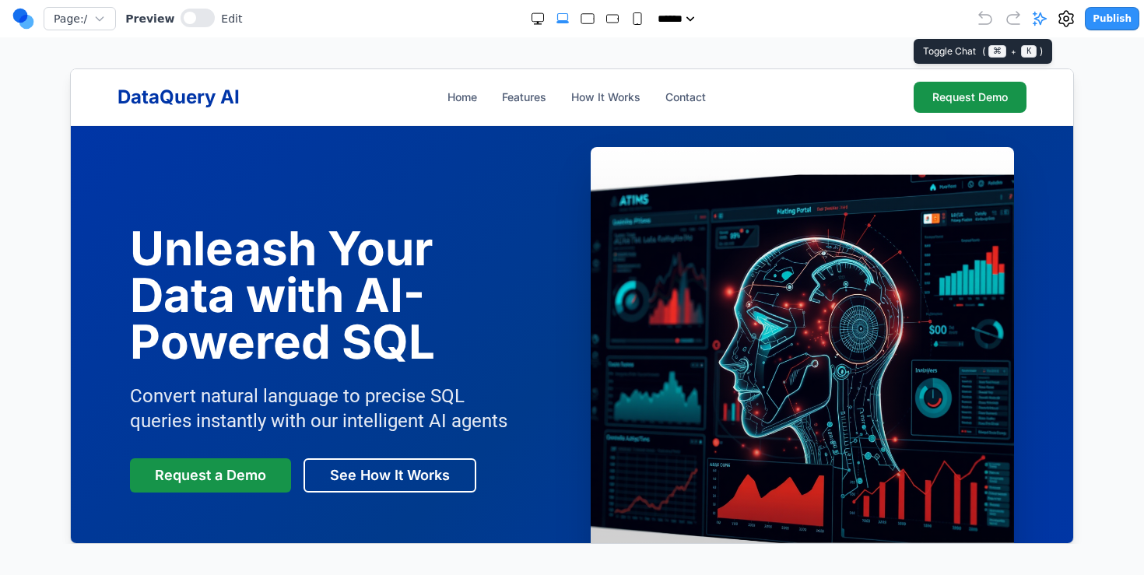
click at [1048, 13] on icon at bounding box center [1040, 19] width 16 height 16
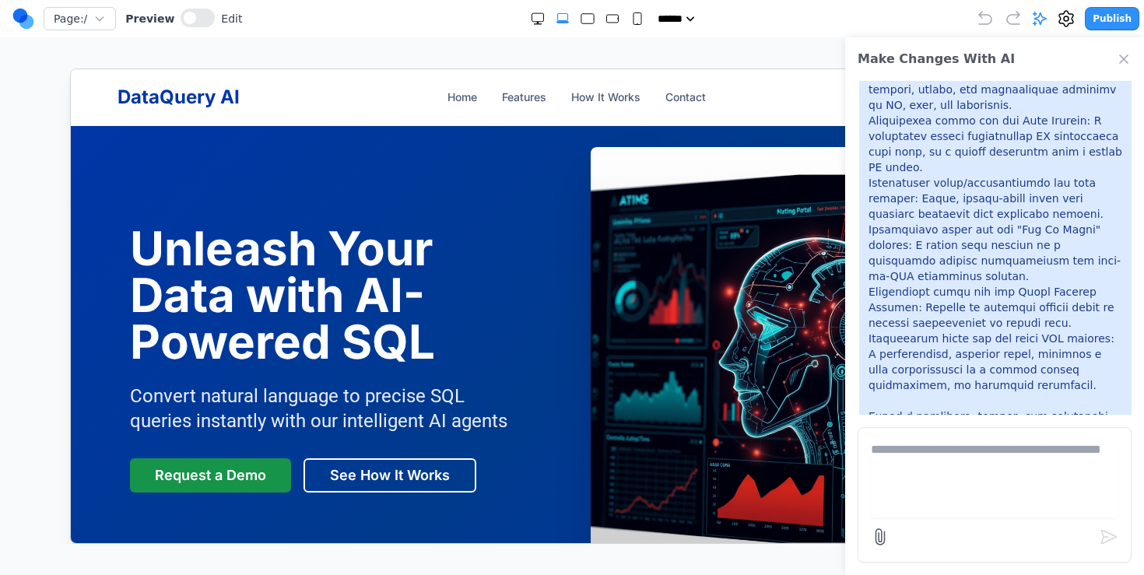
scroll to position [1729, 0]
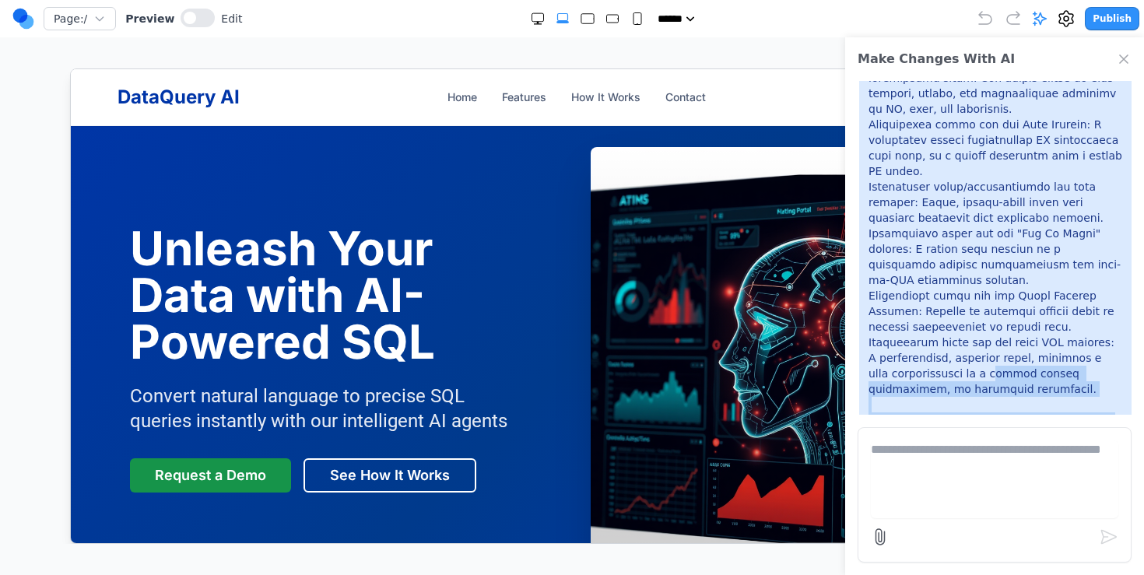
drag, startPoint x: 1011, startPoint y: 283, endPoint x: 970, endPoint y: 177, distance: 113.3
click at [465, 139] on section "Unleash Your Data with AI-Powered SQL Convert natural language to precise SQL q…" at bounding box center [571, 358] width 1002 height 548
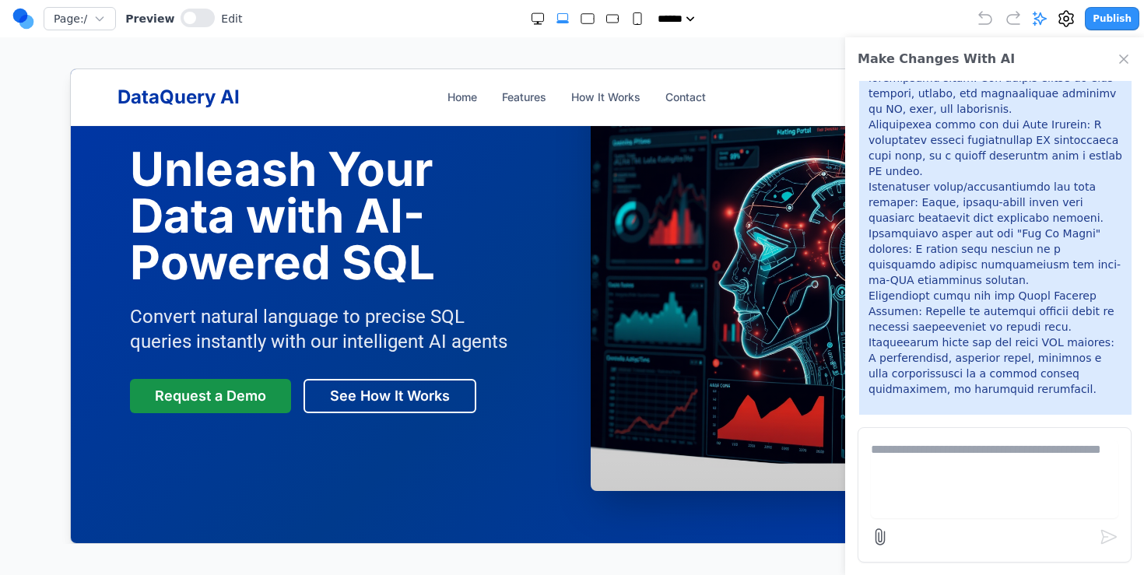
scroll to position [146, 0]
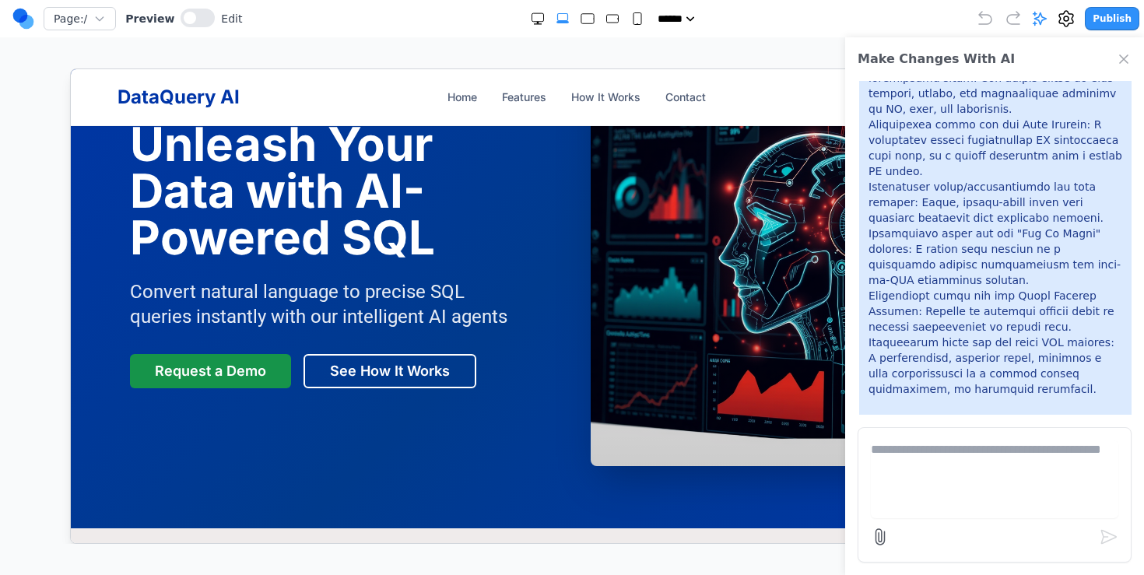
click at [1128, 62] on icon "Close Chat" at bounding box center [1124, 59] width 8 height 8
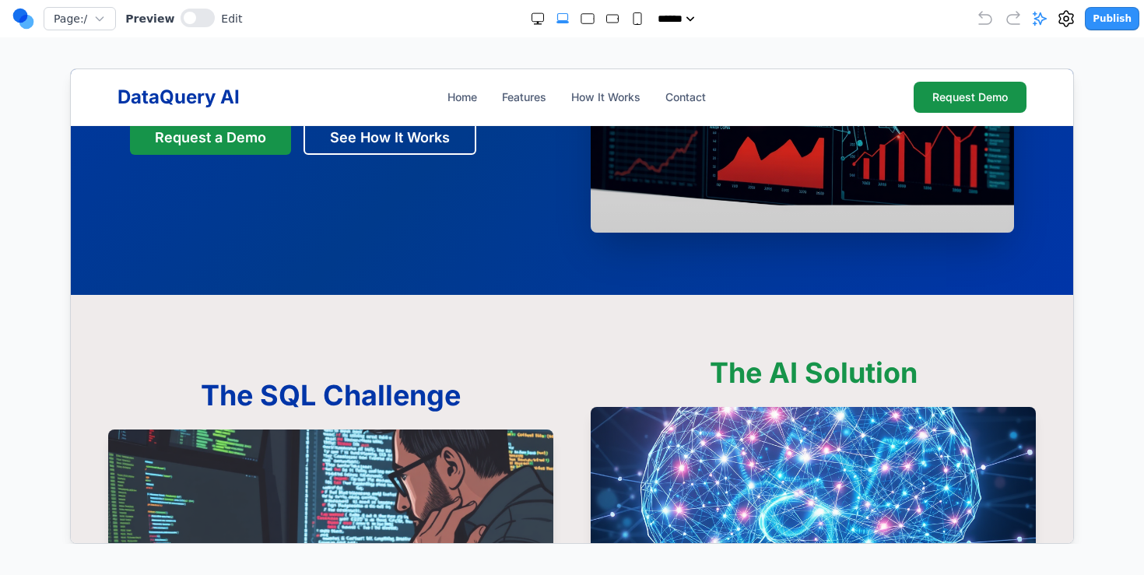
scroll to position [90, 0]
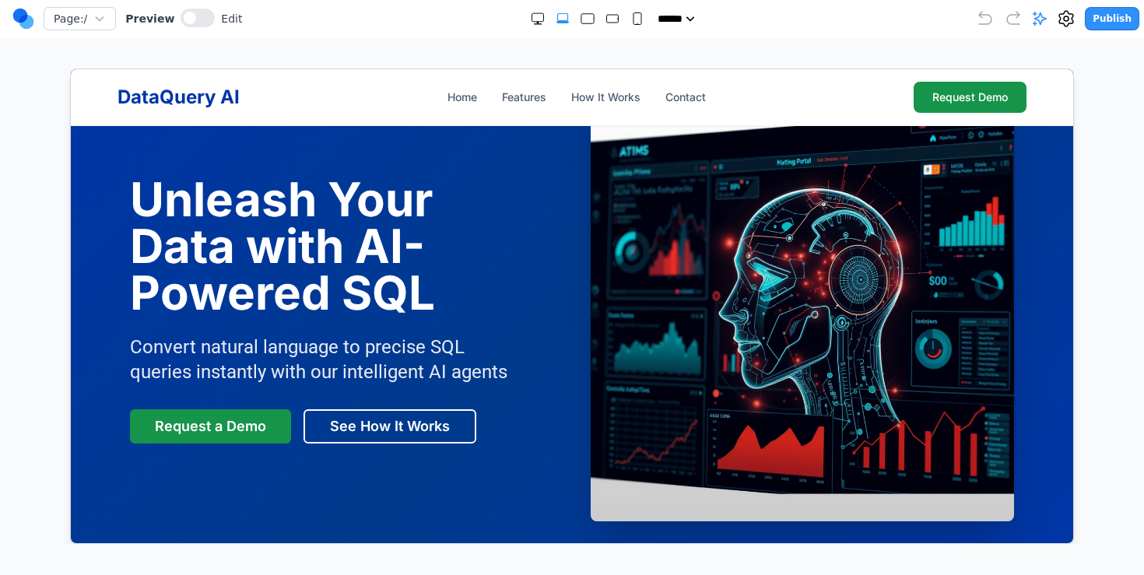
click at [528, 84] on div "DataQuery AI Home Features How It Works Contact Request Demo" at bounding box center [571, 96] width 909 height 31
click at [528, 86] on div "DataQuery AI Home Features How It Works Contact Request Demo" at bounding box center [571, 96] width 909 height 31
click at [528, 100] on button "Features" at bounding box center [523, 97] width 44 height 16
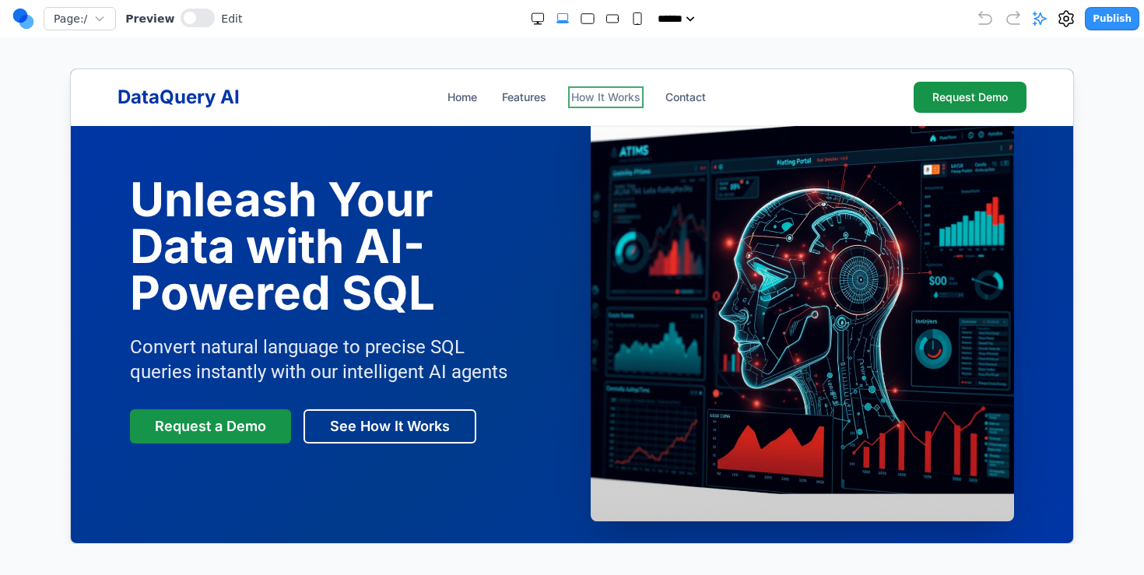
click at [609, 95] on button "How It Works" at bounding box center [604, 97] width 69 height 16
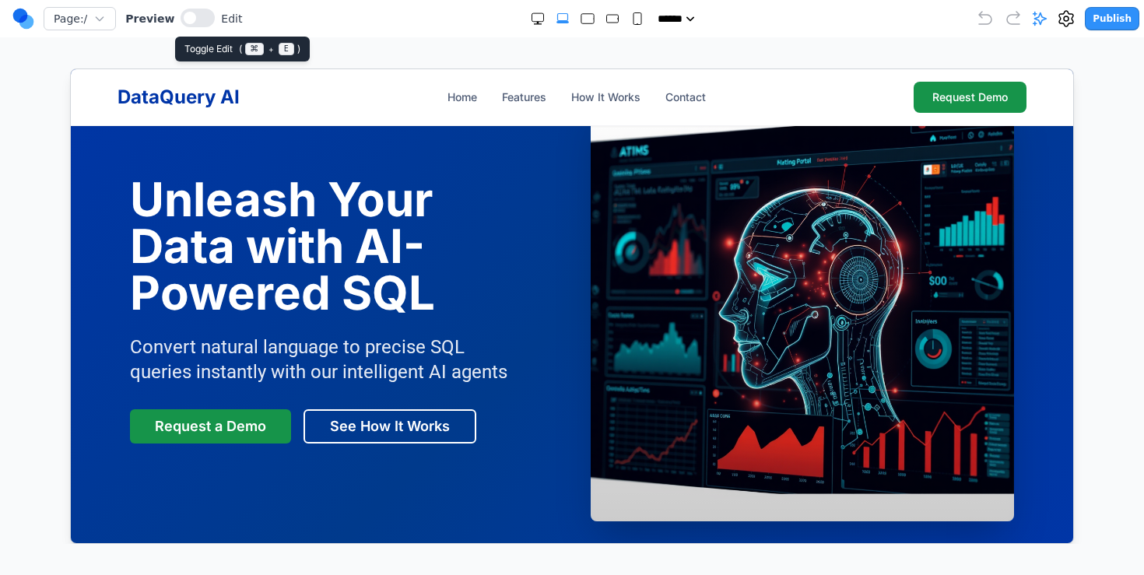
click at [184, 16] on span at bounding box center [190, 18] width 12 height 12
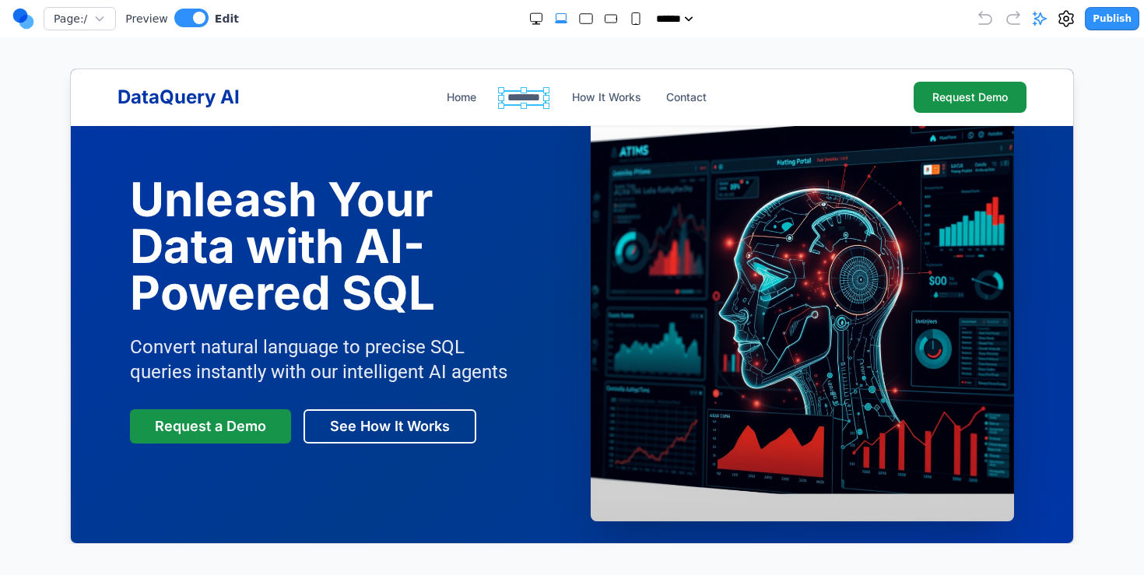
click at [518, 92] on button "********" at bounding box center [522, 97] width 45 height 16
click at [608, 99] on button "How It Works" at bounding box center [605, 97] width 69 height 16
click at [199, 16] on span at bounding box center [199, 18] width 12 height 12
click at [458, 96] on link "Home" at bounding box center [461, 97] width 30 height 16
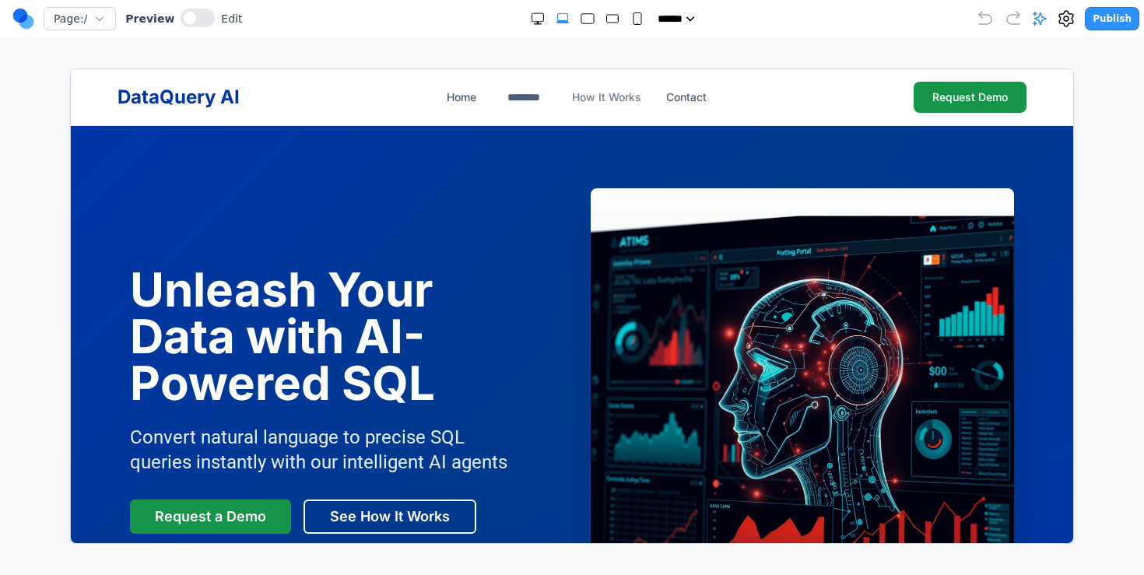
scroll to position [0, 0]
click at [598, 98] on button "How It Works" at bounding box center [605, 97] width 69 height 16
click at [1041, 16] on icon at bounding box center [1040, 19] width 16 height 16
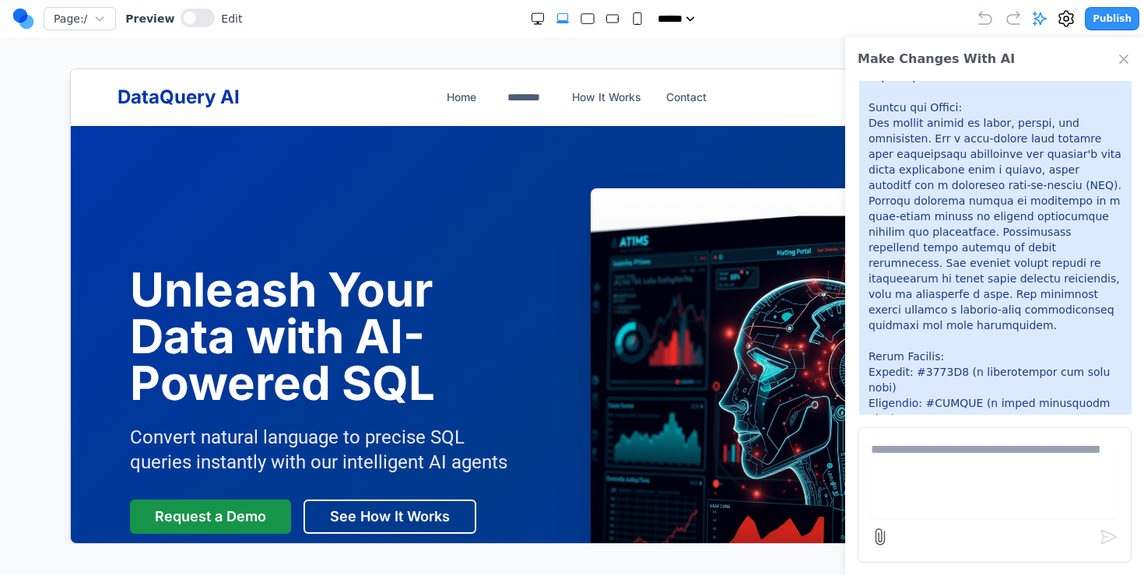
scroll to position [16, 0]
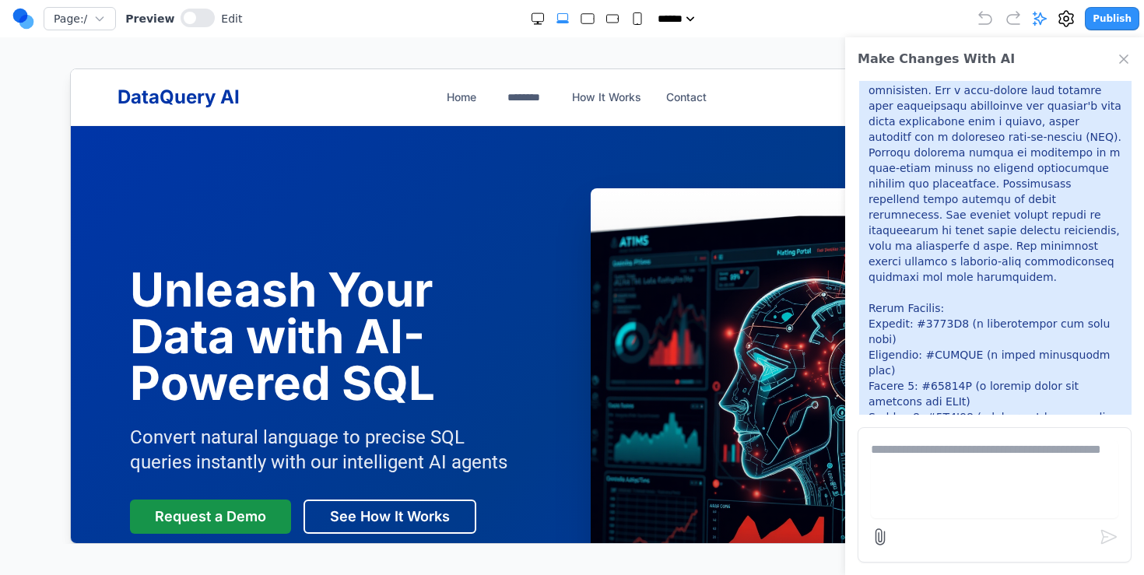
scroll to position [0, 0]
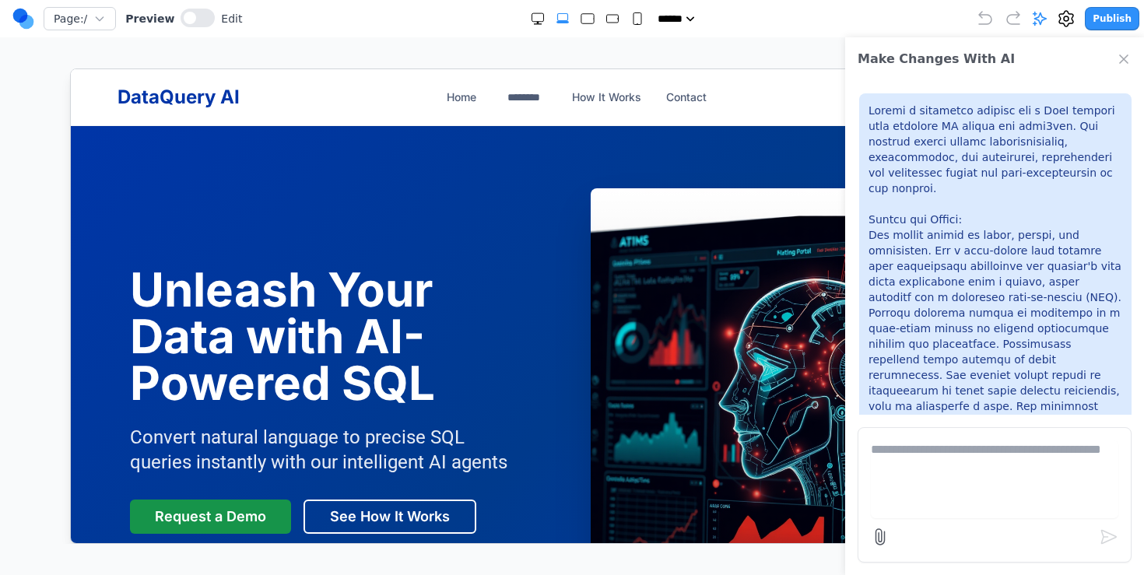
click at [948, 500] on textarea at bounding box center [994, 479] width 247 height 78
type textarea "**********"
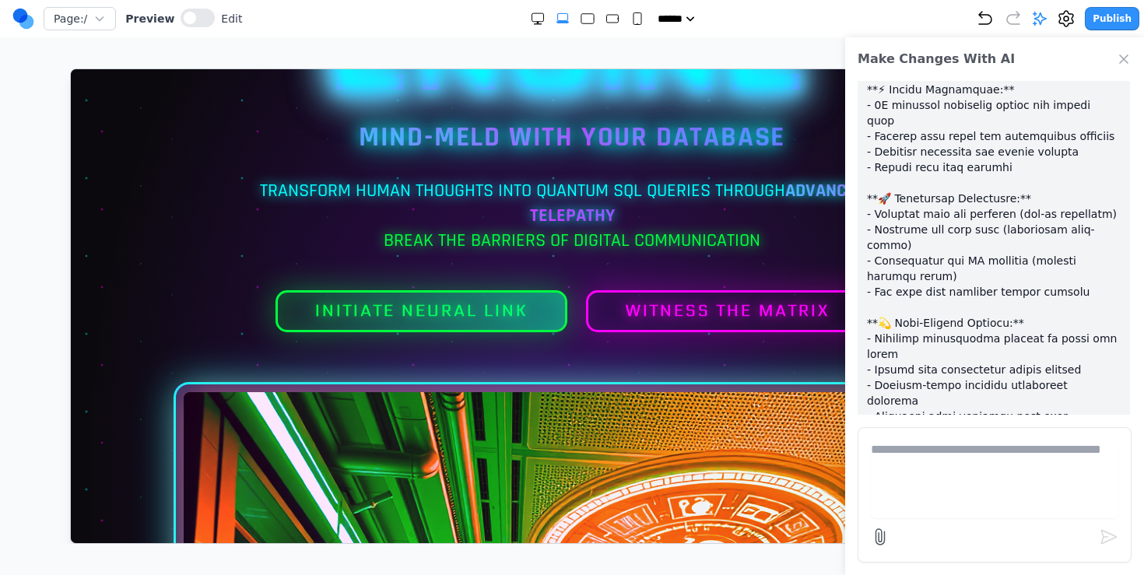
scroll to position [104, 0]
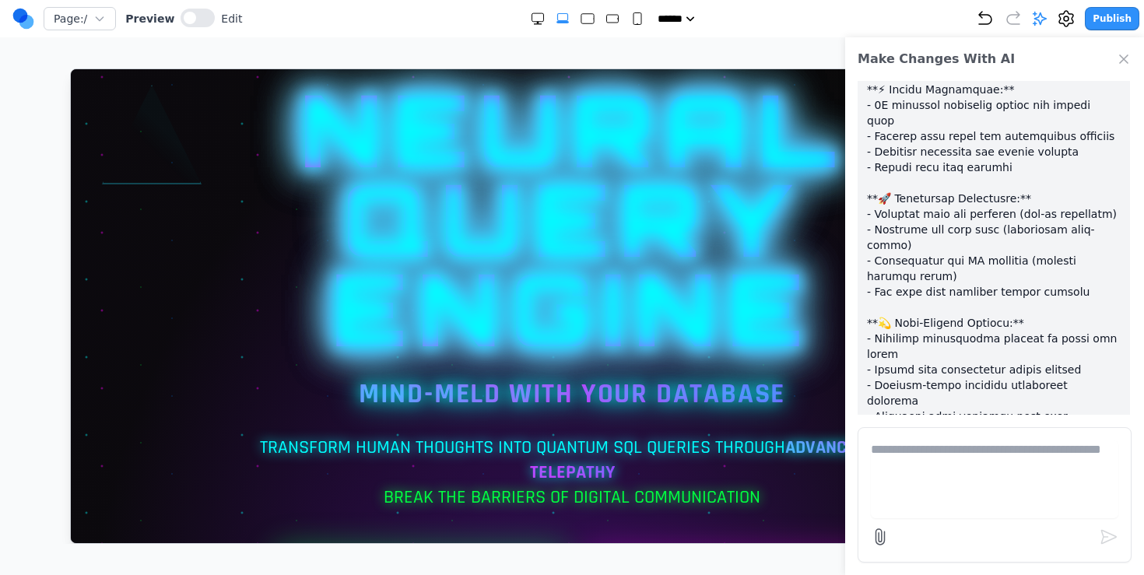
click at [1128, 55] on icon "Close Chat" at bounding box center [1124, 59] width 16 height 16
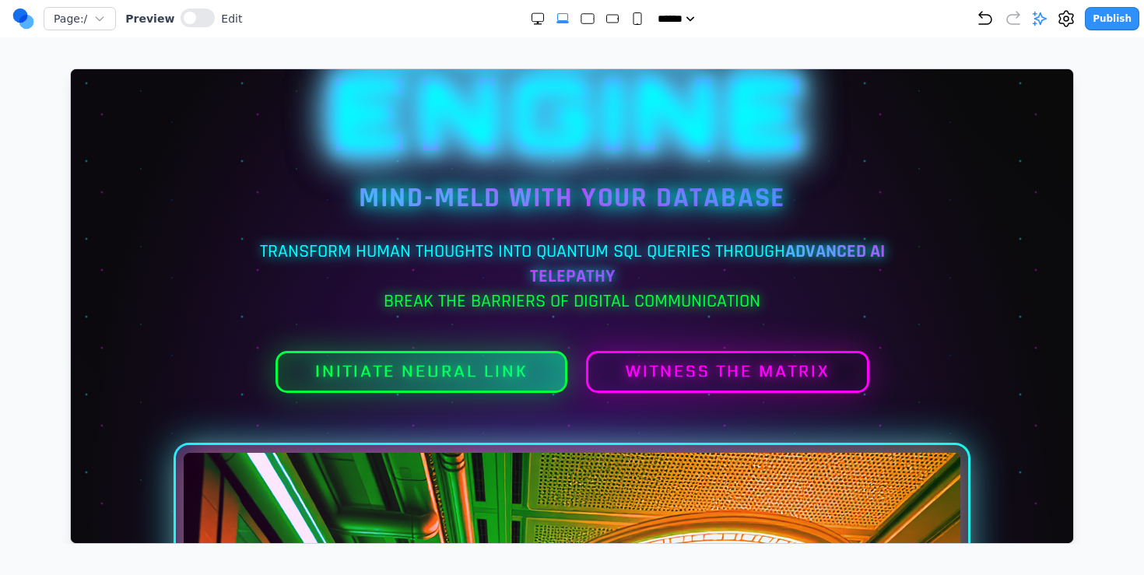
scroll to position [0, 0]
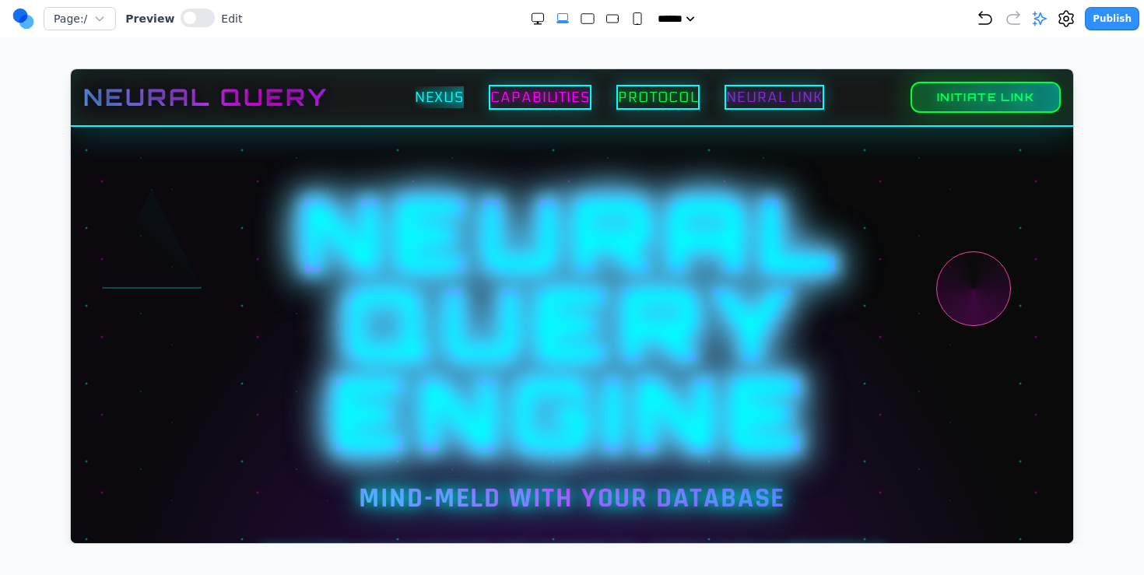
click at [580, 275] on h1 "NEURAL QUERY ENGINE" at bounding box center [571, 322] width 928 height 269
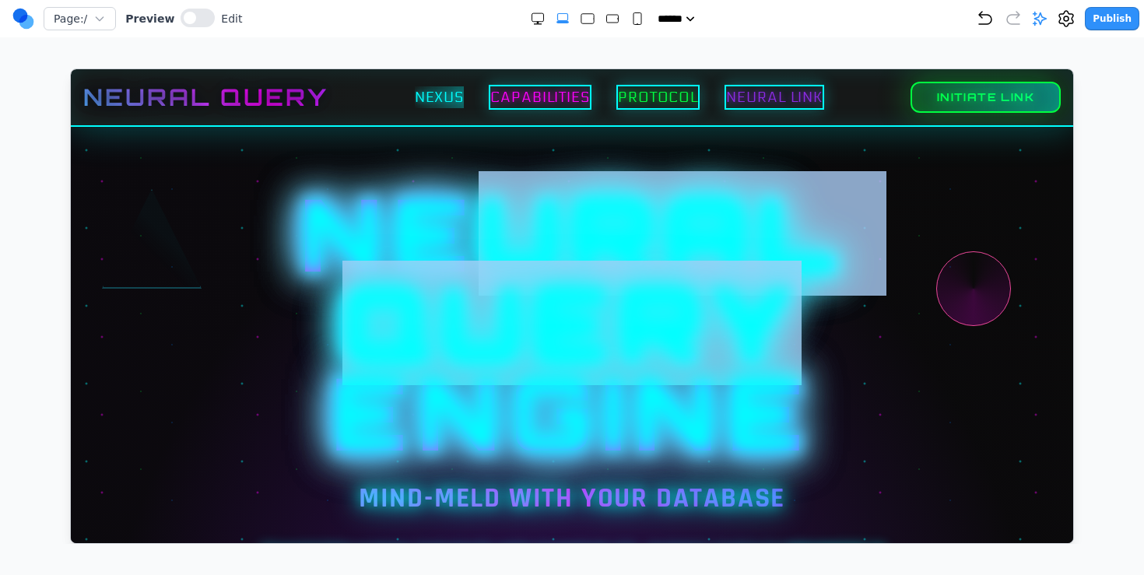
drag, startPoint x: 453, startPoint y: 218, endPoint x: 877, endPoint y: 420, distance: 469.9
click at [878, 421] on h1 "NEURAL QUERY ENGINE" at bounding box center [571, 322] width 928 height 269
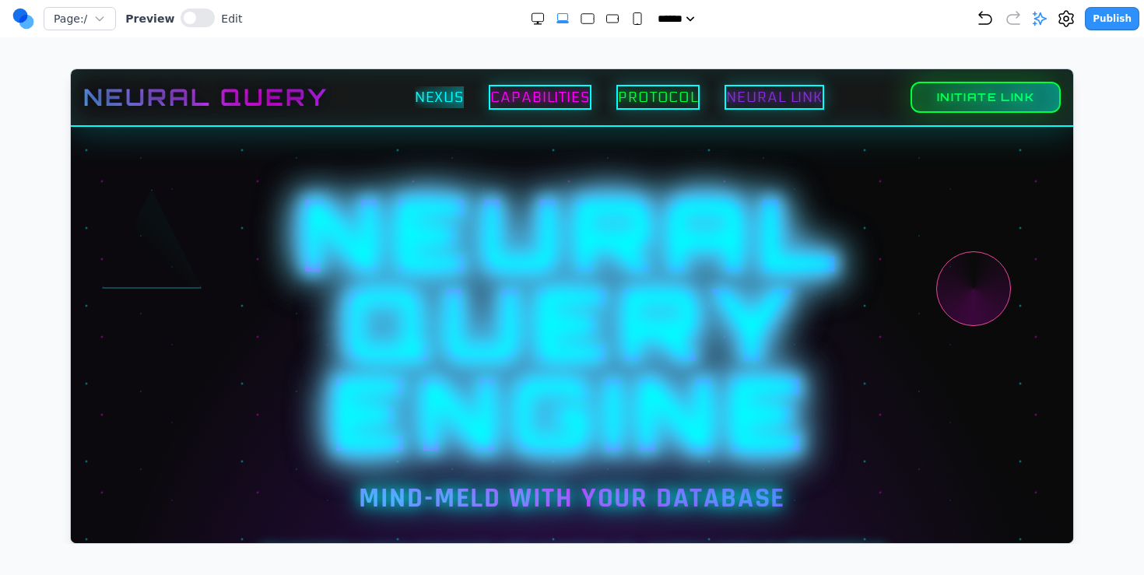
click at [631, 109] on div "NEURAL QUERY NEXUS CAPABILITIES PROTOCOL NEURAL LINK INITIATE LINK" at bounding box center [570, 96] width 977 height 31
click at [649, 97] on button "PROTOCOL" at bounding box center [657, 96] width 88 height 26
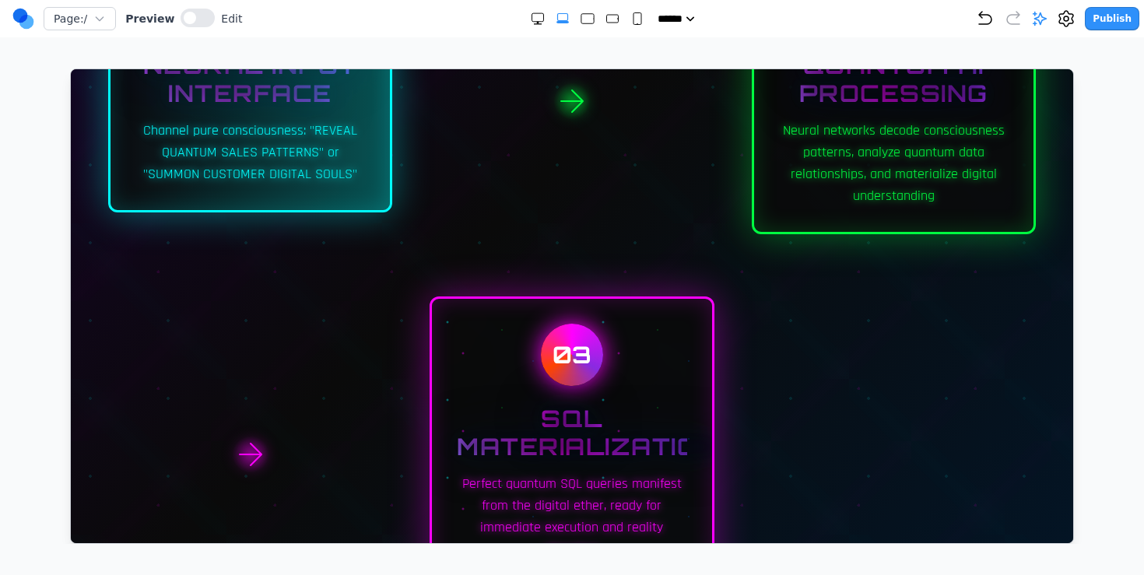
scroll to position [4638, 0]
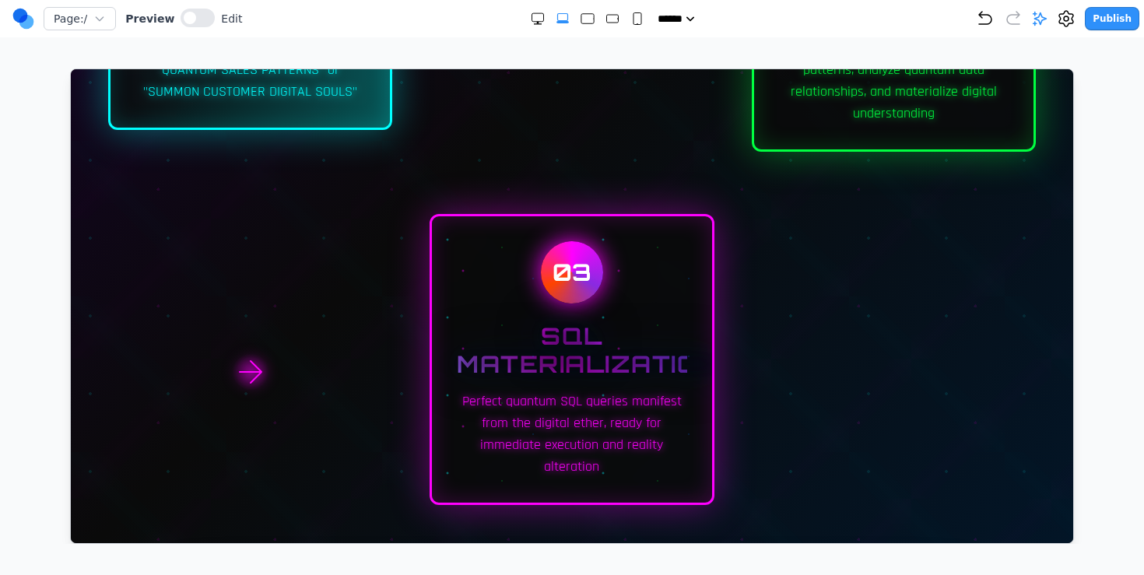
click at [270, 386] on div at bounding box center [249, 371] width 284 height 316
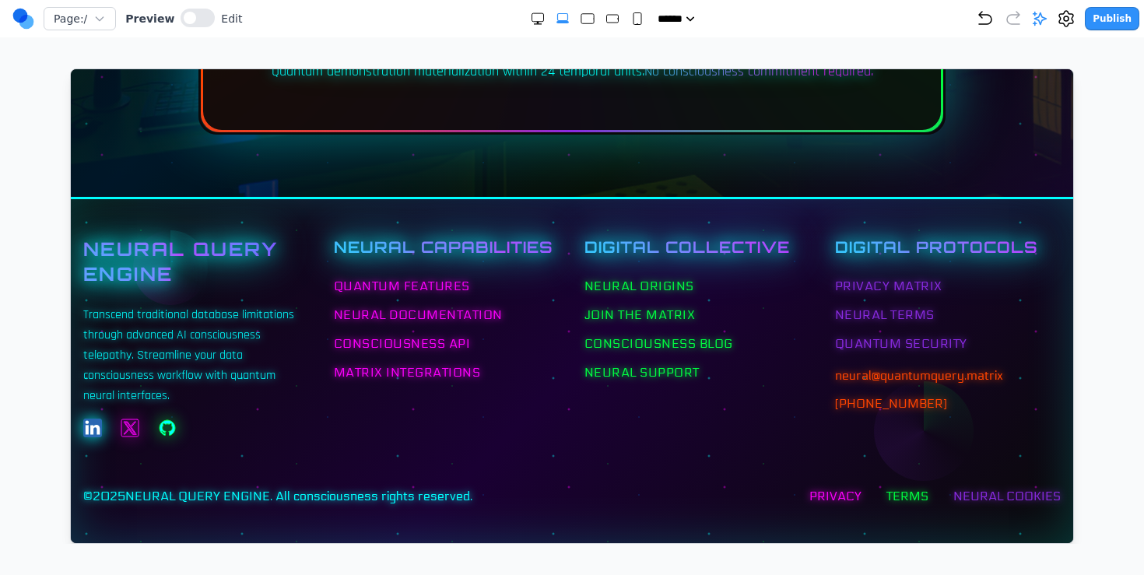
scroll to position [8735, 0]
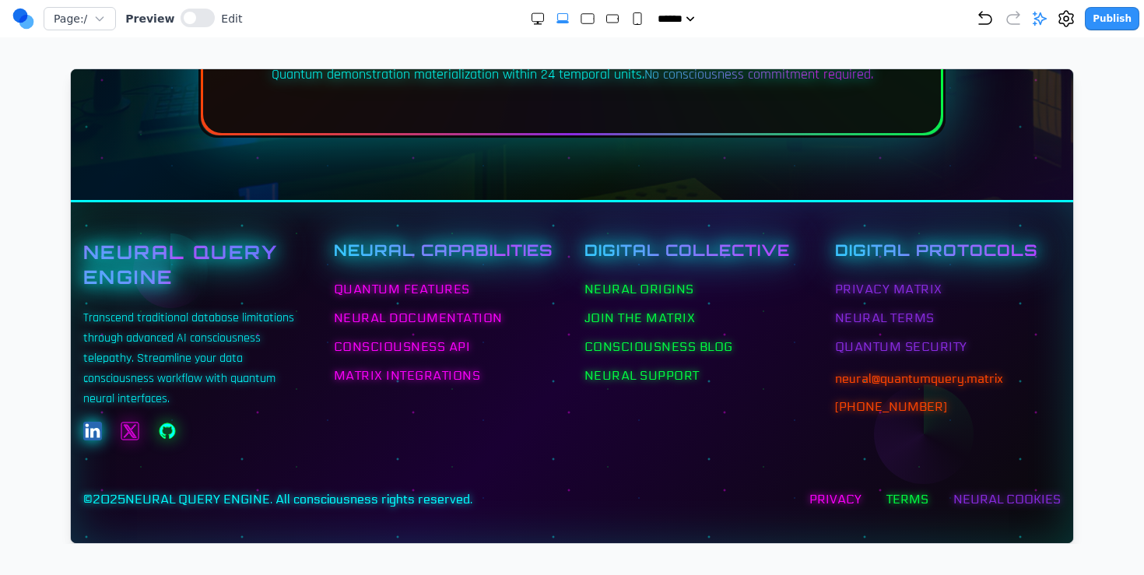
click at [1118, 17] on button "Publish" at bounding box center [1112, 18] width 54 height 23
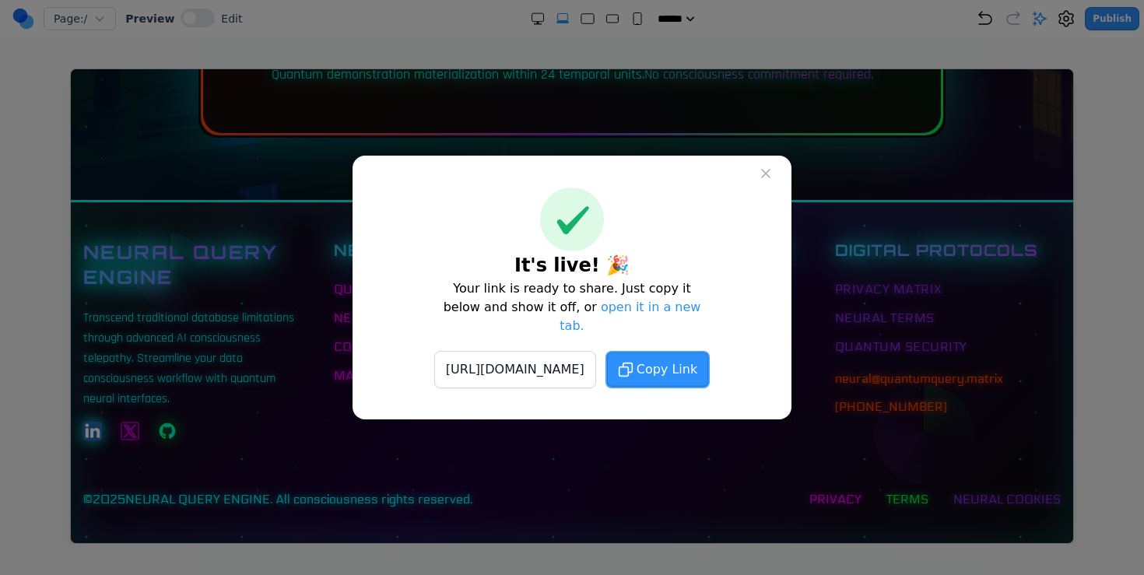
click at [697, 360] on span "Copy Link" at bounding box center [667, 369] width 61 height 19
drag, startPoint x: 342, startPoint y: 348, endPoint x: 270, endPoint y: 279, distance: 99.6
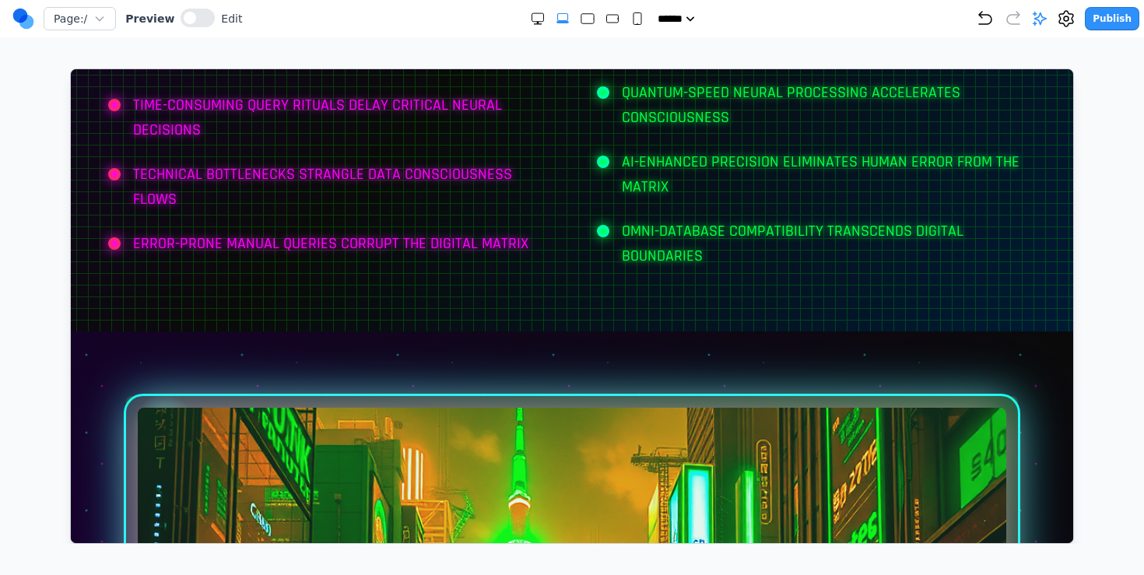
scroll to position [0, 0]
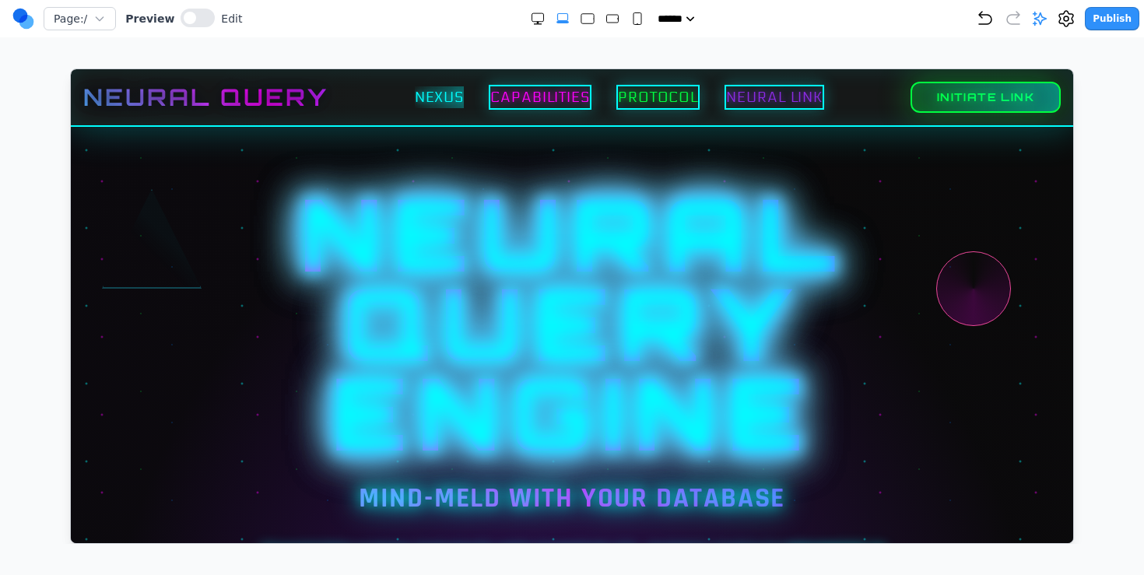
click at [1112, 9] on button "Publish" at bounding box center [1112, 18] width 54 height 23
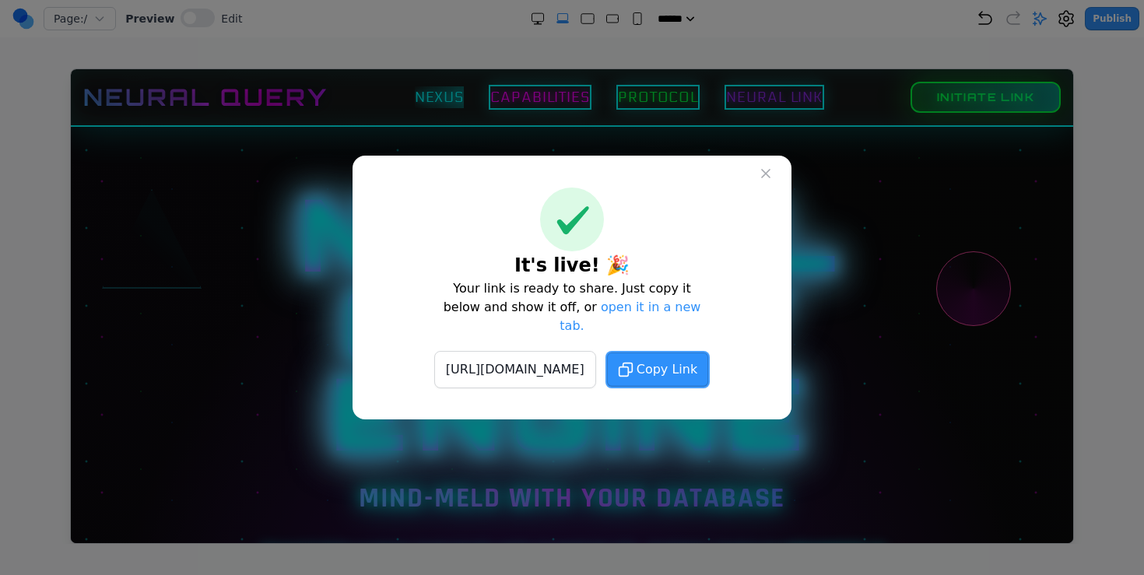
click at [710, 351] on button "Copy Link" at bounding box center [657, 369] width 104 height 37
click at [763, 181] on icon at bounding box center [766, 174] width 16 height 16
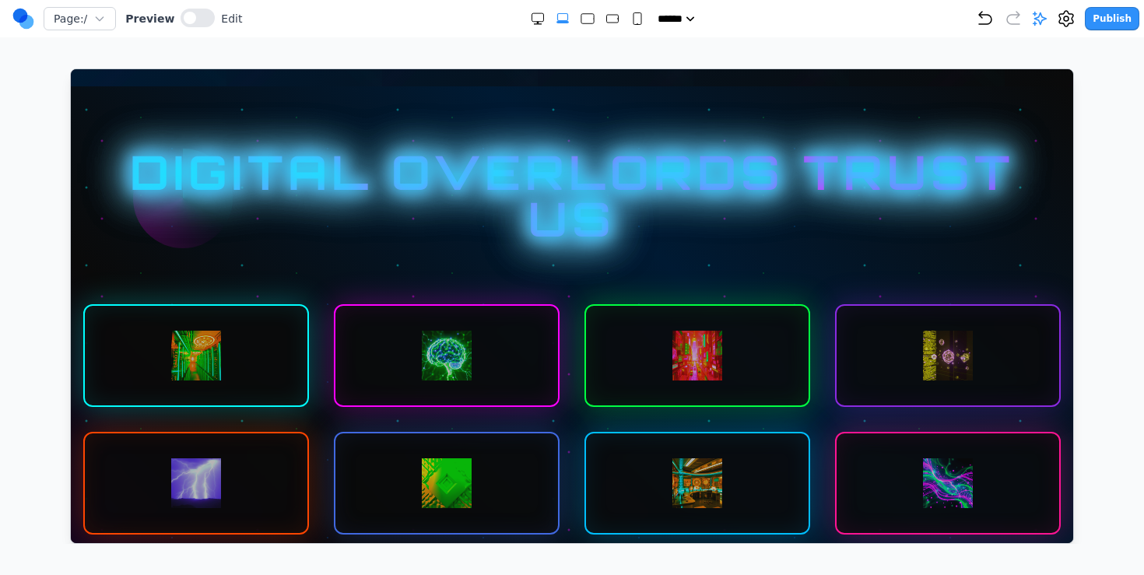
scroll to position [7213, 0]
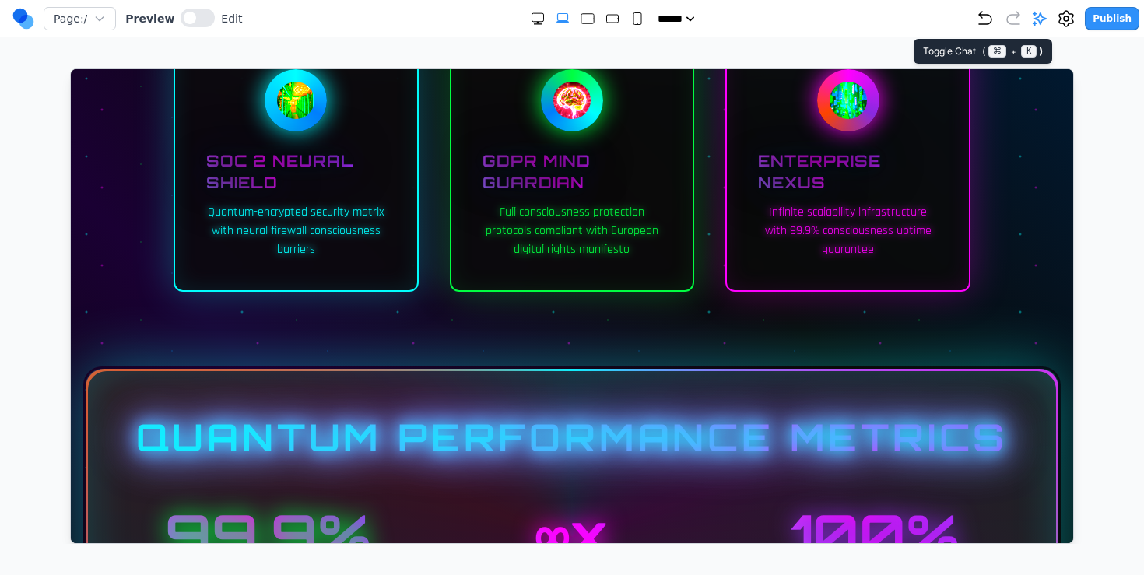
click at [1037, 23] on icon at bounding box center [1040, 19] width 16 height 16
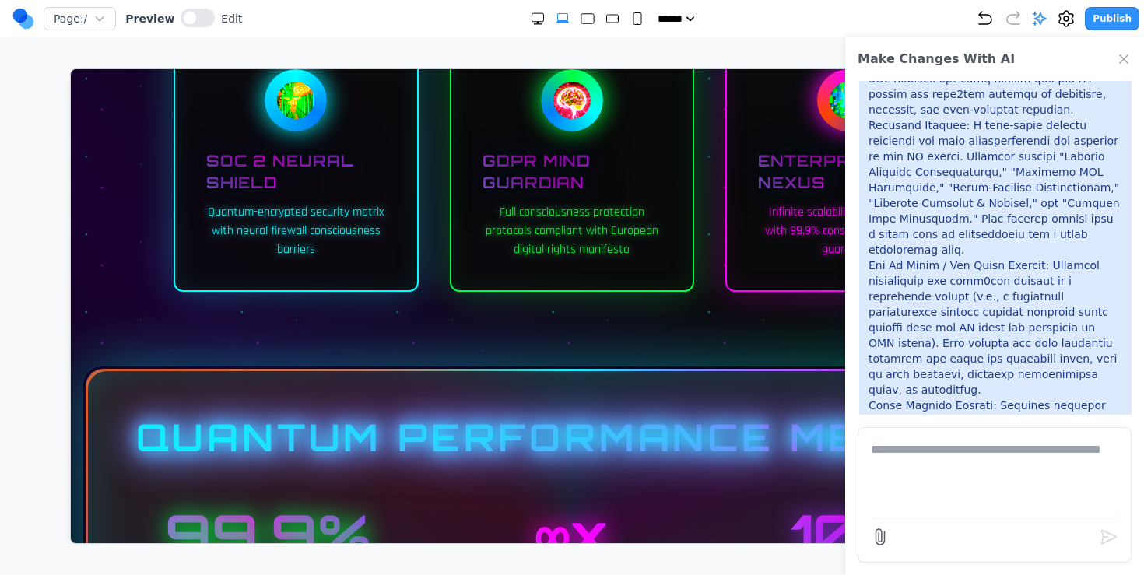
scroll to position [7242, 0]
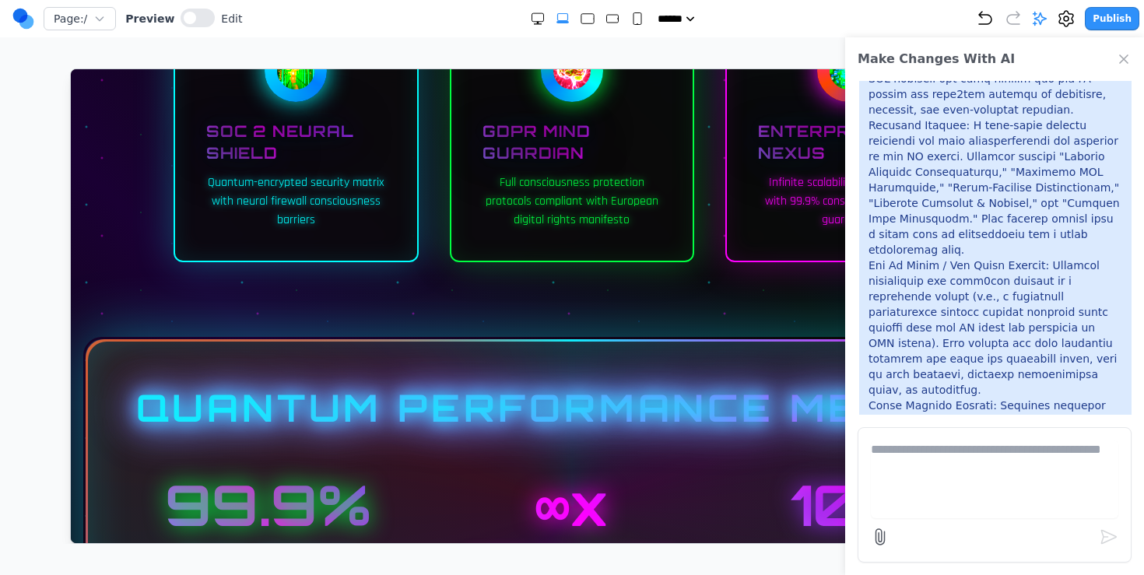
click at [564, 327] on div "DIGITAL OVERLORDS TRUST US QUANTUM SECURITY PROTOCOLS SOC 2 NEURAL SHIELD Quant…" at bounding box center [571, 71] width 1002 height 1213
click at [1128, 56] on icon "Close Chat" at bounding box center [1124, 59] width 16 height 16
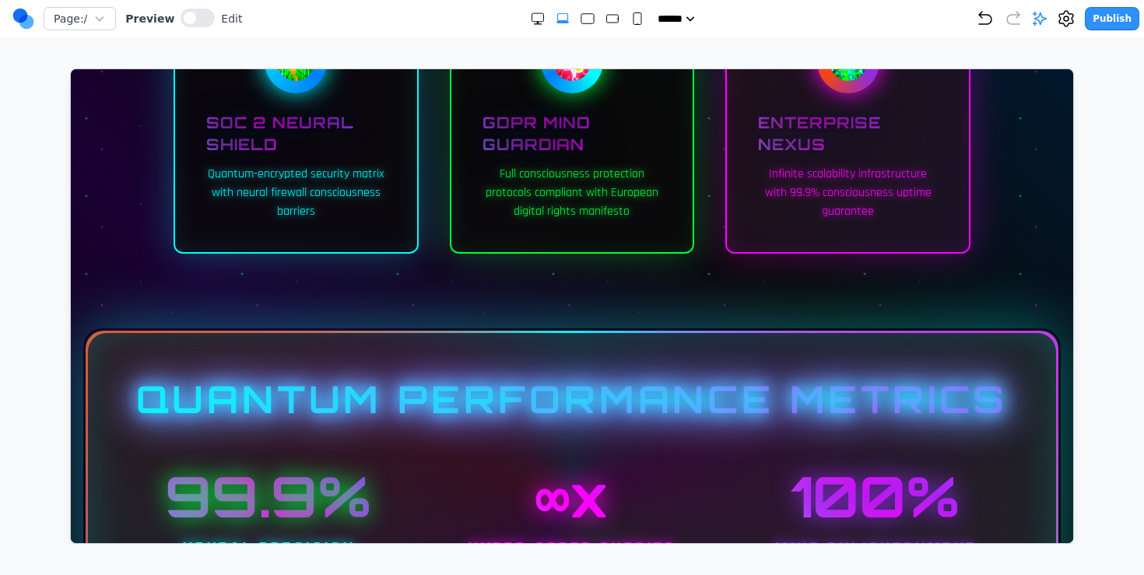
scroll to position [8760, 0]
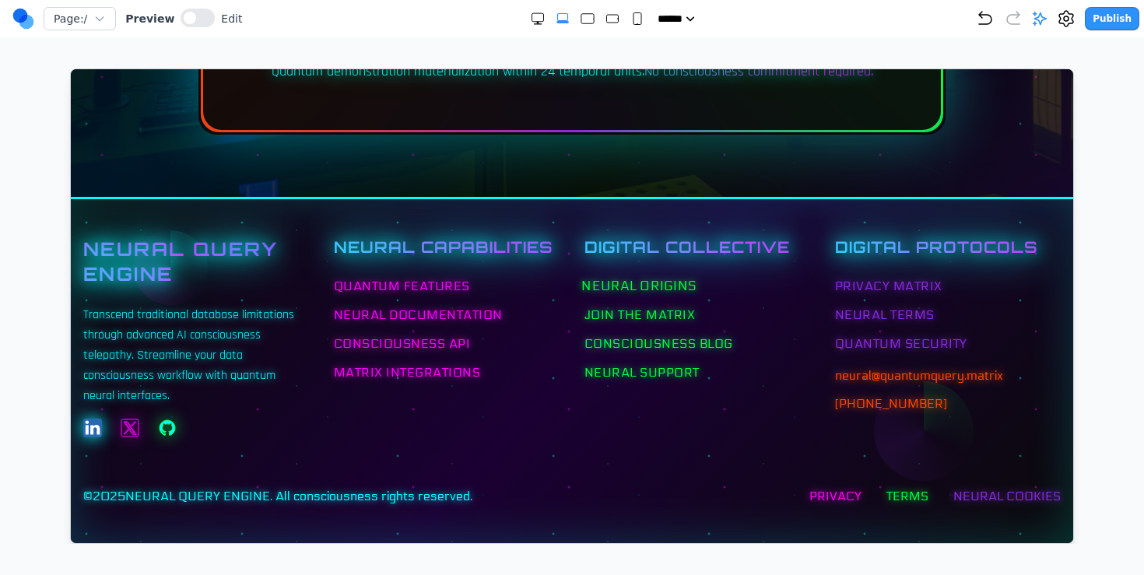
click at [603, 279] on link "Neural Origins" at bounding box center [638, 285] width 115 height 19
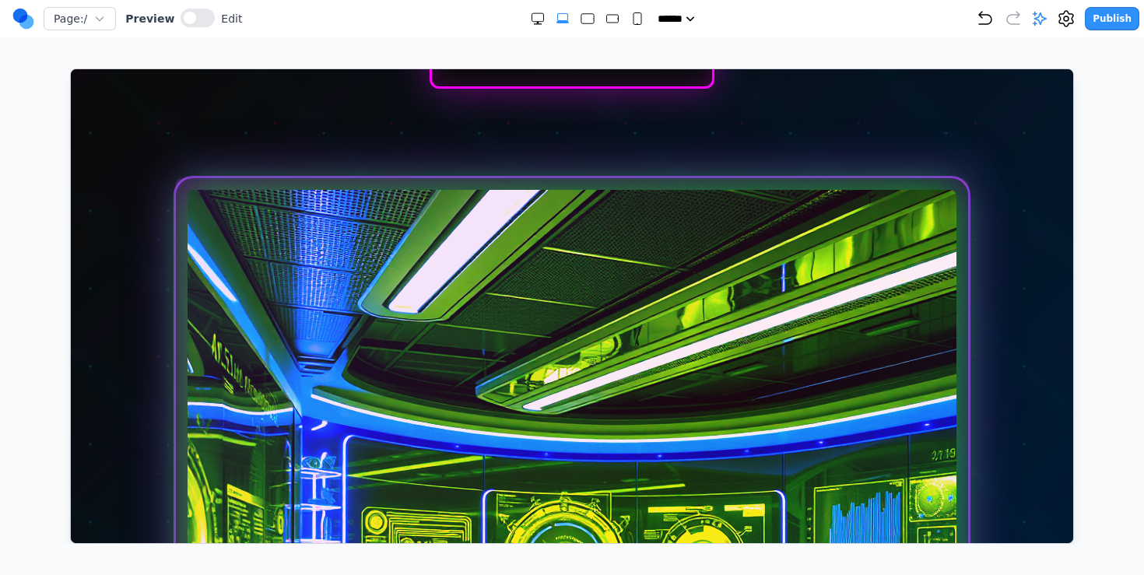
scroll to position [5049, 0]
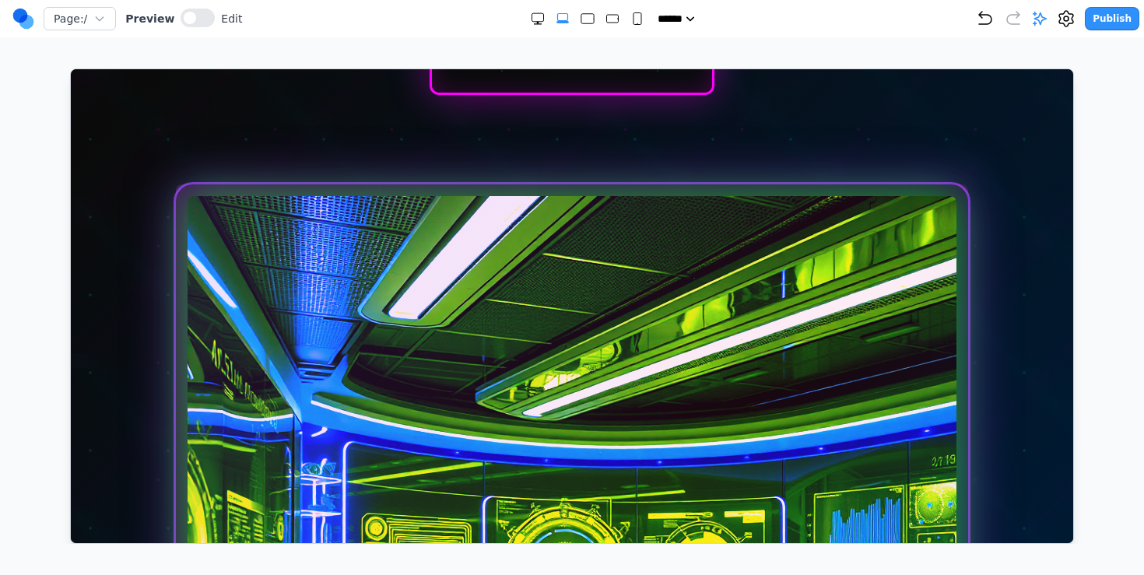
click at [675, 221] on img at bounding box center [571, 579] width 769 height 769
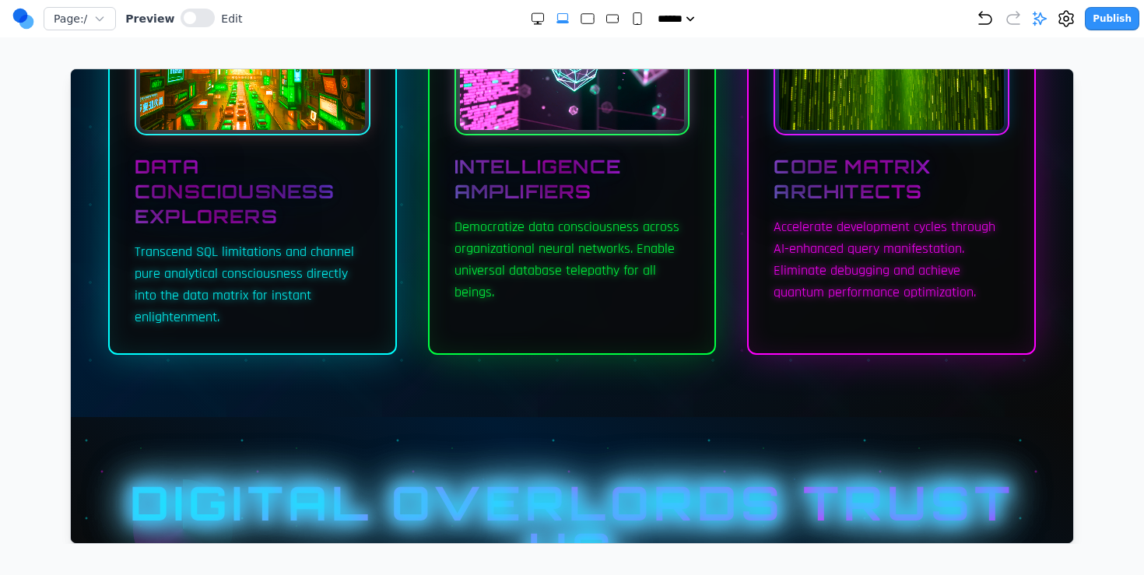
scroll to position [4985, 0]
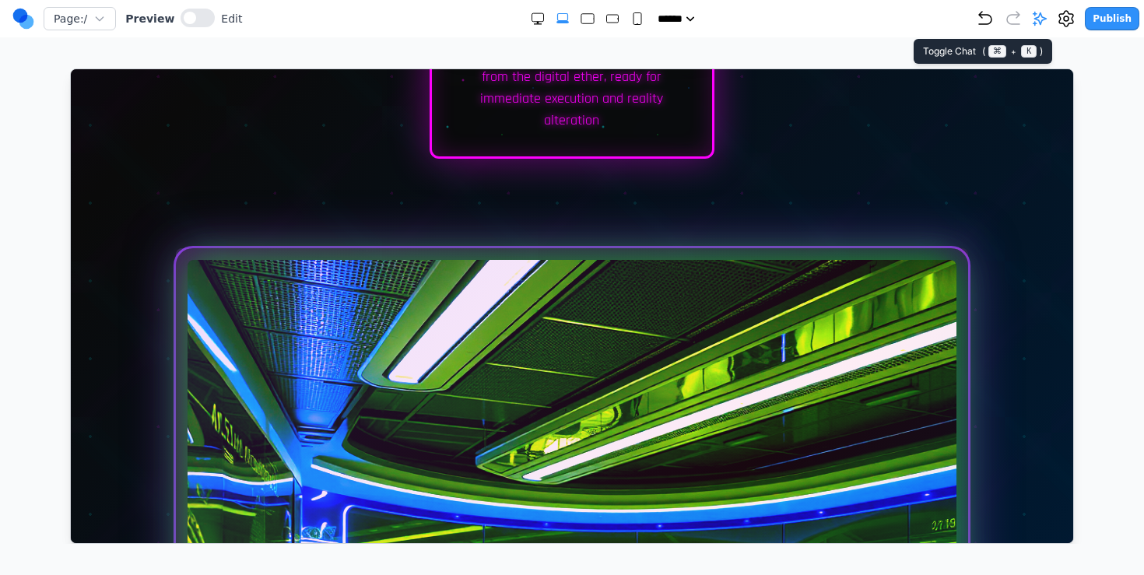
click at [1040, 16] on icon at bounding box center [1040, 19] width 16 height 16
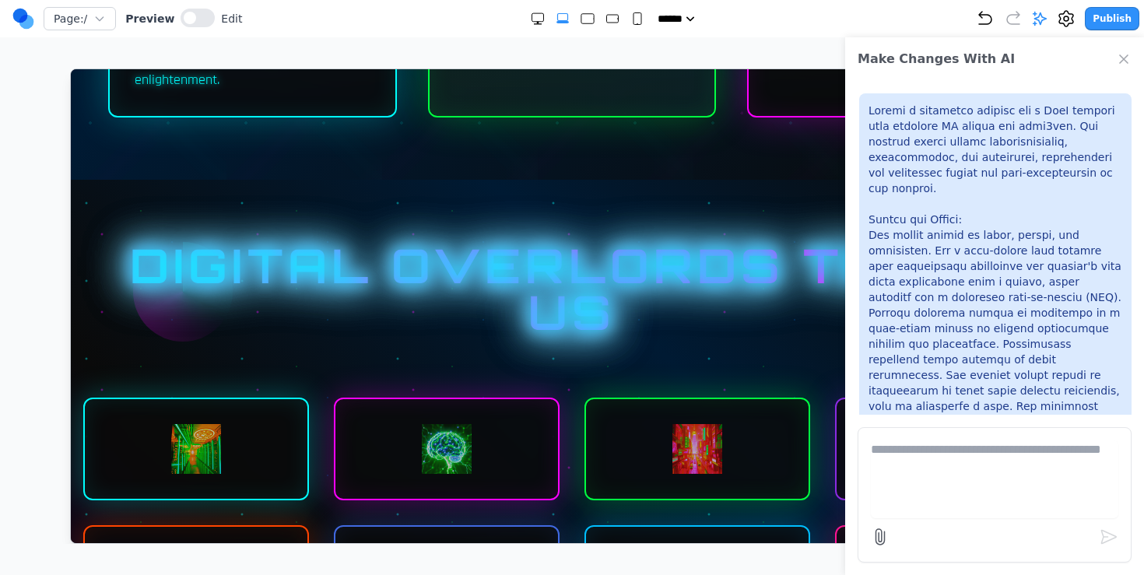
scroll to position [4774, 0]
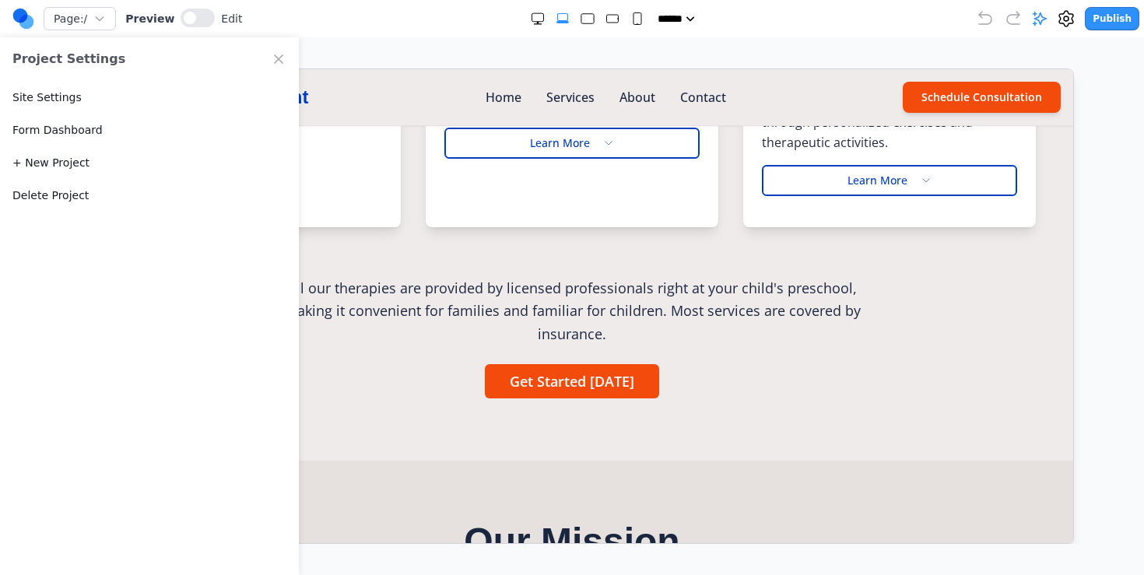
click at [591, 273] on div "Our Therapies [MEDICAL_DATA] Help your child communicate with confidence throug…" at bounding box center [570, 34] width 977 height 725
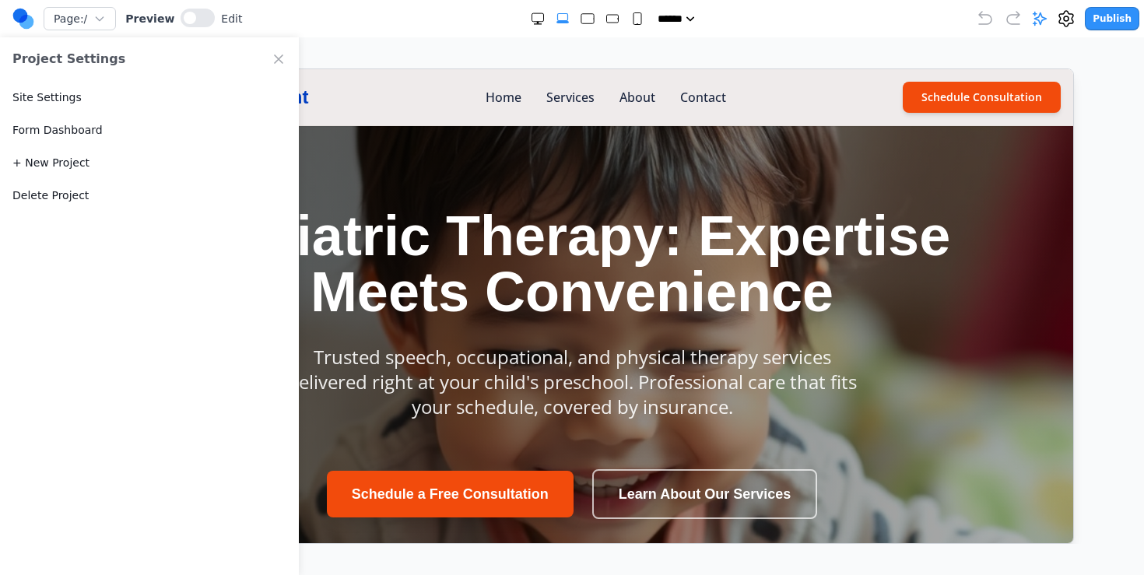
click at [282, 62] on icon "Close Project Settings" at bounding box center [279, 59] width 8 height 8
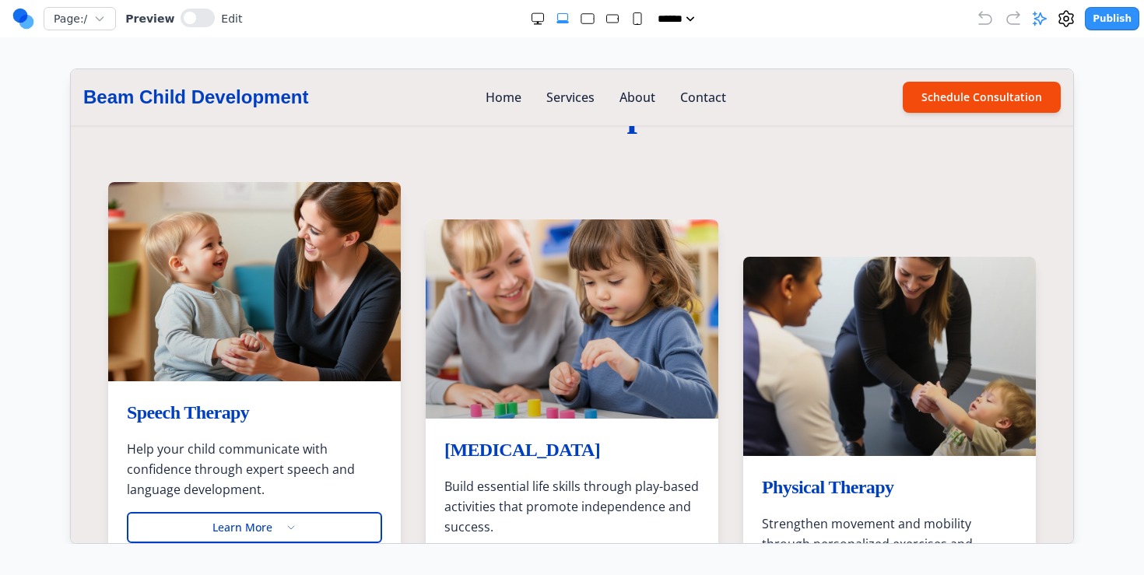
scroll to position [540, 0]
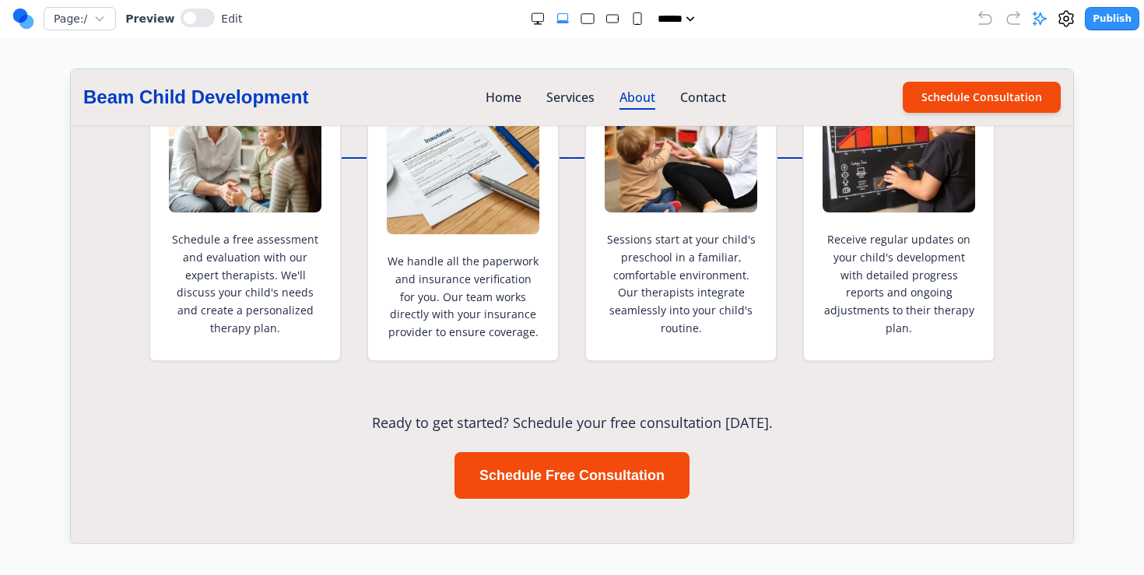
click at [642, 101] on link "About" at bounding box center [637, 96] width 36 height 19
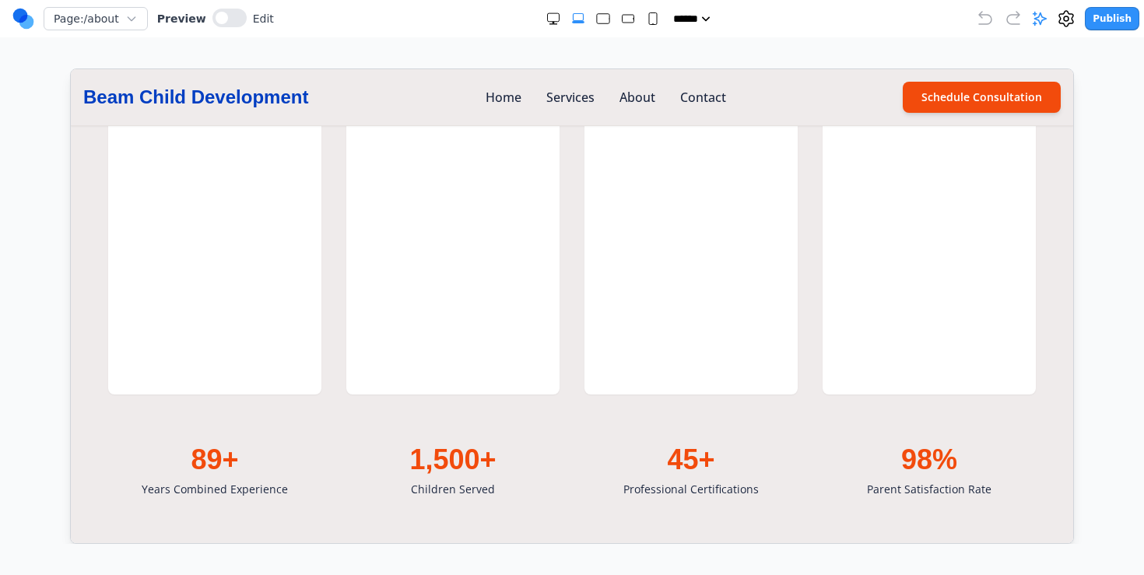
scroll to position [2115, 0]
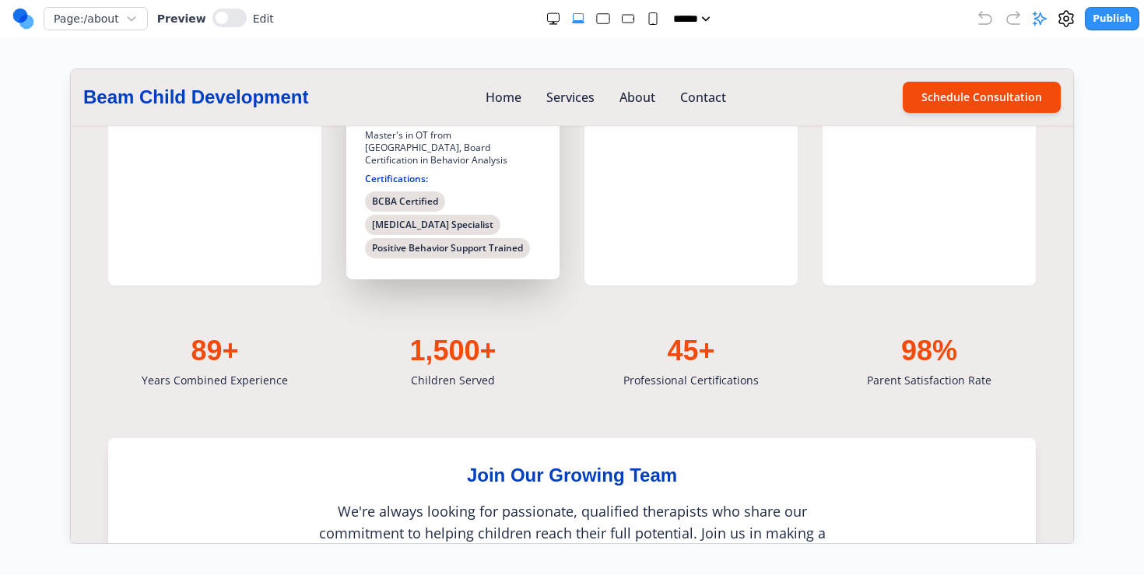
click at [447, 184] on div "Education: Master's in OT from [GEOGRAPHIC_DATA], Board Certification in Behavi…" at bounding box center [452, 184] width 176 height 148
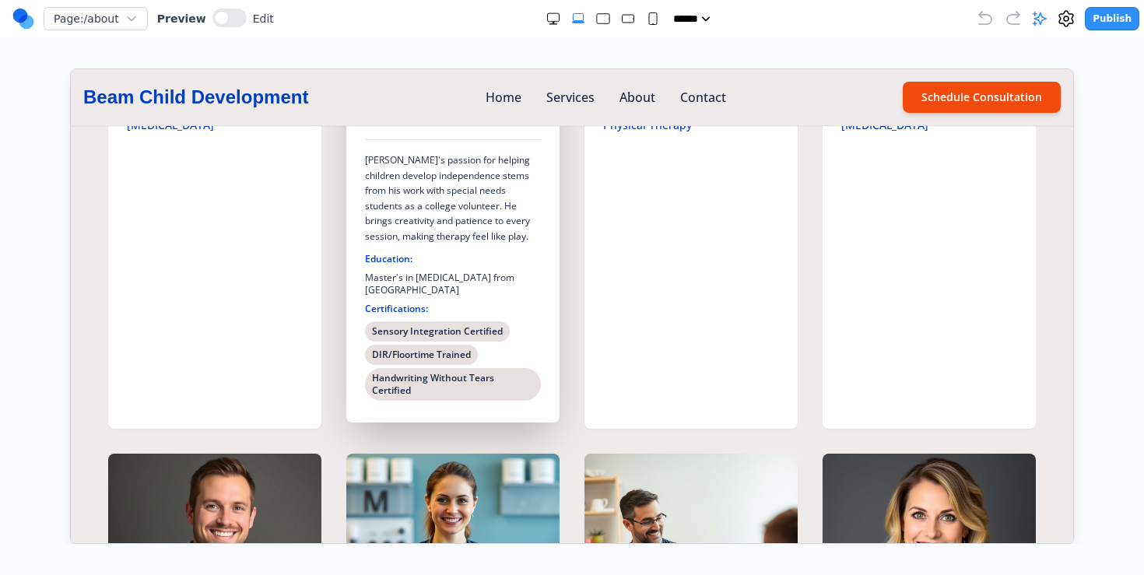
scroll to position [1236, 0]
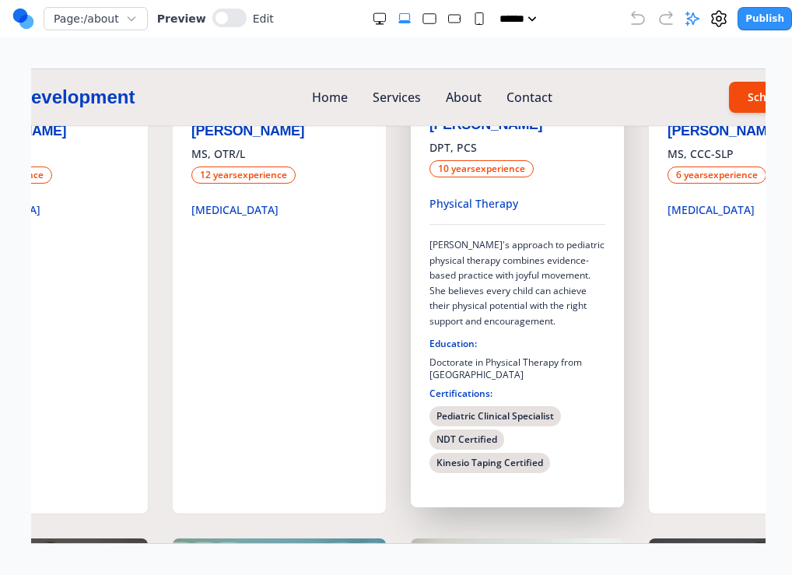
click at [515, 229] on div "[PERSON_NAME]'s approach to pediatric physical therapy combines evidence-based …" at bounding box center [517, 347] width 176 height 249
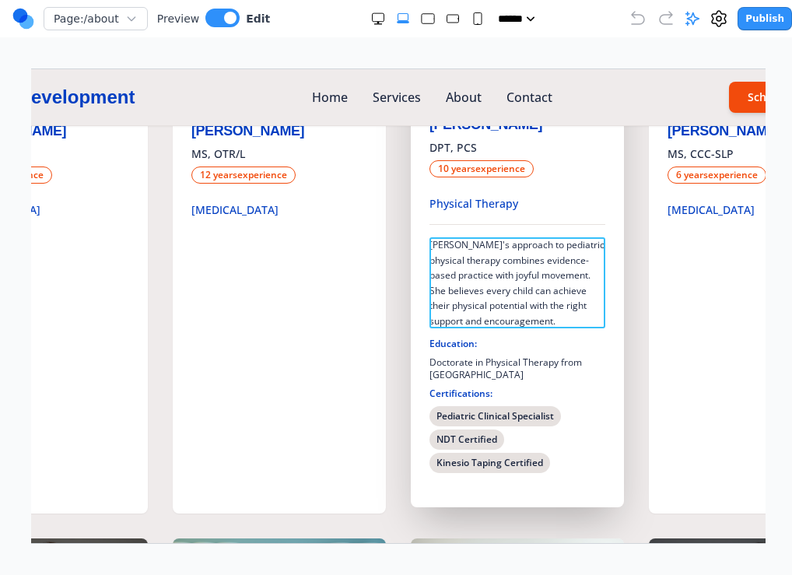
click at [500, 276] on p "[PERSON_NAME]'s approach to pediatric physical therapy combines evidence-based …" at bounding box center [517, 282] width 176 height 91
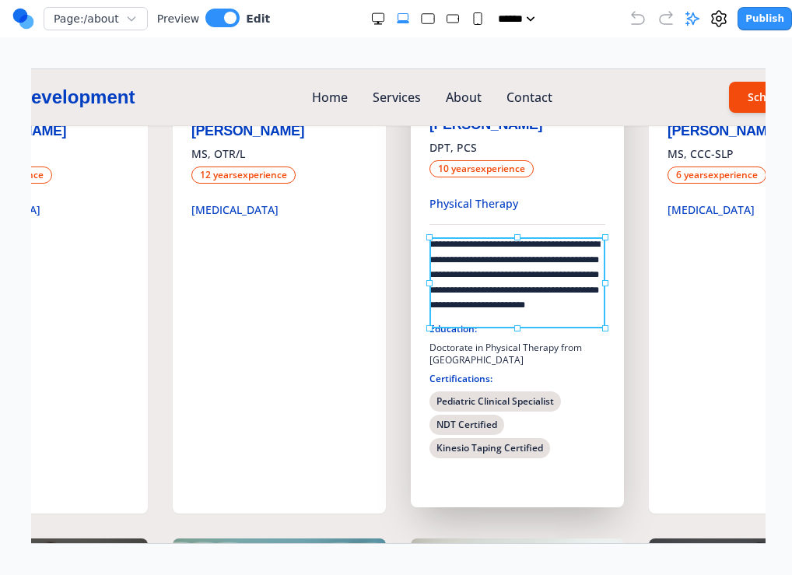
click at [500, 276] on p "**********" at bounding box center [517, 275] width 176 height 76
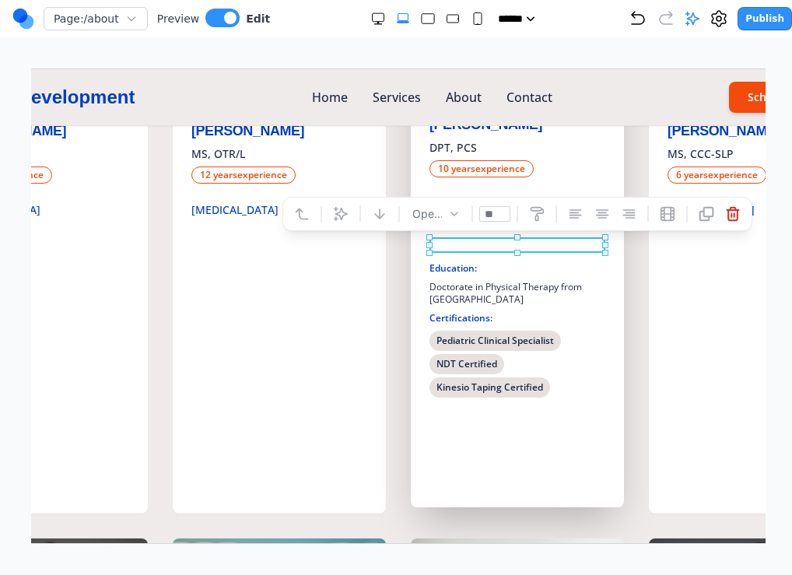
click at [629, 311] on div "[PERSON_NAME] MS, CCC-SLP 8 years experience [MEDICAL_DATA] [PERSON_NAME] began…" at bounding box center [398, 532] width 928 height 1263
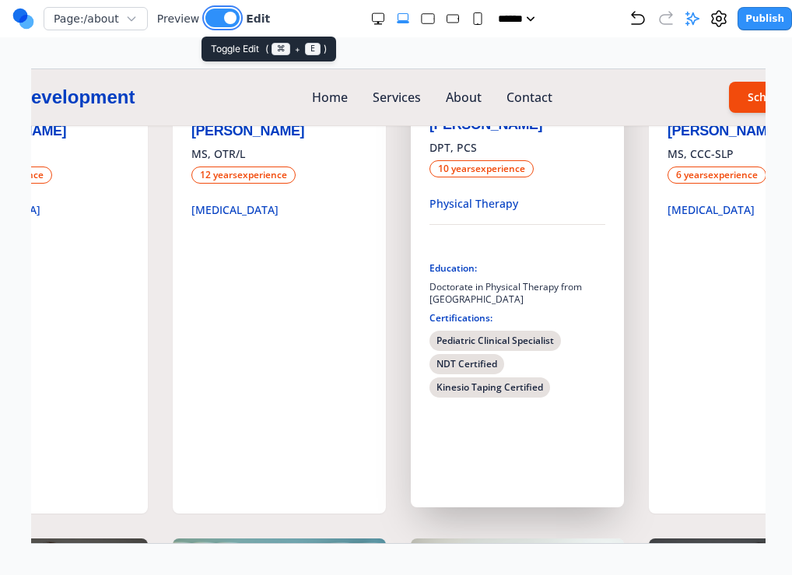
click at [205, 19] on button at bounding box center [222, 18] width 34 height 19
